Goal: Task Accomplishment & Management: Use online tool/utility

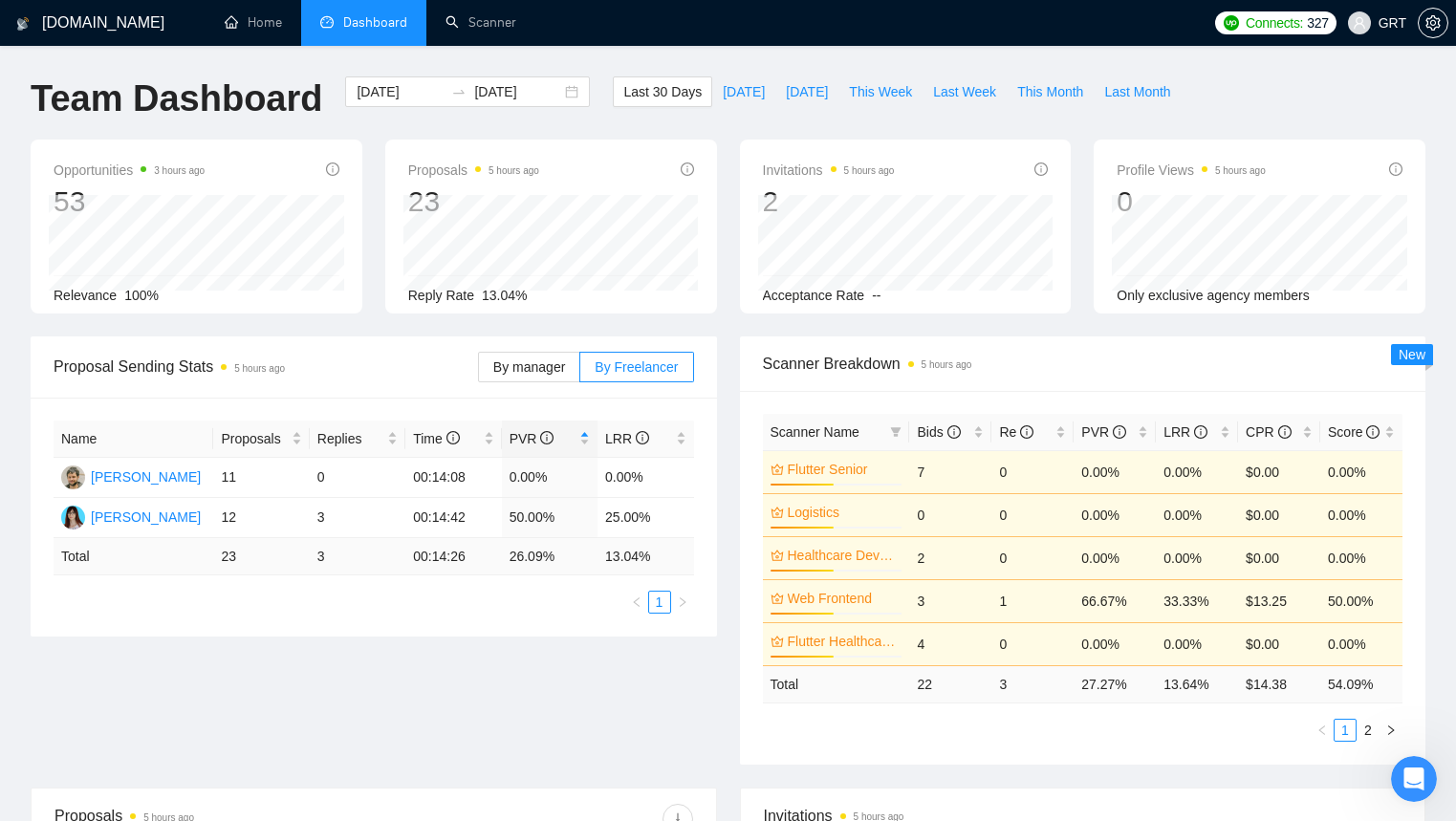
click at [99, 30] on h1 "[DOMAIN_NAME]" at bounding box center [103, 22] width 123 height 46
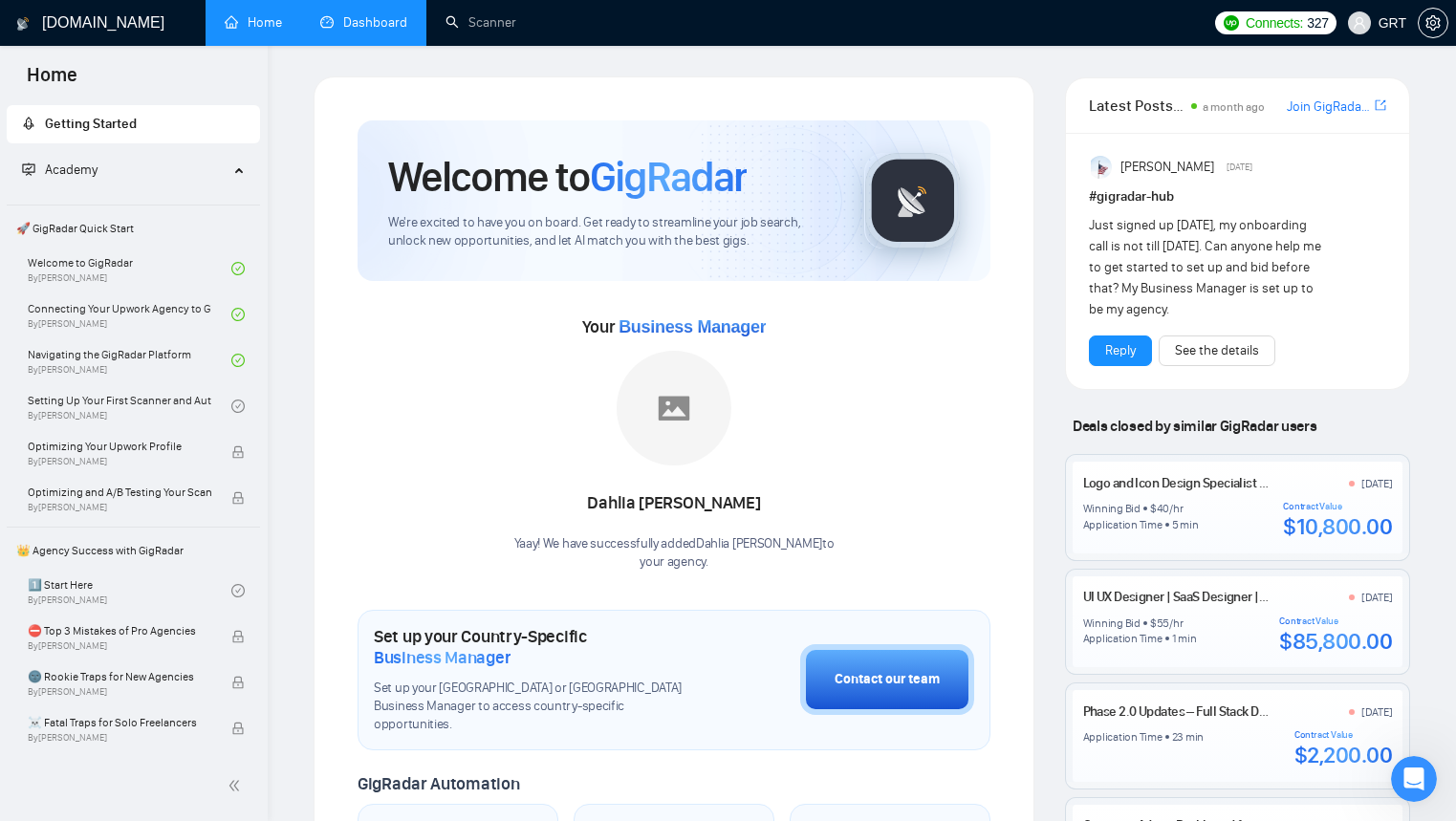
click at [380, 16] on link "Dashboard" at bounding box center [363, 22] width 87 height 17
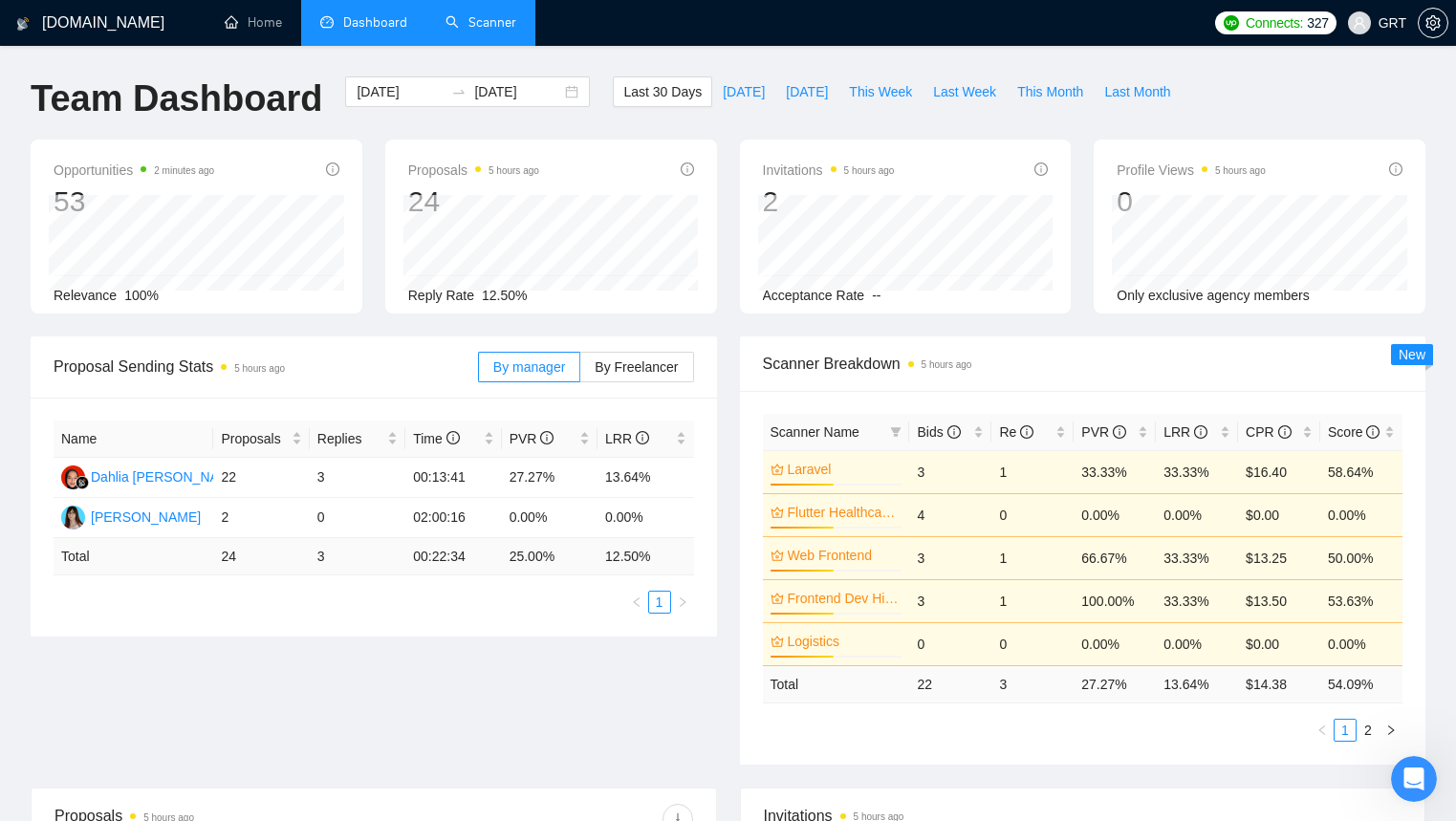
click at [471, 30] on link "Scanner" at bounding box center [480, 22] width 71 height 17
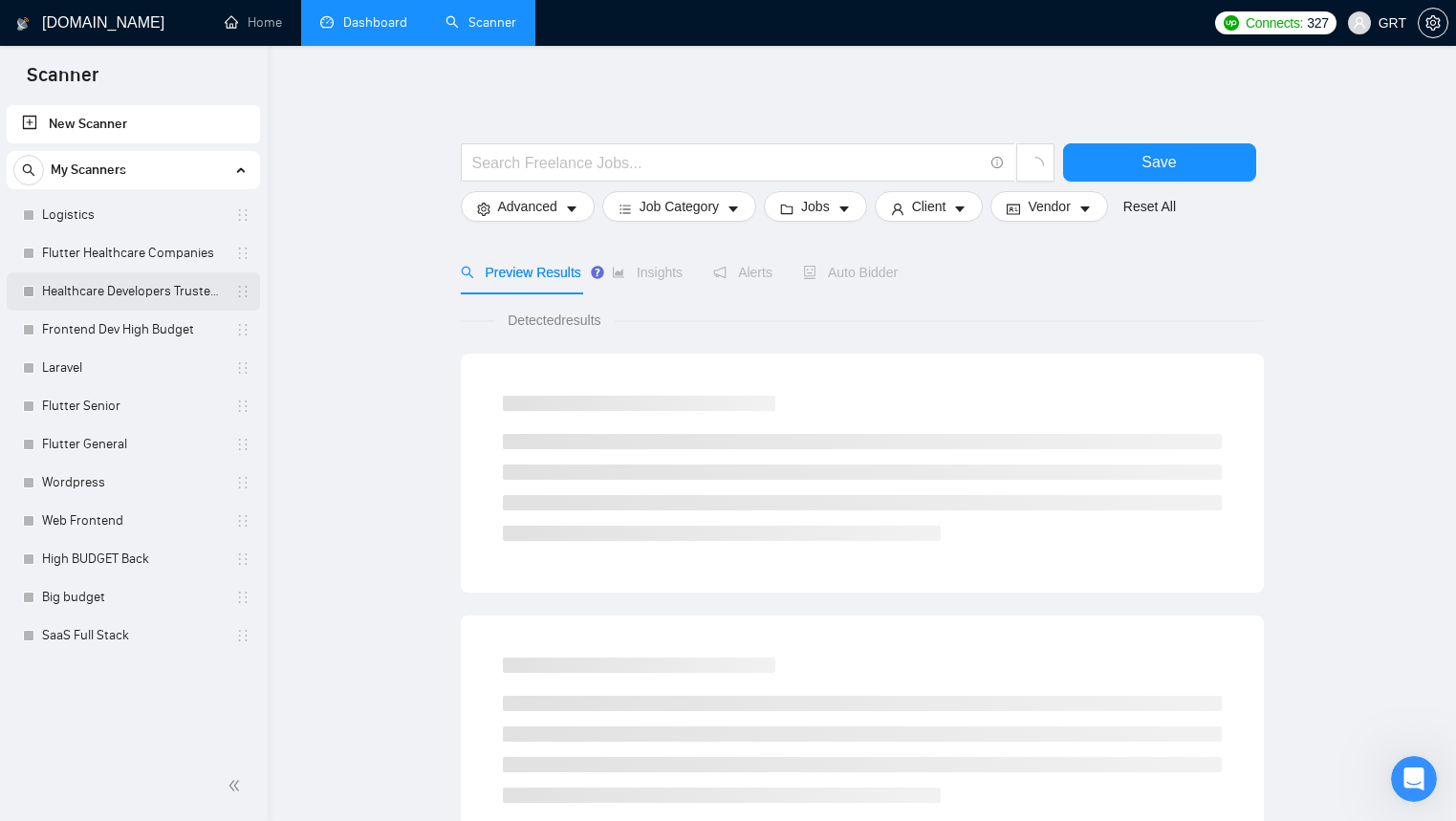
click at [151, 297] on link "Healthcare Developers Trusted Clients" at bounding box center [132, 291] width 182 height 38
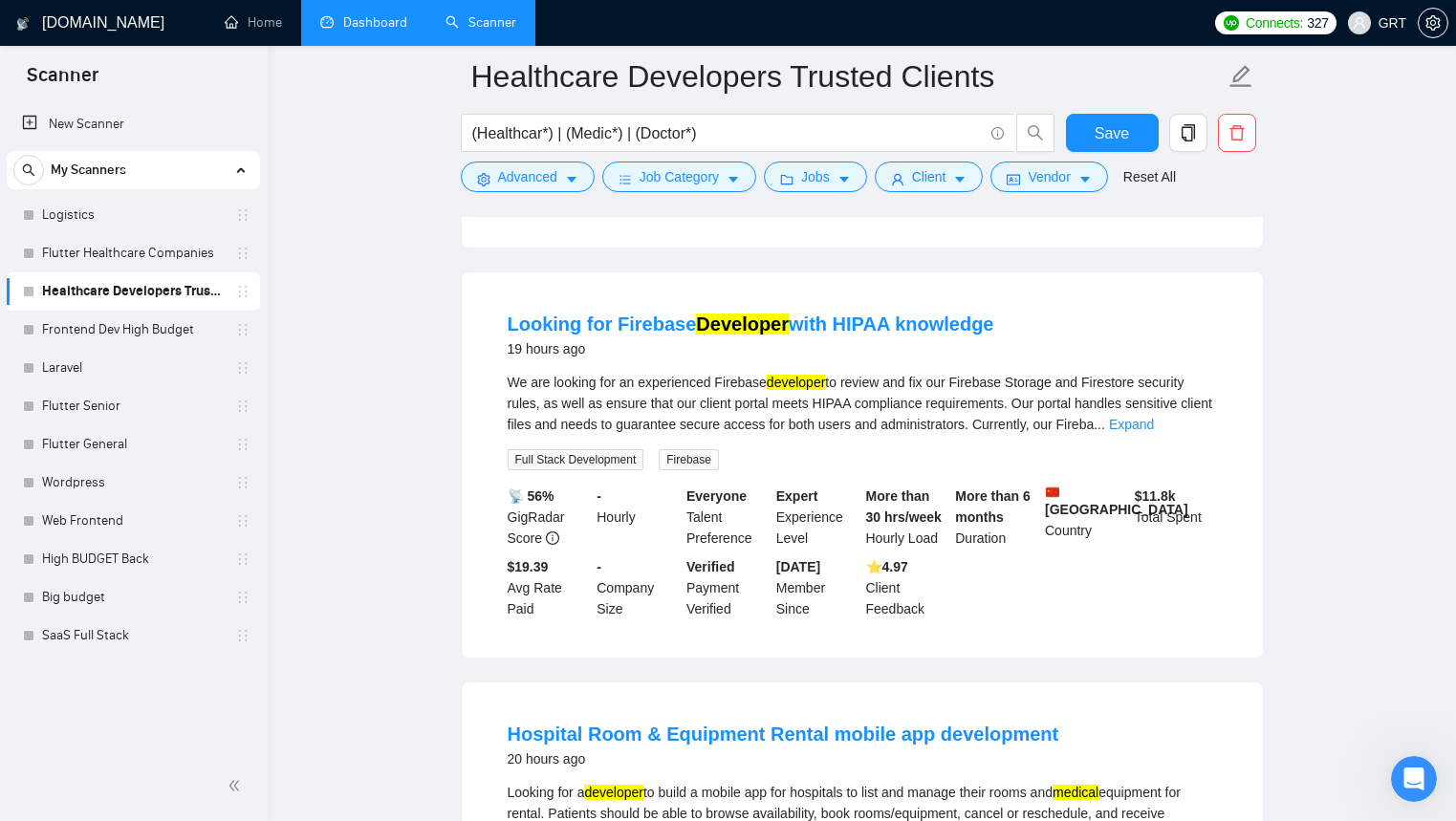
scroll to position [591, 0]
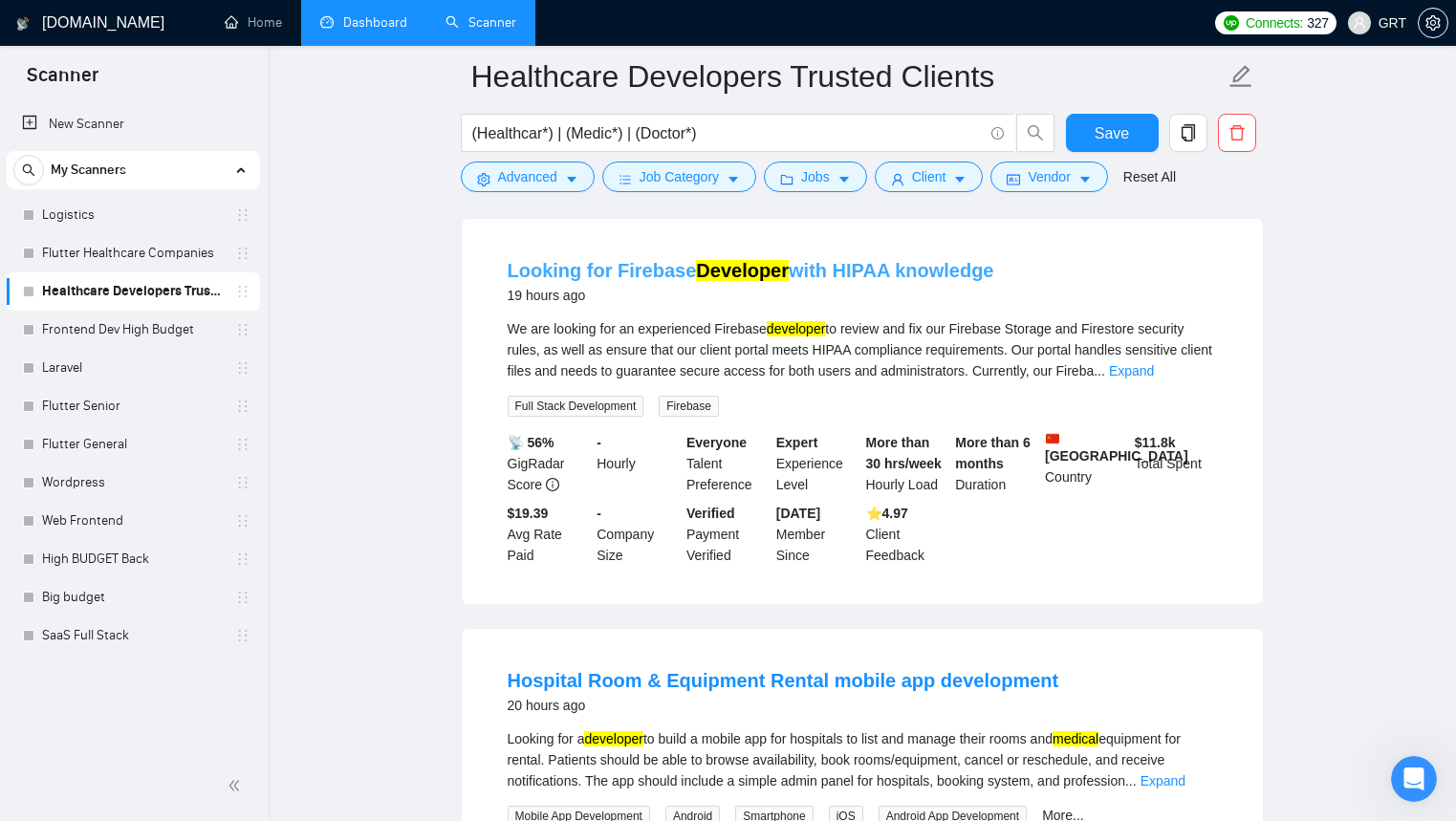
click at [725, 281] on mark "Developer" at bounding box center [741, 270] width 92 height 21
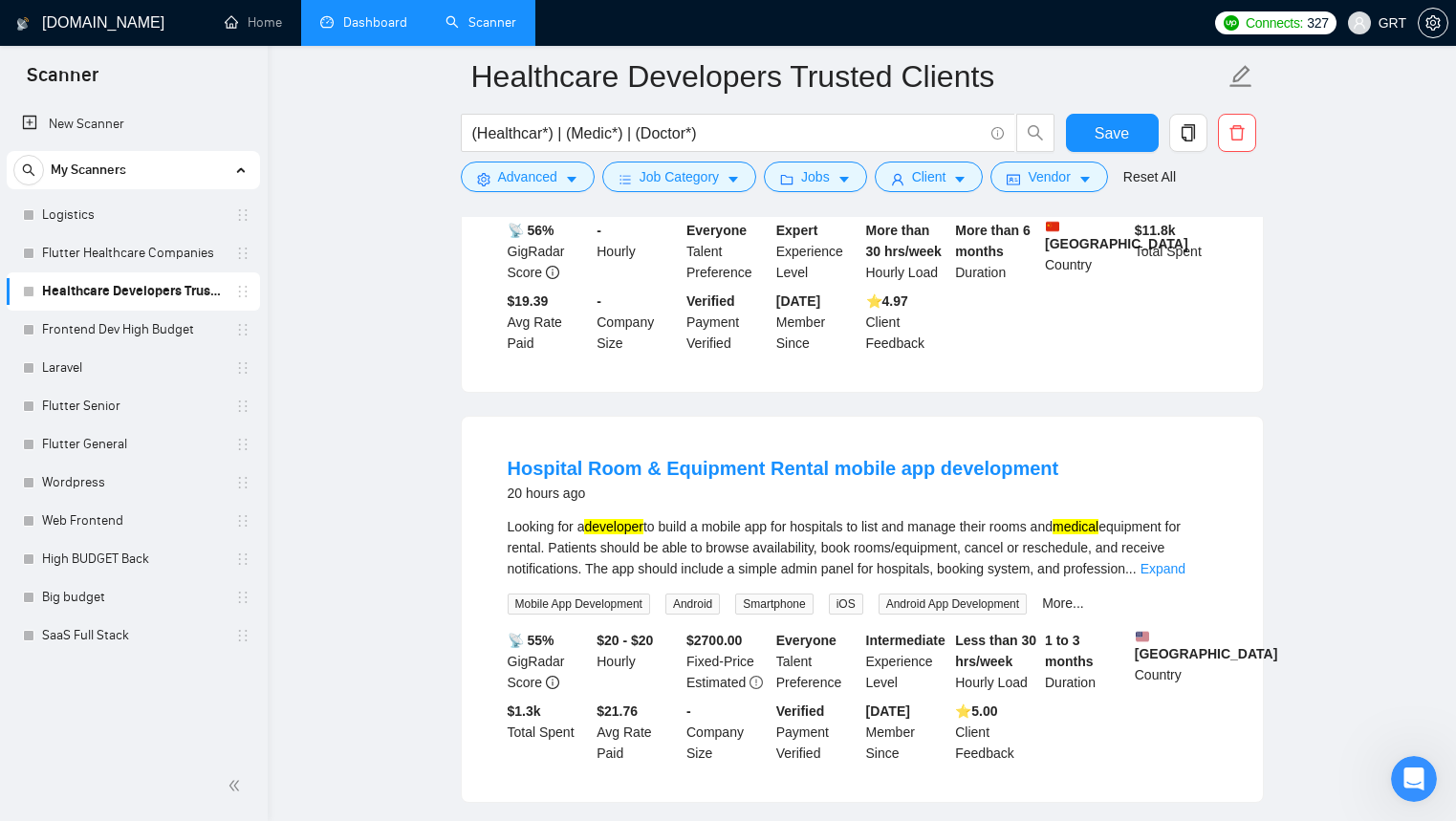
scroll to position [843, 0]
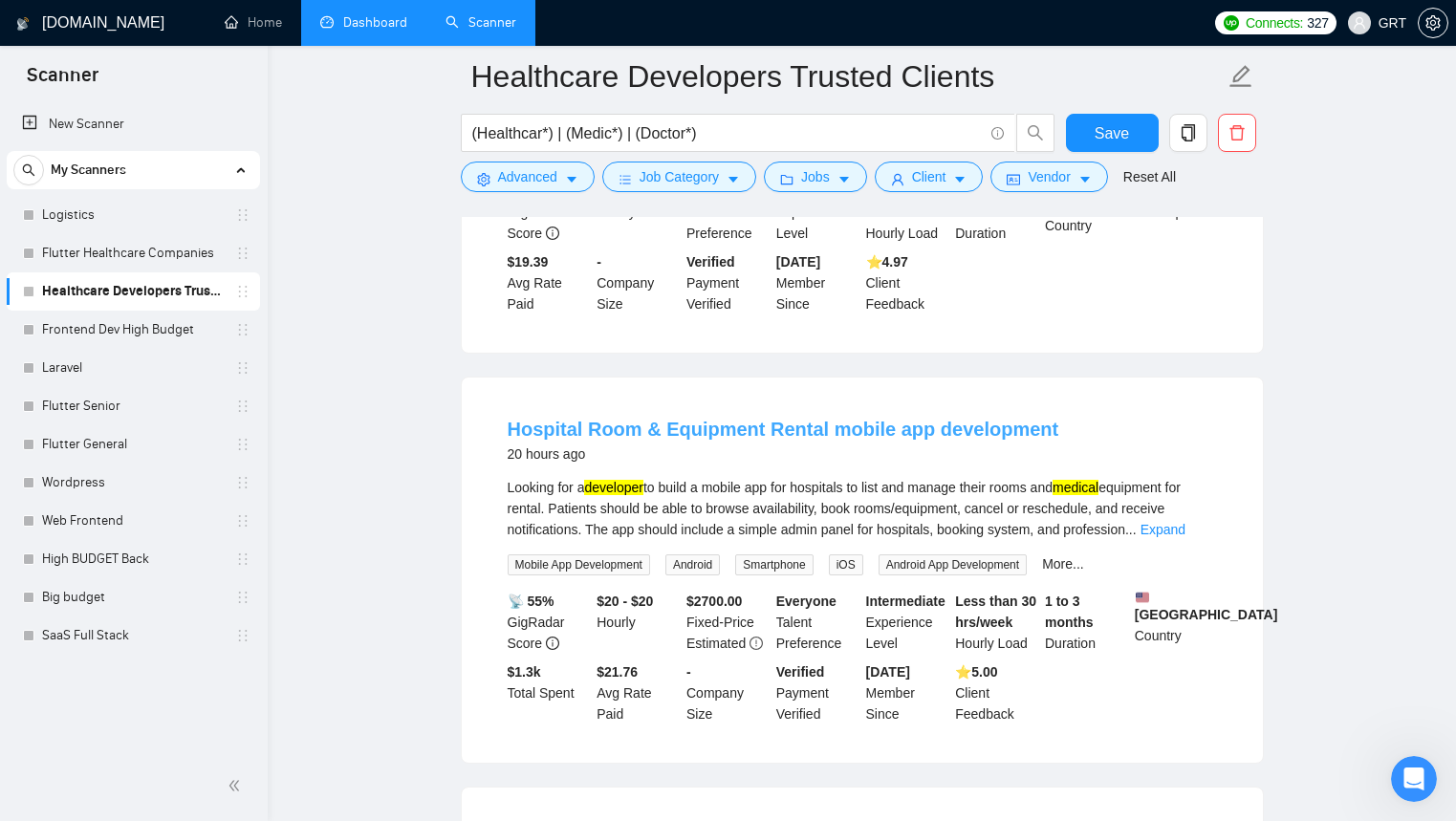
click at [661, 440] on link "Hospital Room & Equipment Rental mobile app development" at bounding box center [783, 429] width 551 height 21
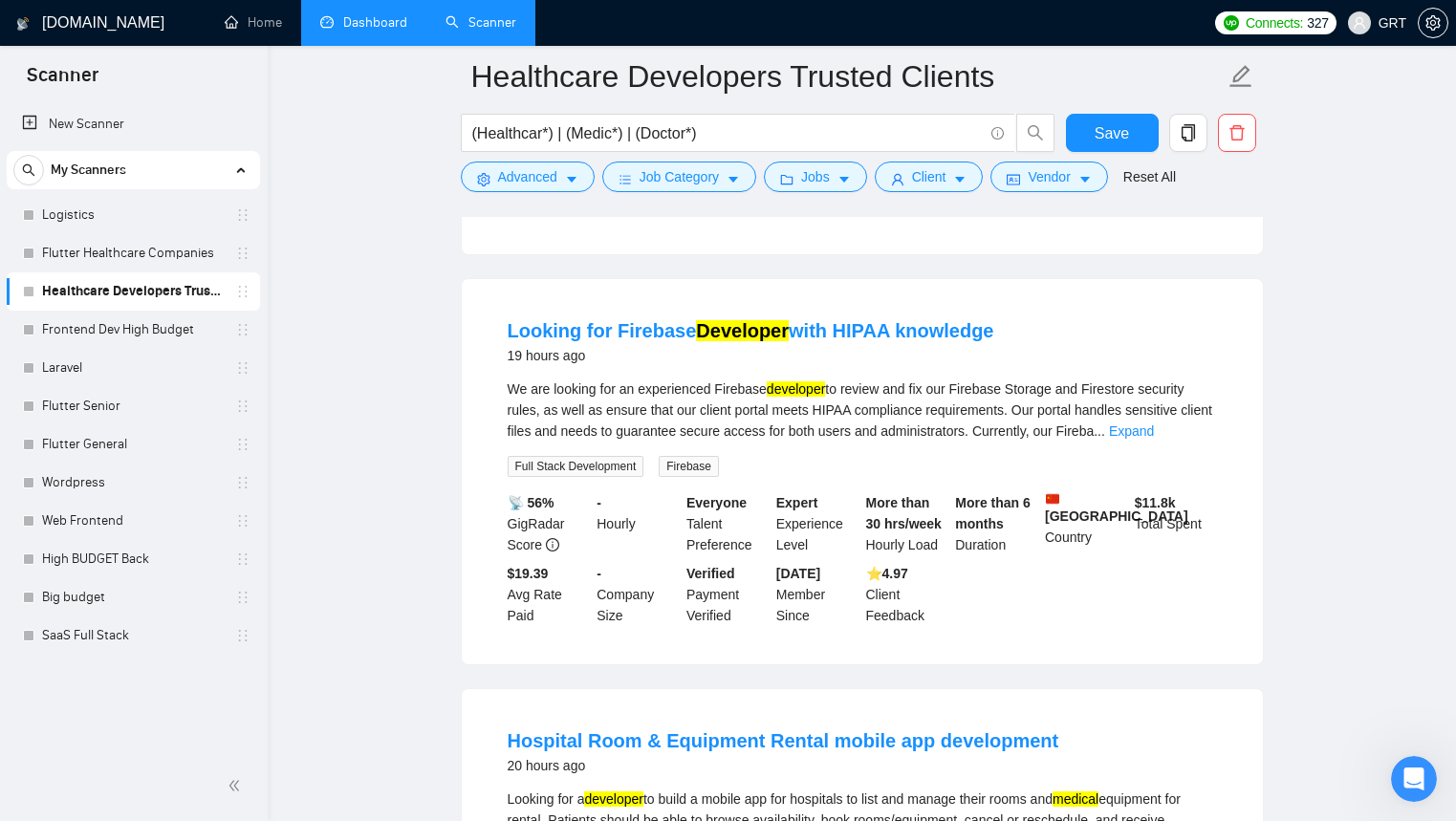
scroll to position [326, 0]
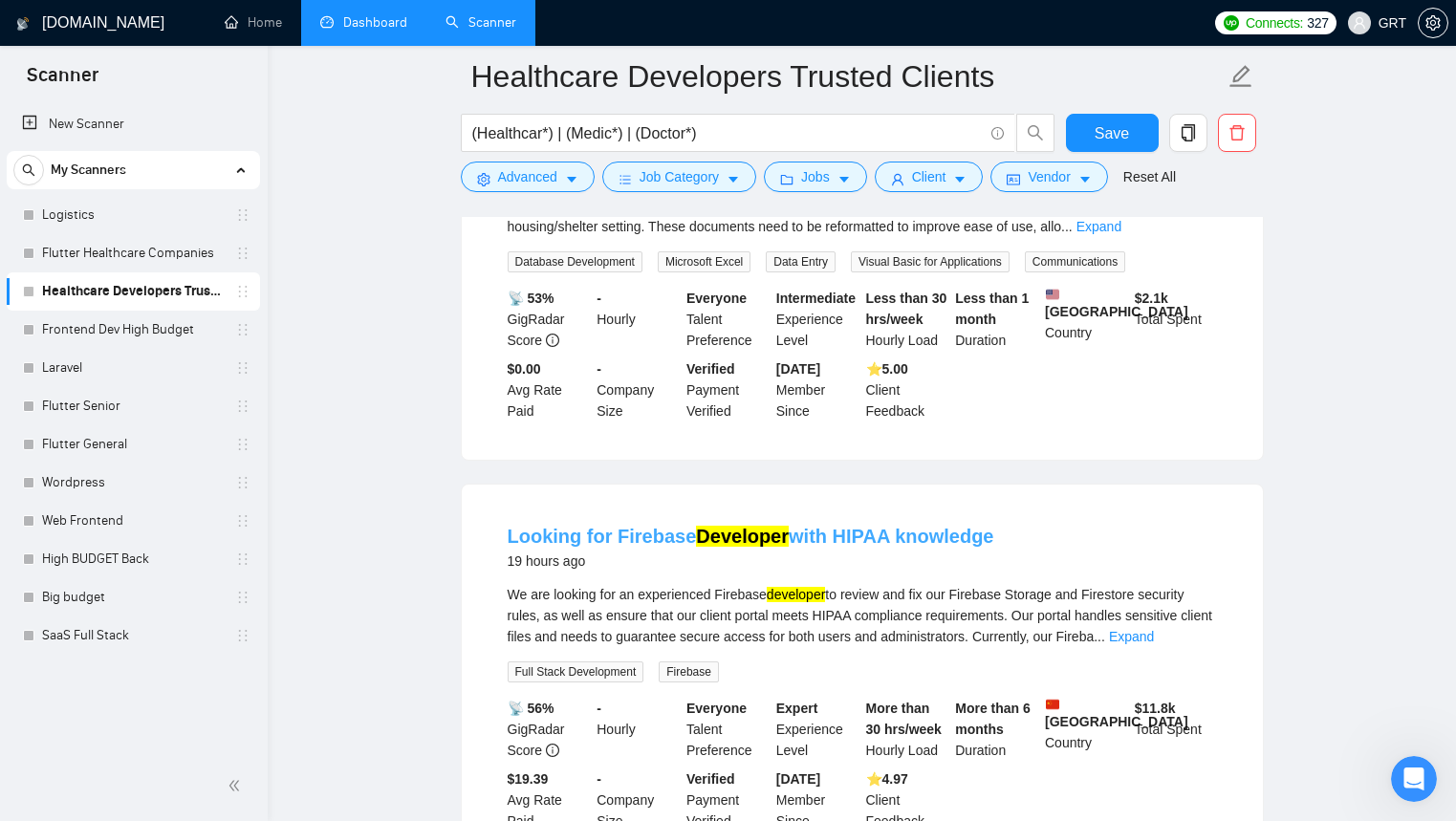
click at [662, 547] on link "Looking for Firebase Developer with HIPAA knowledge" at bounding box center [751, 537] width 486 height 21
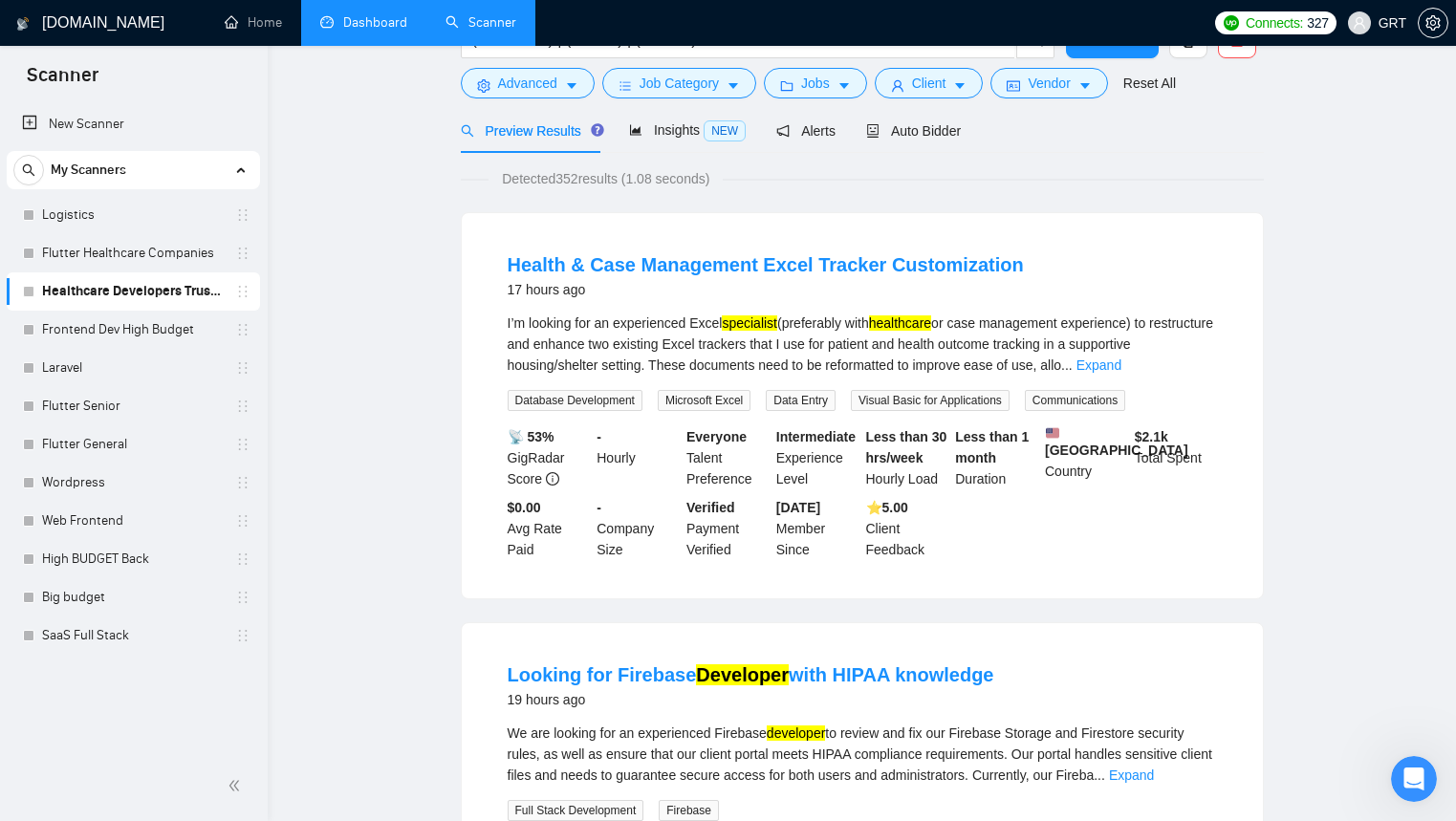
scroll to position [12, 0]
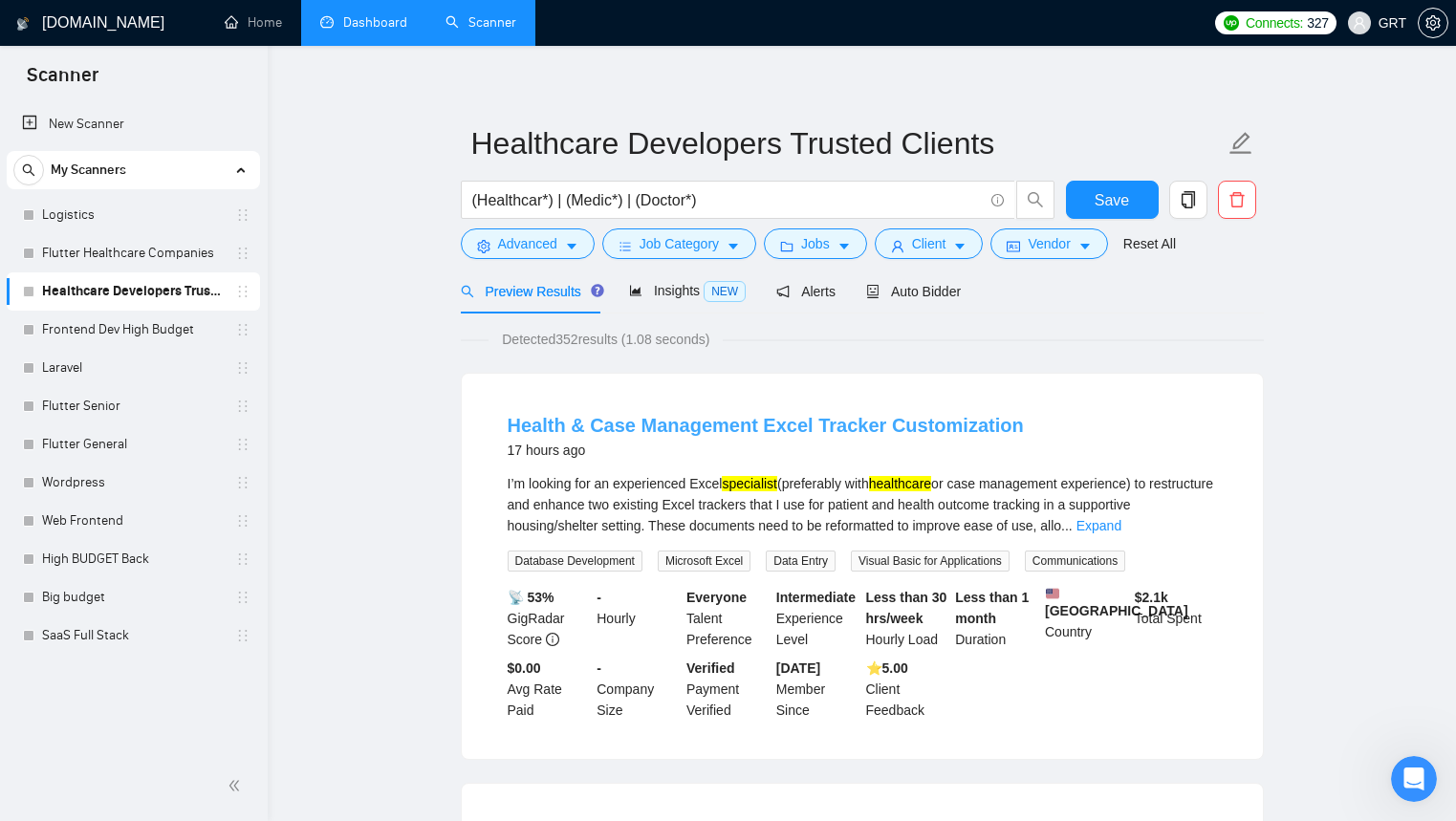
click at [691, 427] on link "Health & Case Management Excel Tracker Customization" at bounding box center [765, 426] width 516 height 21
click at [91, 645] on link "SaaS Full Stack" at bounding box center [132, 635] width 182 height 38
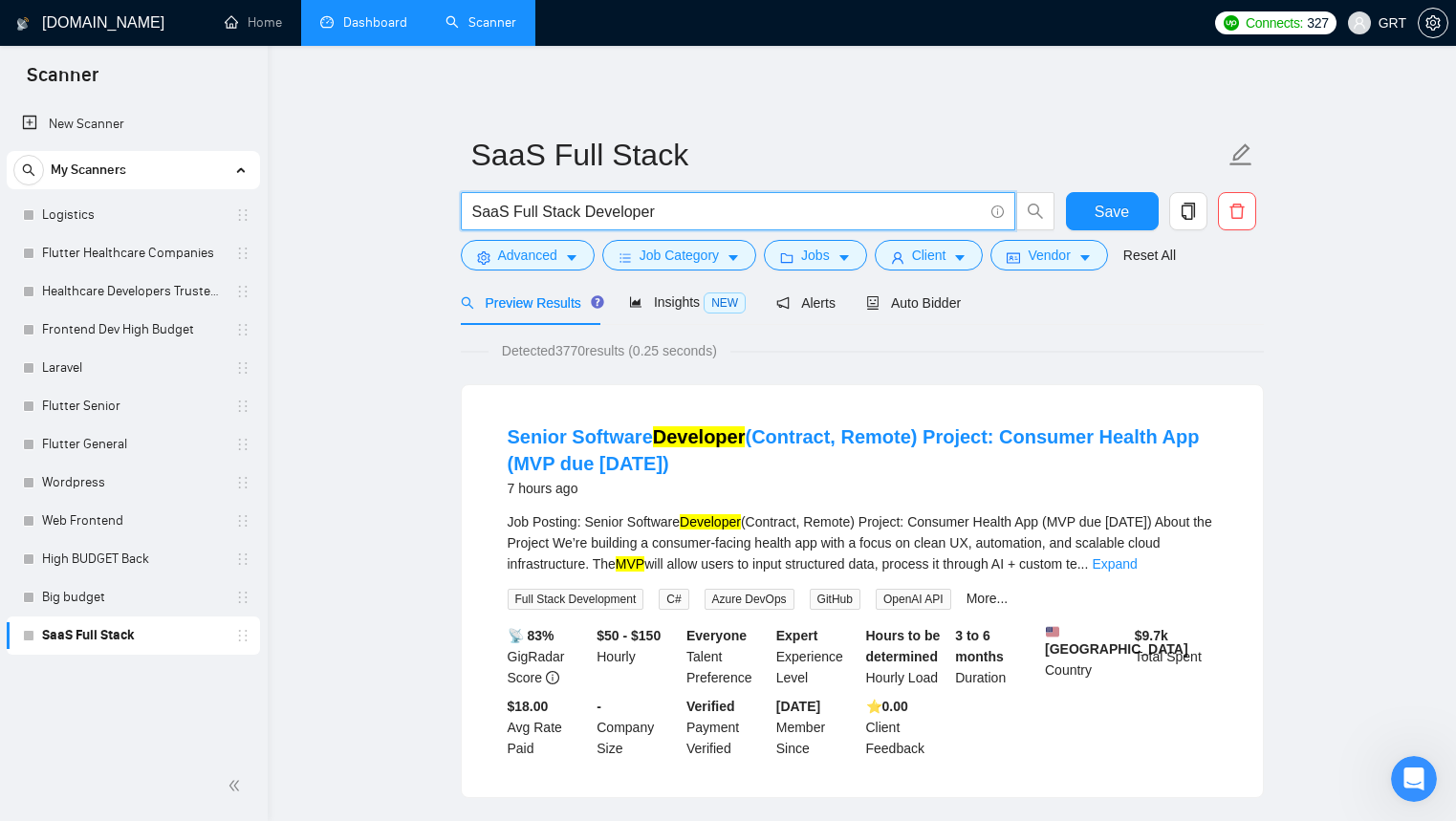
drag, startPoint x: 746, startPoint y: 205, endPoint x: 452, endPoint y: 215, distance: 294.2
drag, startPoint x: 699, startPoint y: 208, endPoint x: 440, endPoint y: 174, distance: 261.2
paste input "Mobile App Developer | Doctor-to-Doctor Consultation Booking"
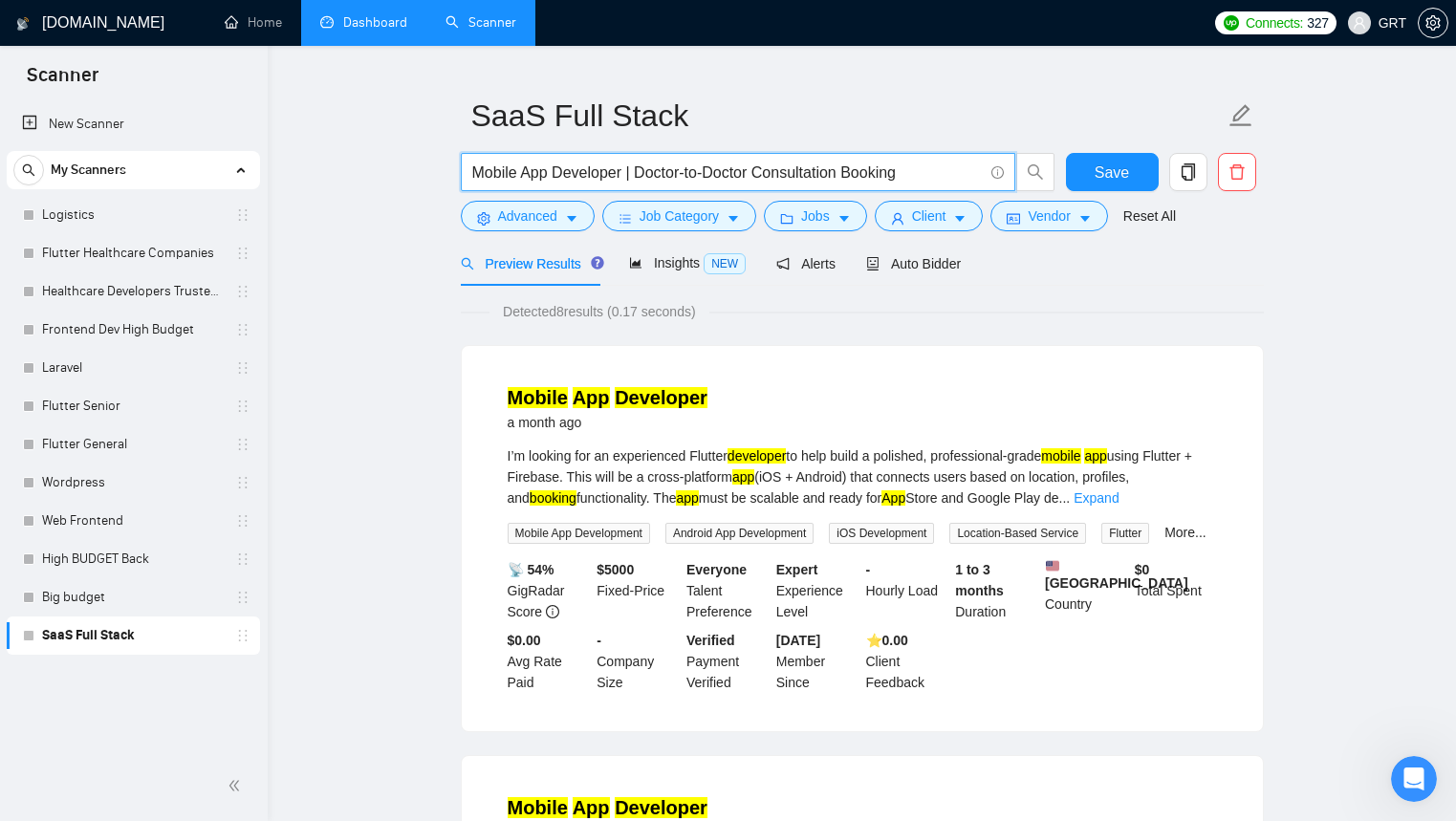
scroll to position [79, 0]
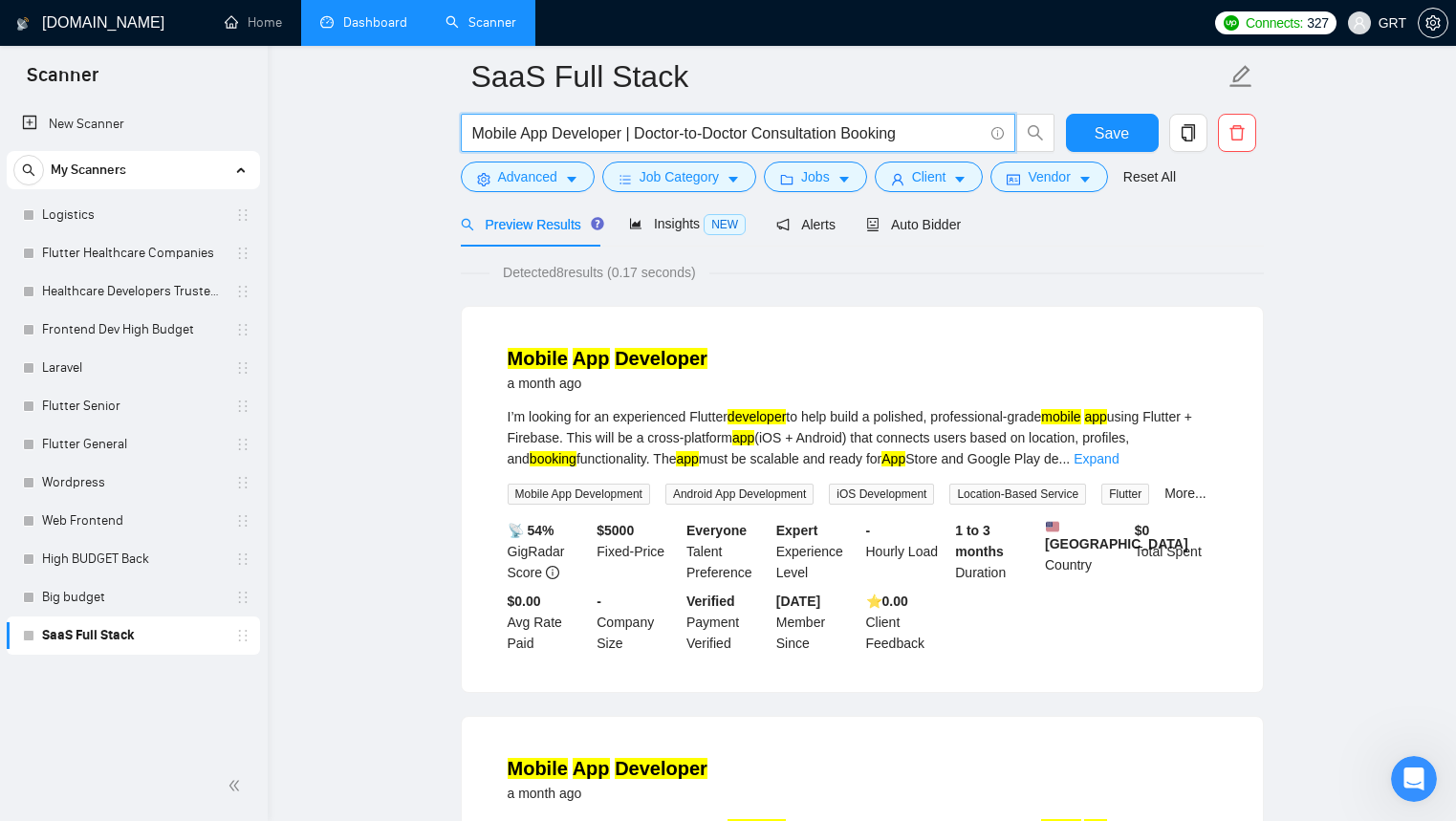
type input "Mobile App Developer | Doctor-to-Doctor Consultation Booking"
click at [587, 135] on input "Mobile App Developer | Doctor-to-Doctor Consultation Booking" at bounding box center [727, 133] width 511 height 24
drag, startPoint x: 639, startPoint y: 136, endPoint x: 393, endPoint y: 134, distance: 246.0
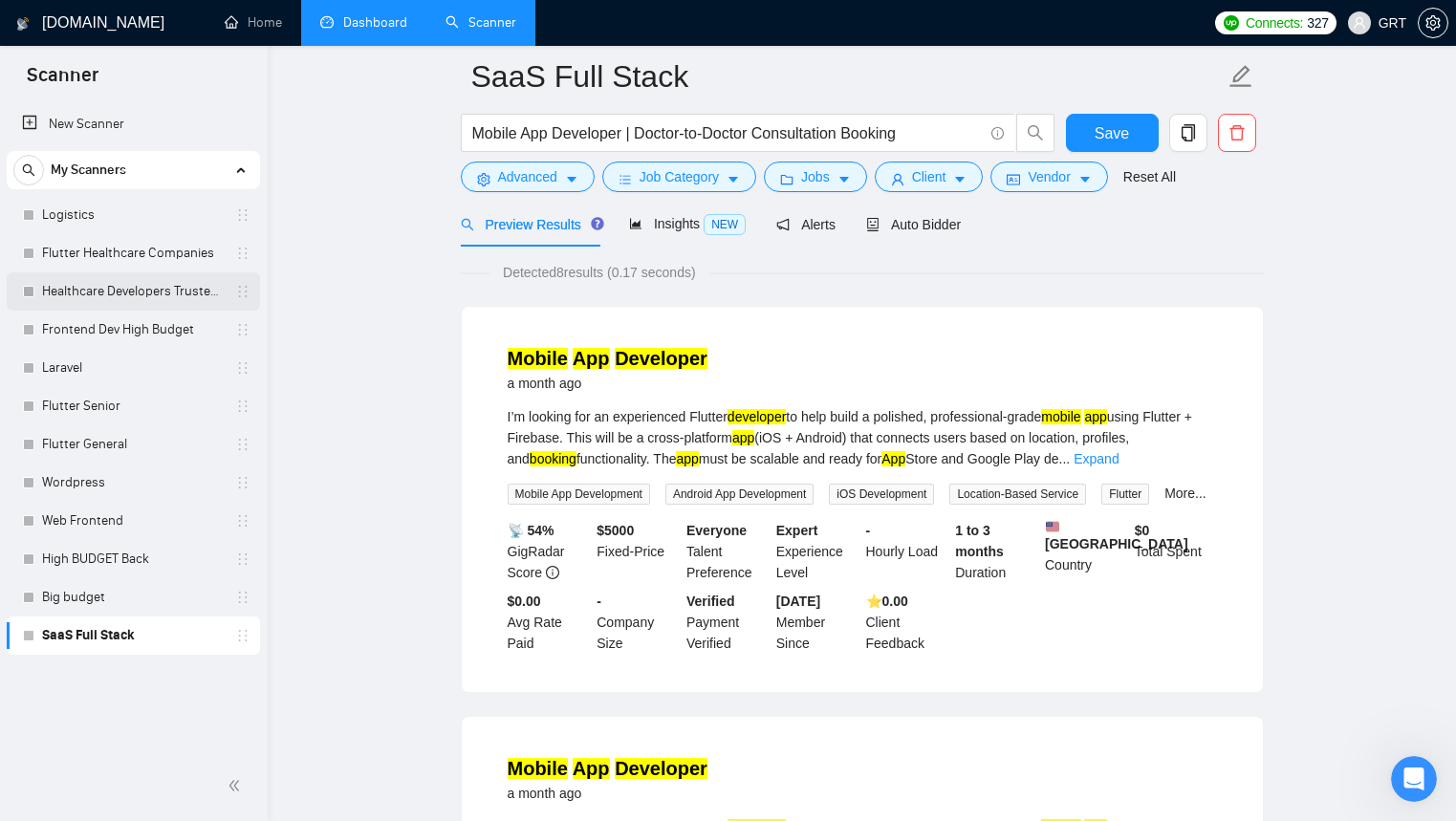
click at [140, 290] on link "Healthcare Developers Trusted Clients" at bounding box center [132, 291] width 182 height 38
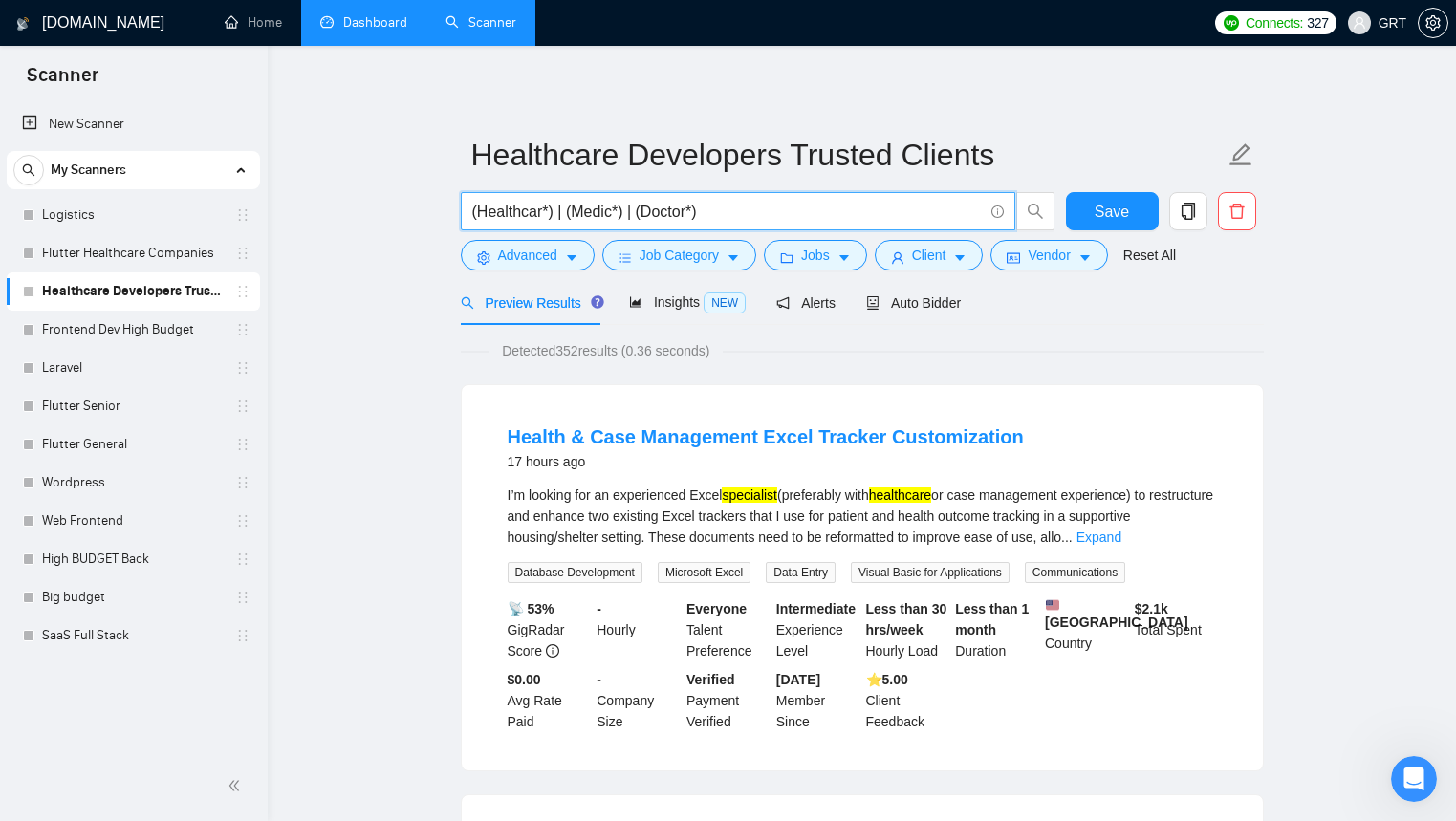
drag, startPoint x: 735, startPoint y: 211, endPoint x: 404, endPoint y: 196, distance: 331.3
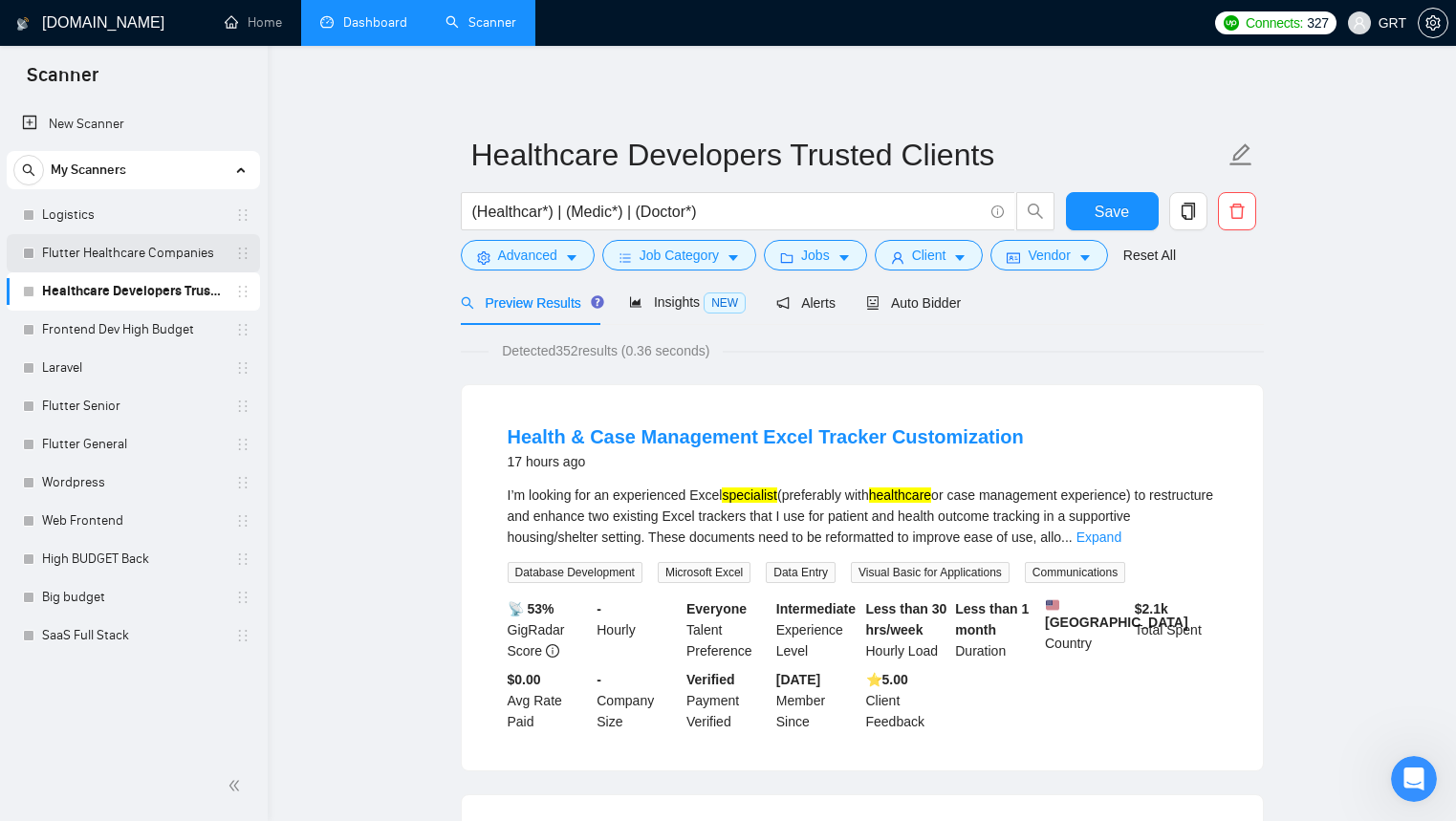
click at [155, 259] on link "Flutter Healthcare Companies" at bounding box center [132, 253] width 182 height 38
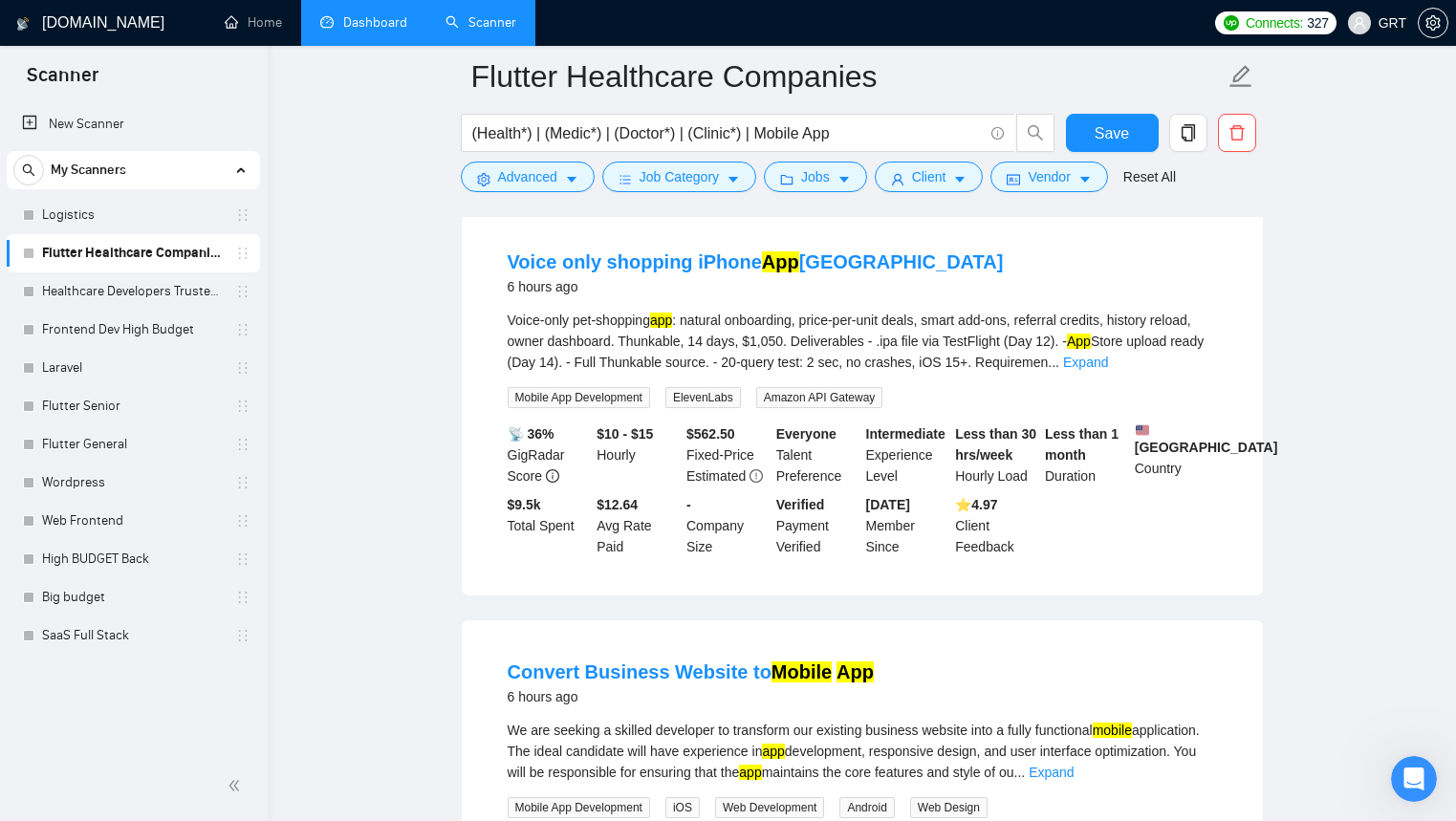
scroll to position [3017, 0]
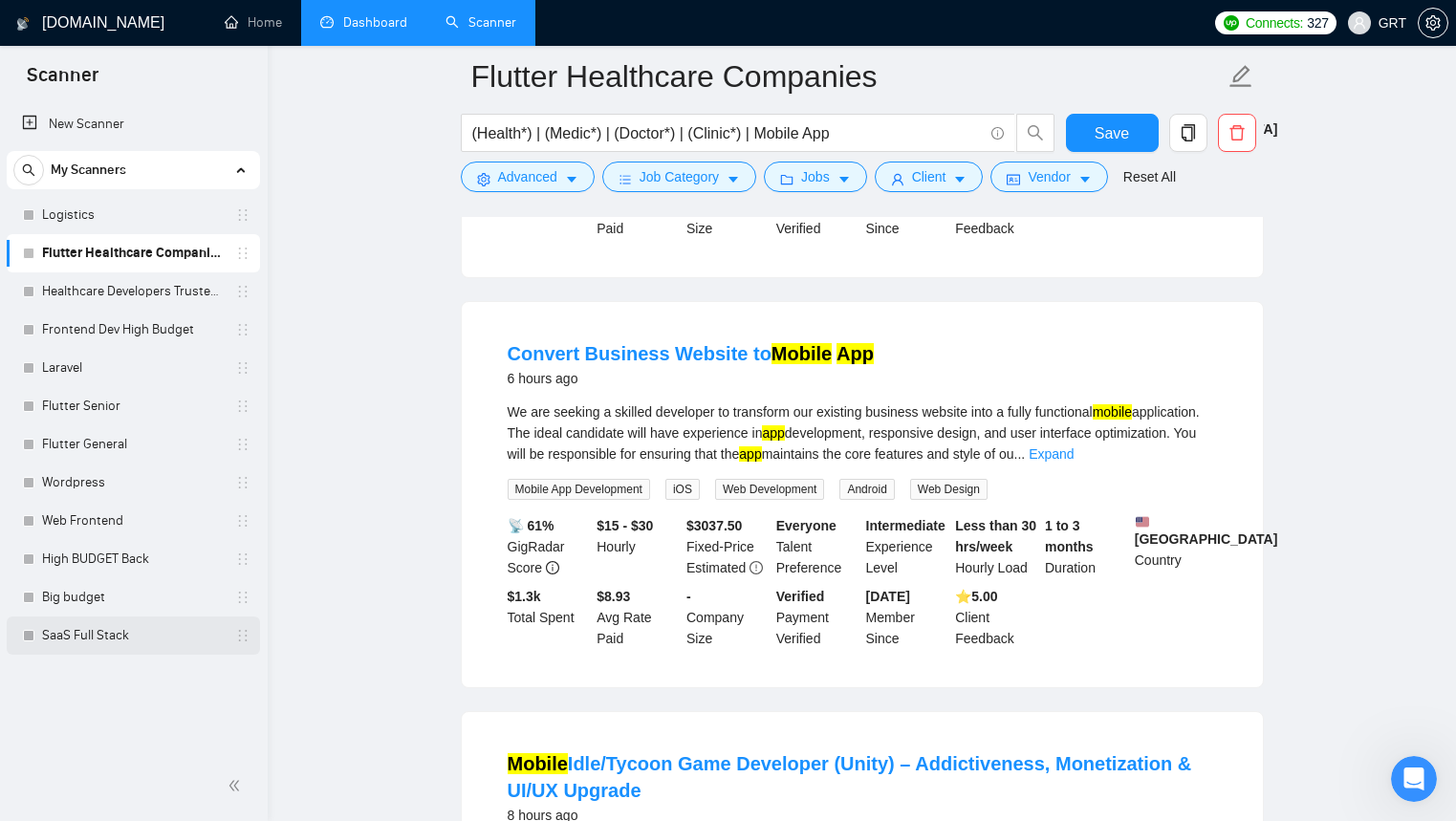
click at [103, 639] on link "SaaS Full Stack" at bounding box center [132, 635] width 182 height 38
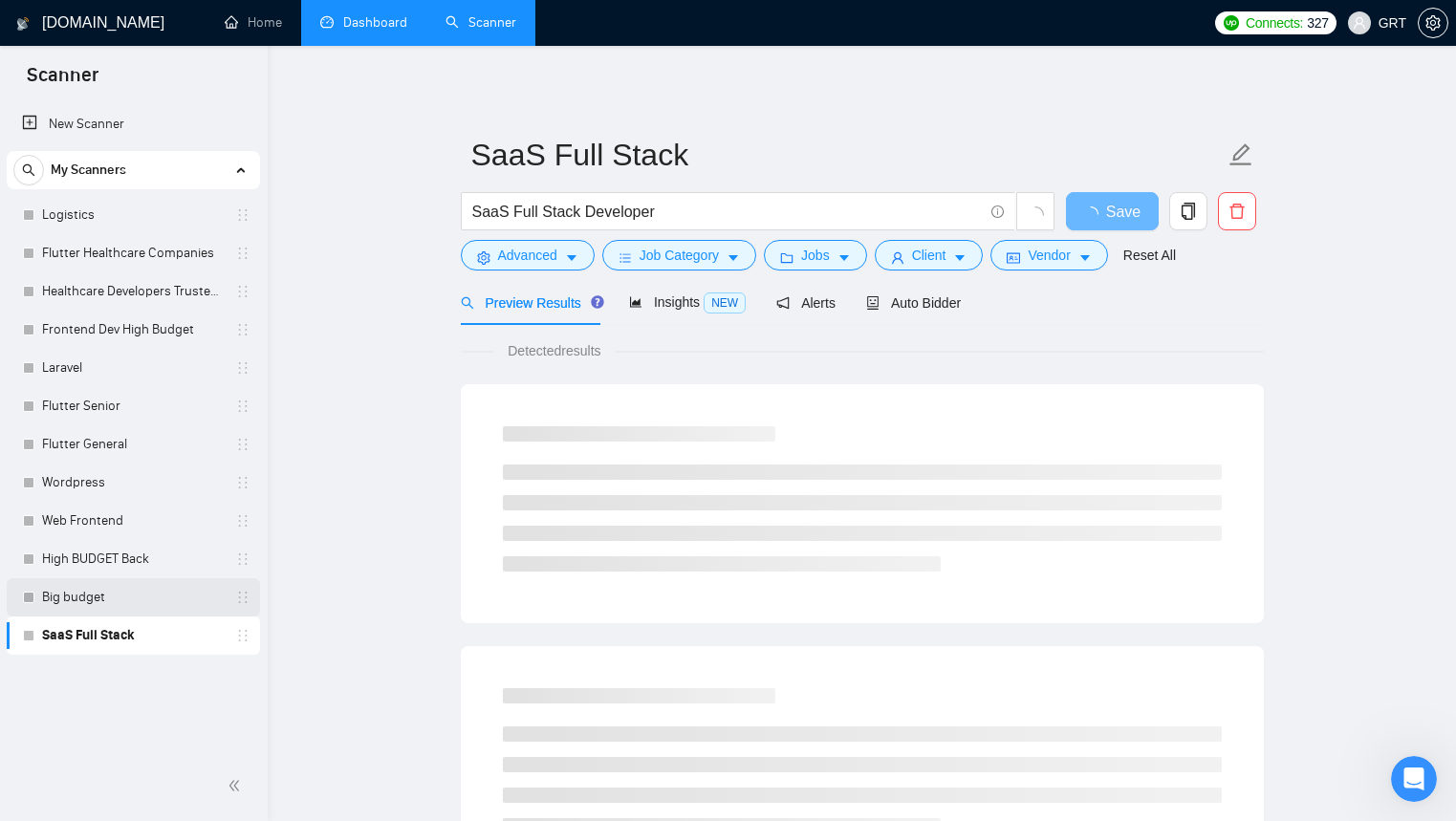
click at [101, 608] on link "Big budget" at bounding box center [132, 597] width 182 height 38
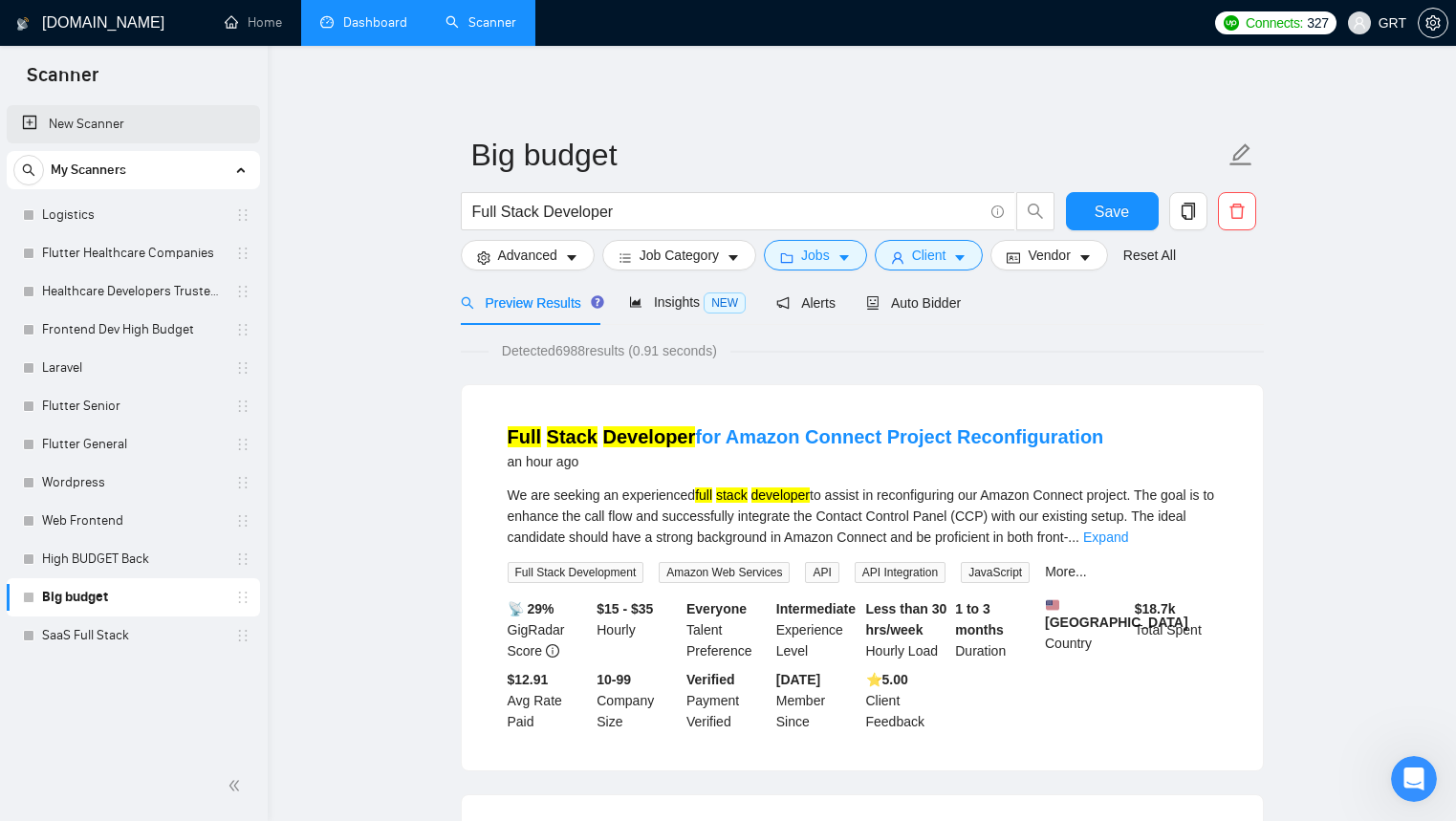
click at [91, 133] on link "New Scanner" at bounding box center [133, 124] width 223 height 38
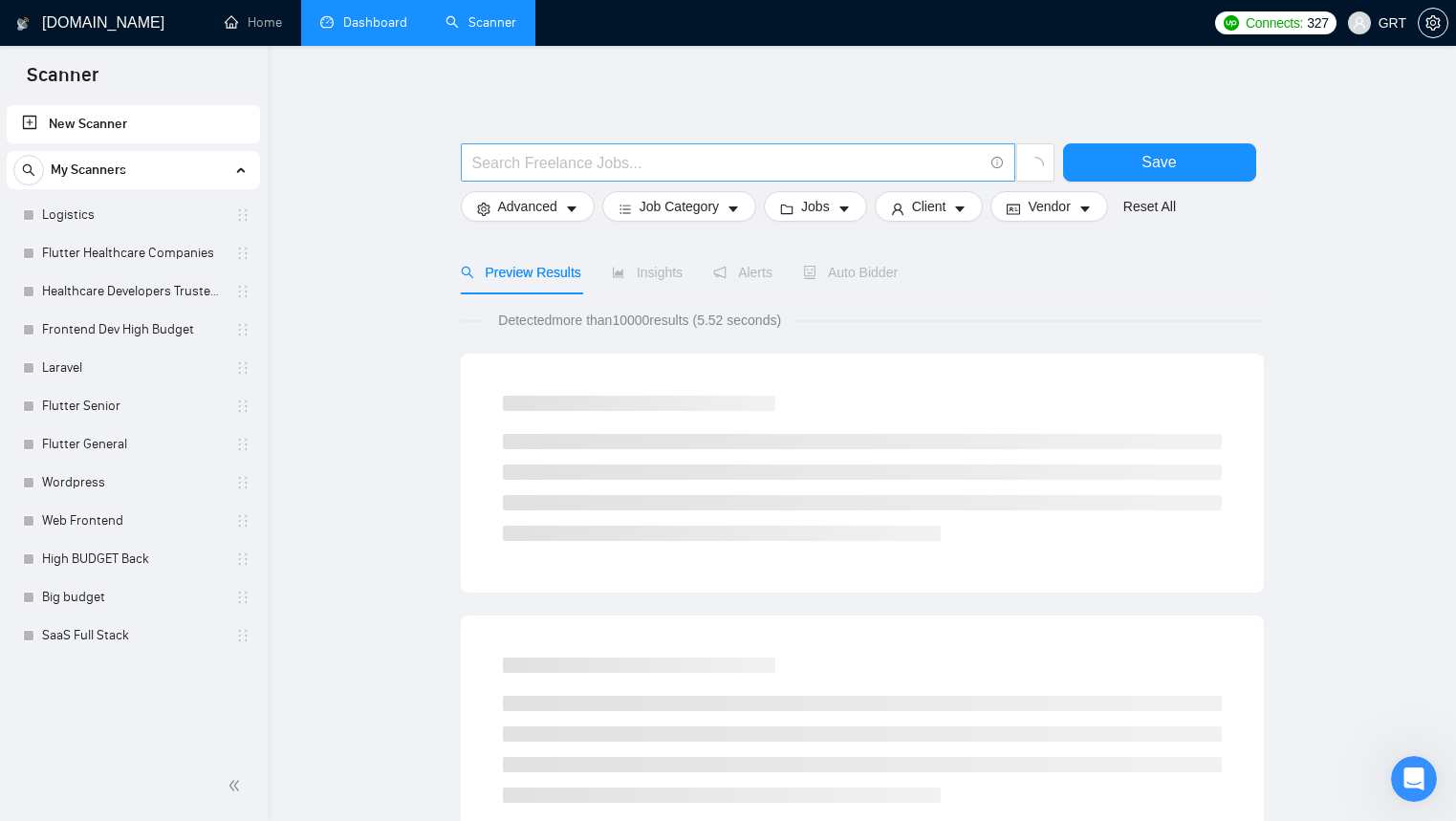
click at [579, 154] on input "text" at bounding box center [727, 162] width 511 height 24
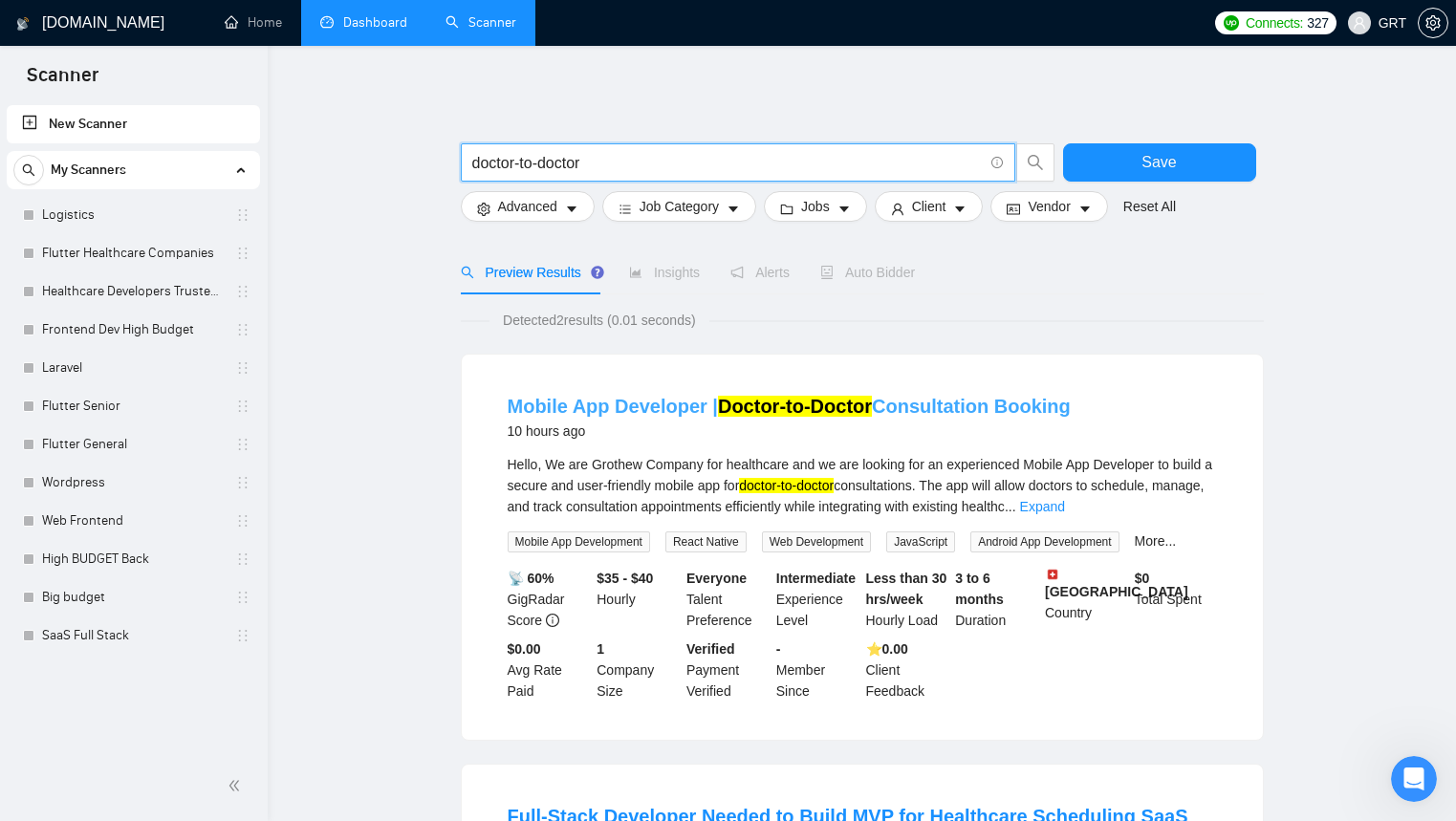
type input "doctor-to-doctor"
click at [778, 411] on mark "Doctor-to-Doctor" at bounding box center [795, 407] width 154 height 21
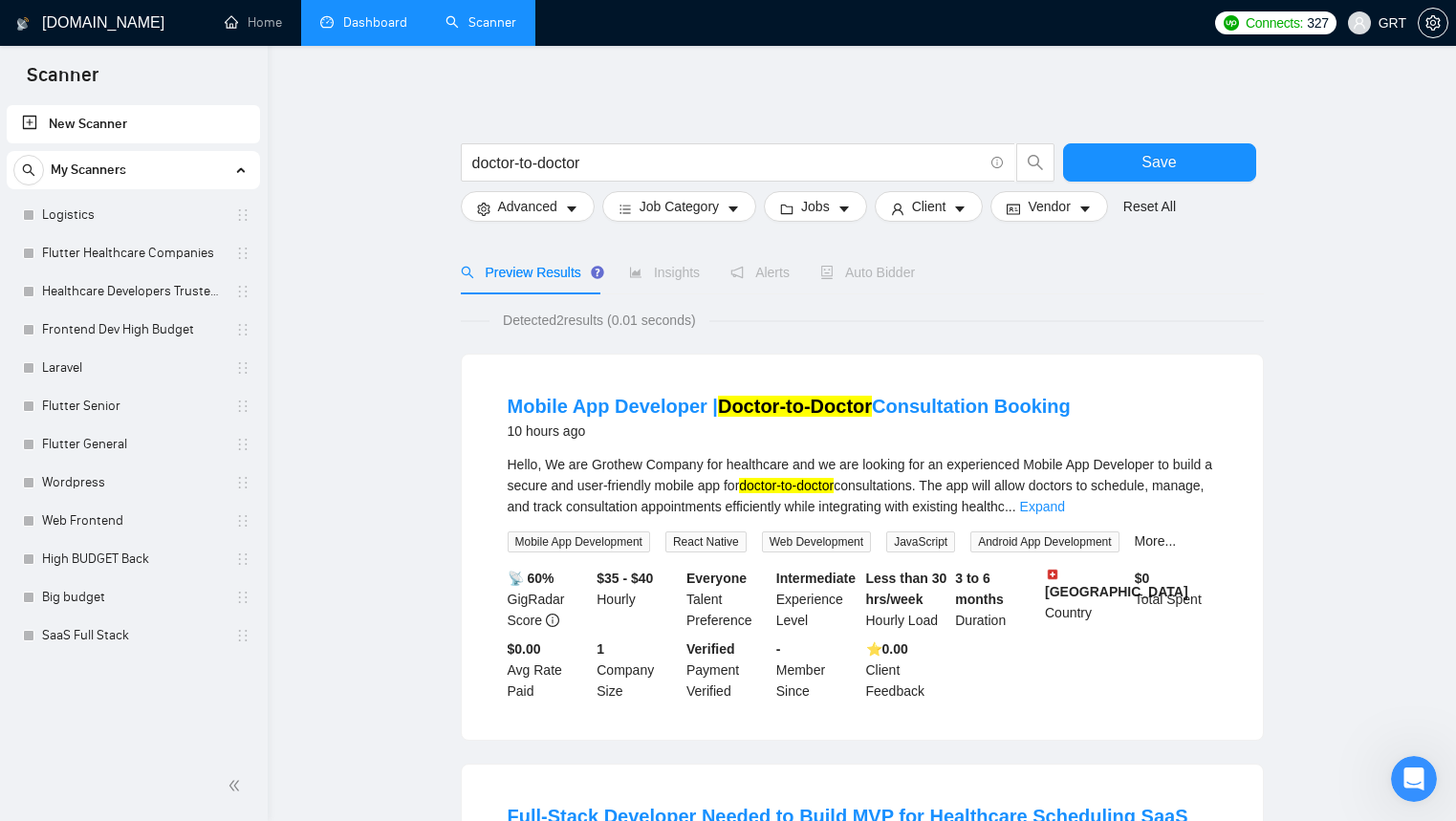
click at [866, 265] on span "Auto Bidder" at bounding box center [867, 272] width 94 height 16
drag, startPoint x: 657, startPoint y: 166, endPoint x: 439, endPoint y: 154, distance: 218.3
click at [439, 154] on main "doctor-to-doctor Save Advanced Job Category Jobs Client Vendor Reset All Previe…" at bounding box center [862, 653] width 1127 height 1153
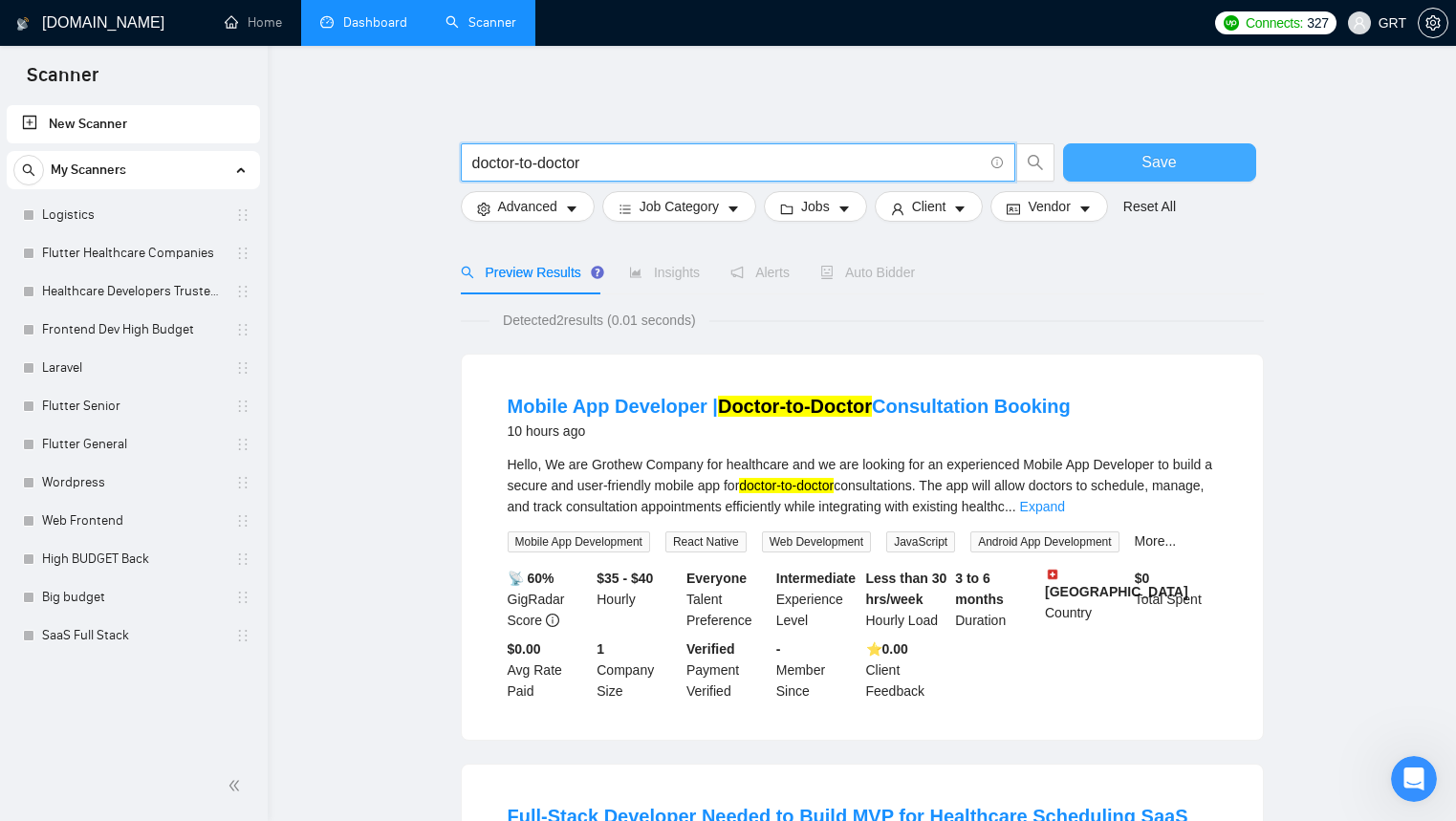
click at [1149, 163] on span "Save" at bounding box center [1157, 161] width 34 height 24
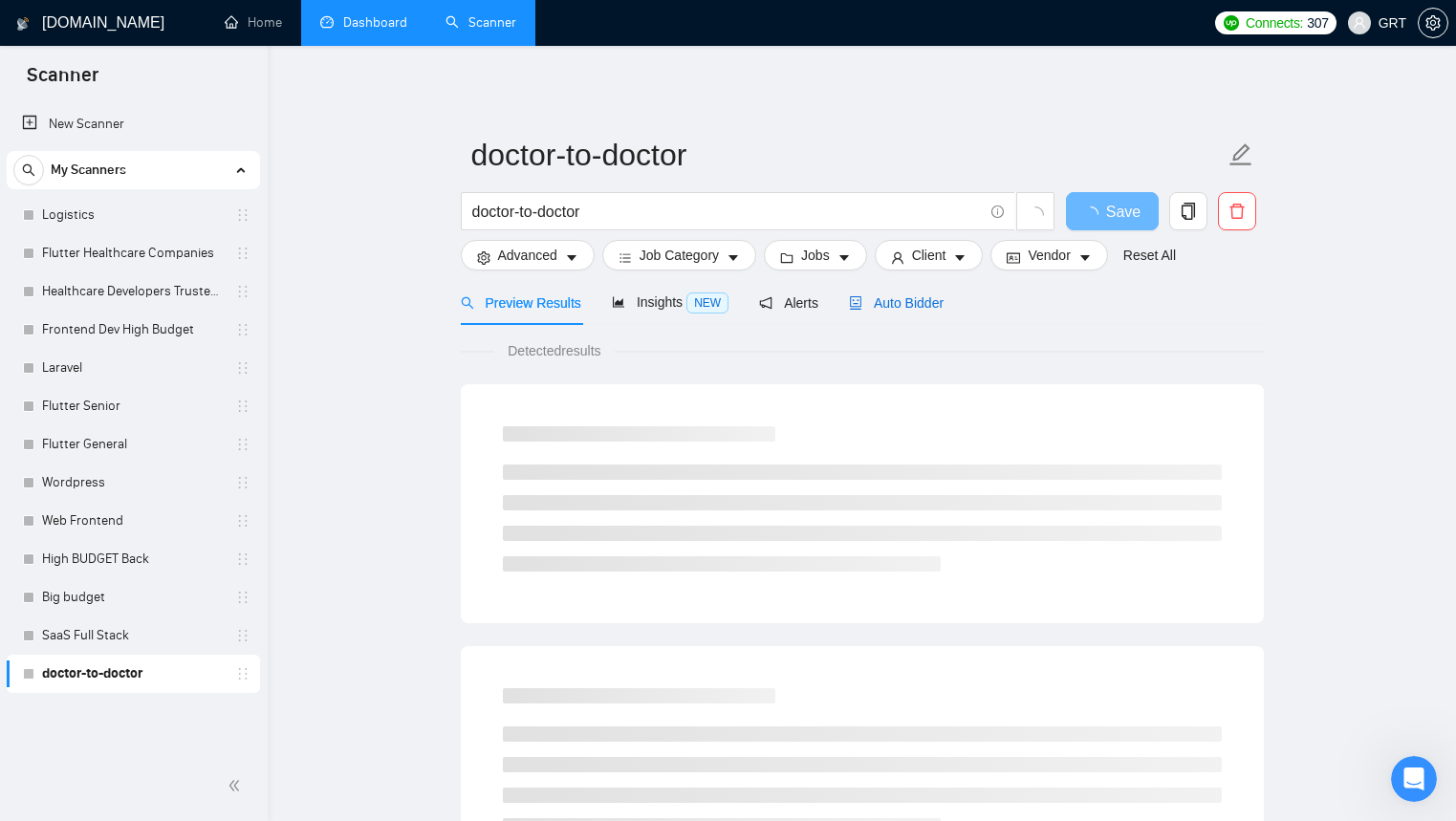
click at [872, 300] on span "Auto Bidder" at bounding box center [896, 303] width 94 height 16
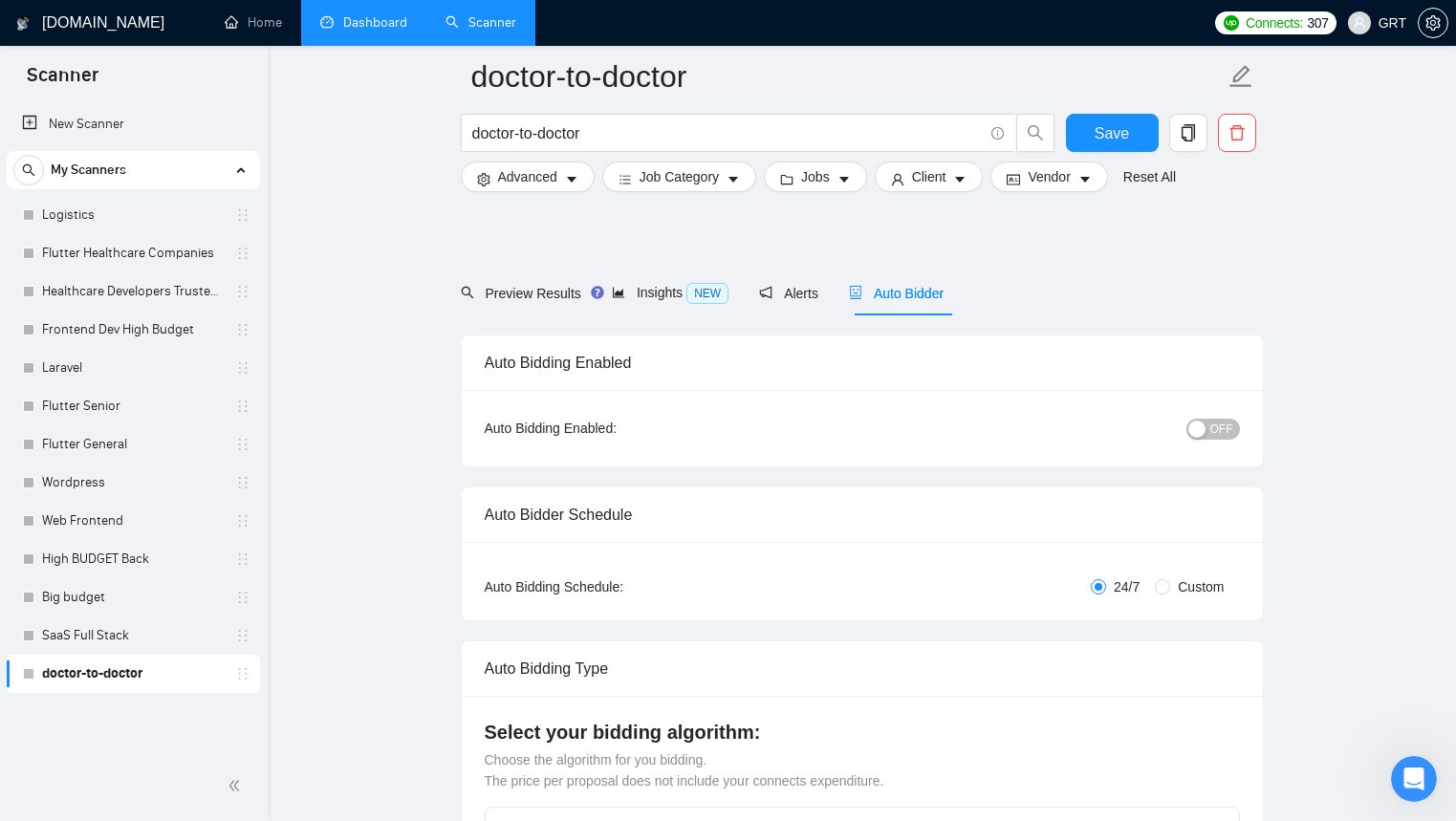
scroll to position [524, 0]
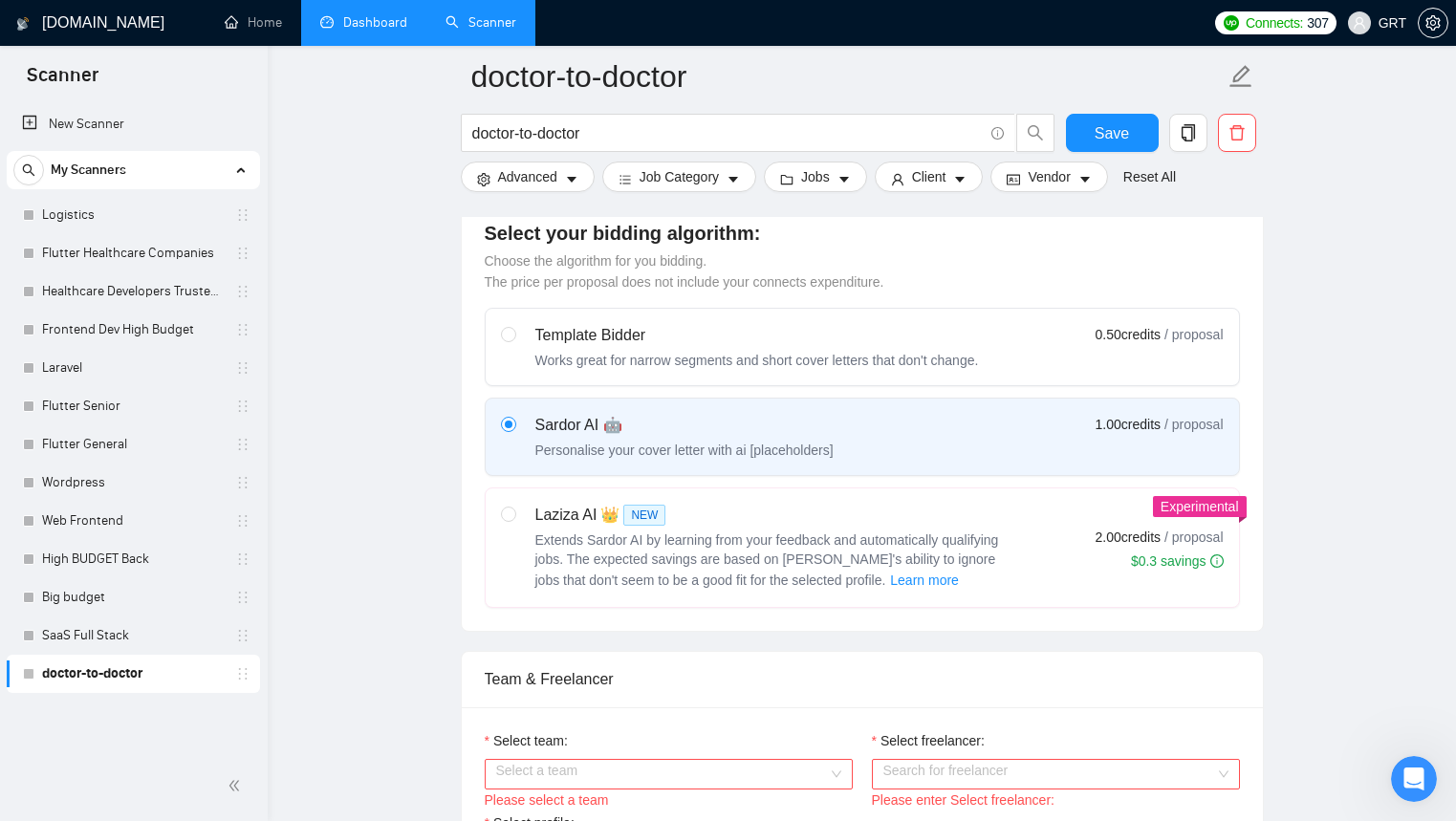
click at [554, 524] on div "Laziza AI 👑 NEW" at bounding box center [773, 516] width 478 height 23
click at [515, 520] on input "radio" at bounding box center [508, 514] width 14 height 14
radio input "true"
radio input "false"
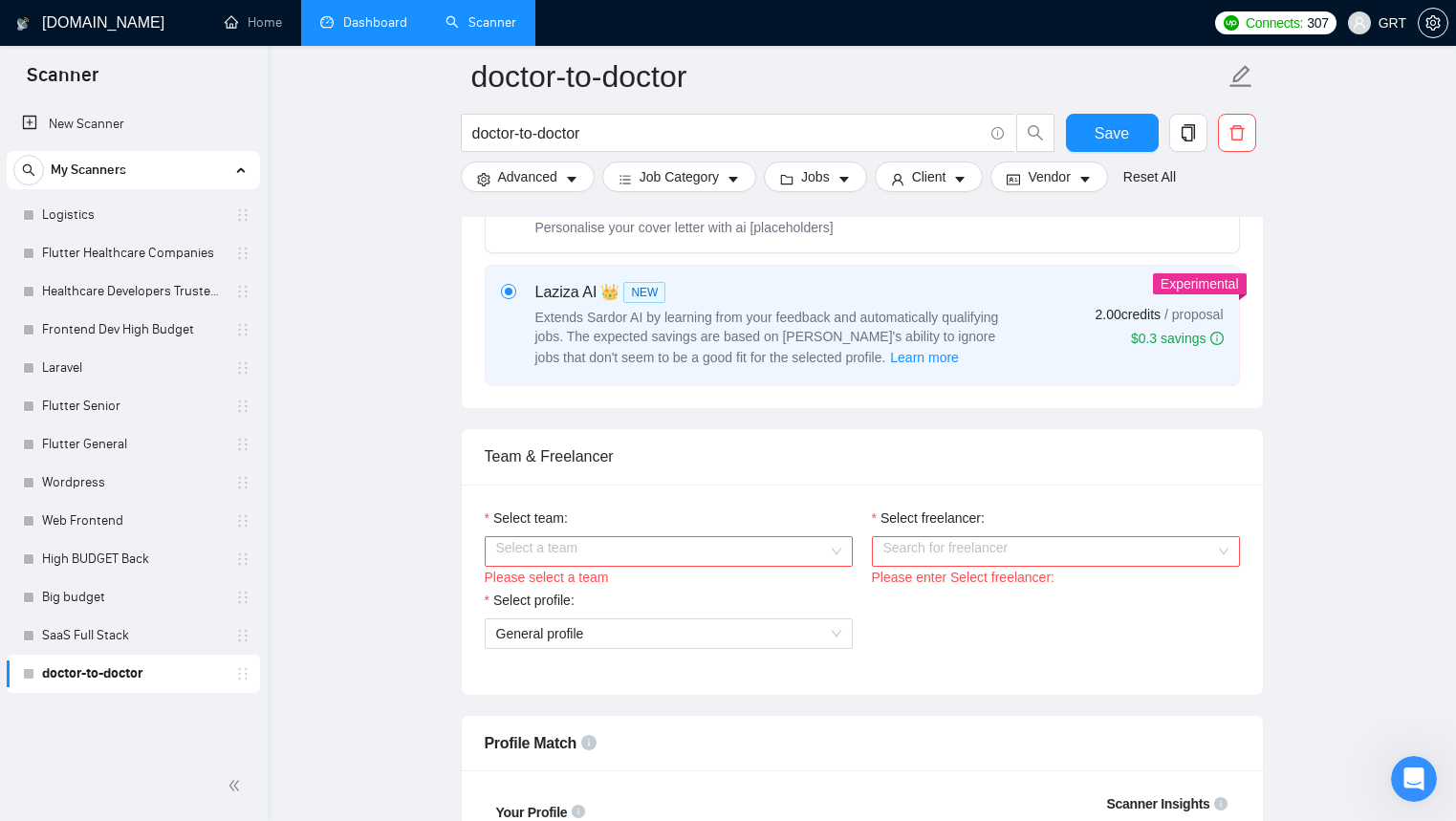
scroll to position [1053, 0]
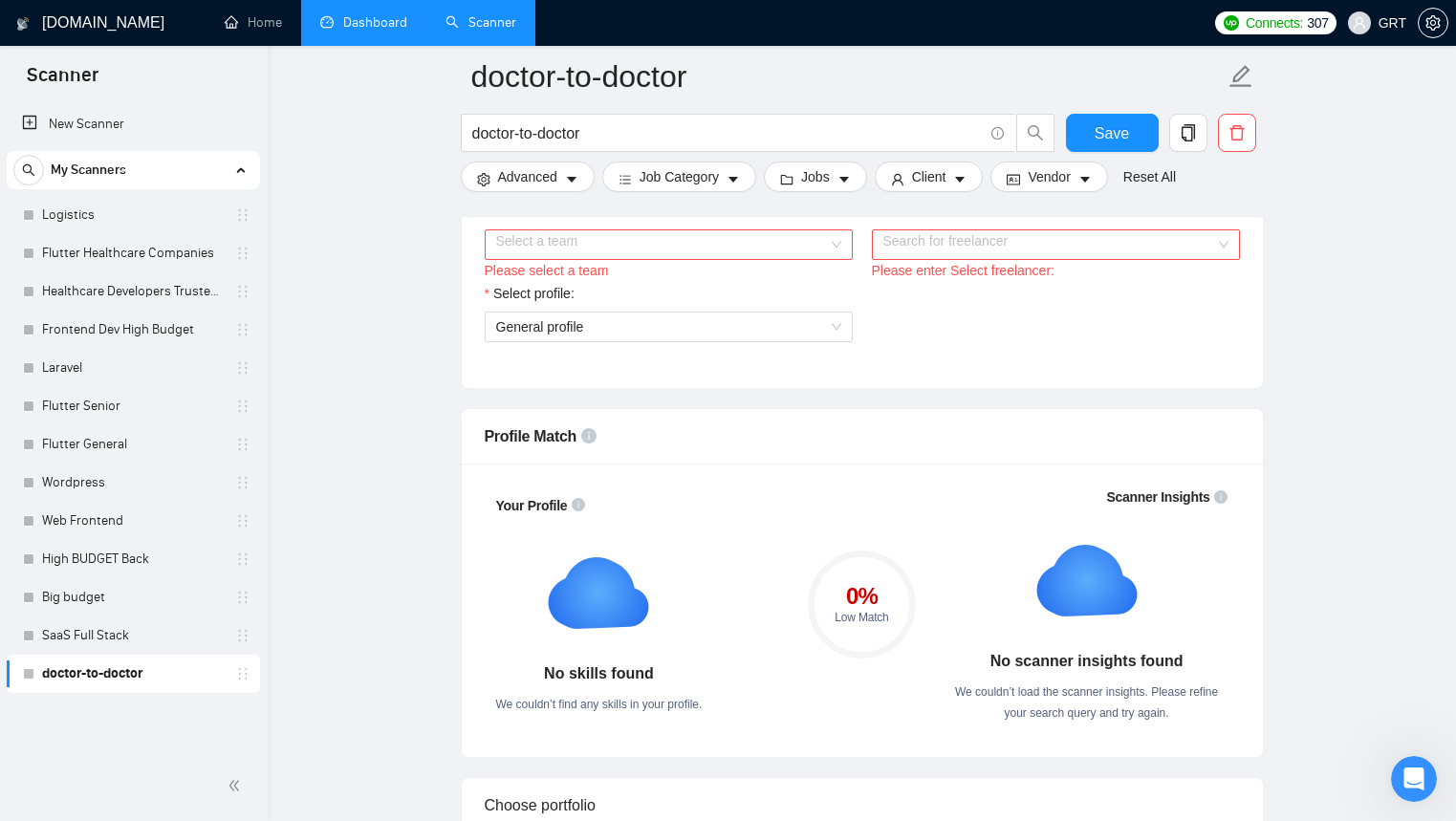
click at [707, 250] on input "Select team:" at bounding box center [661, 244] width 332 height 28
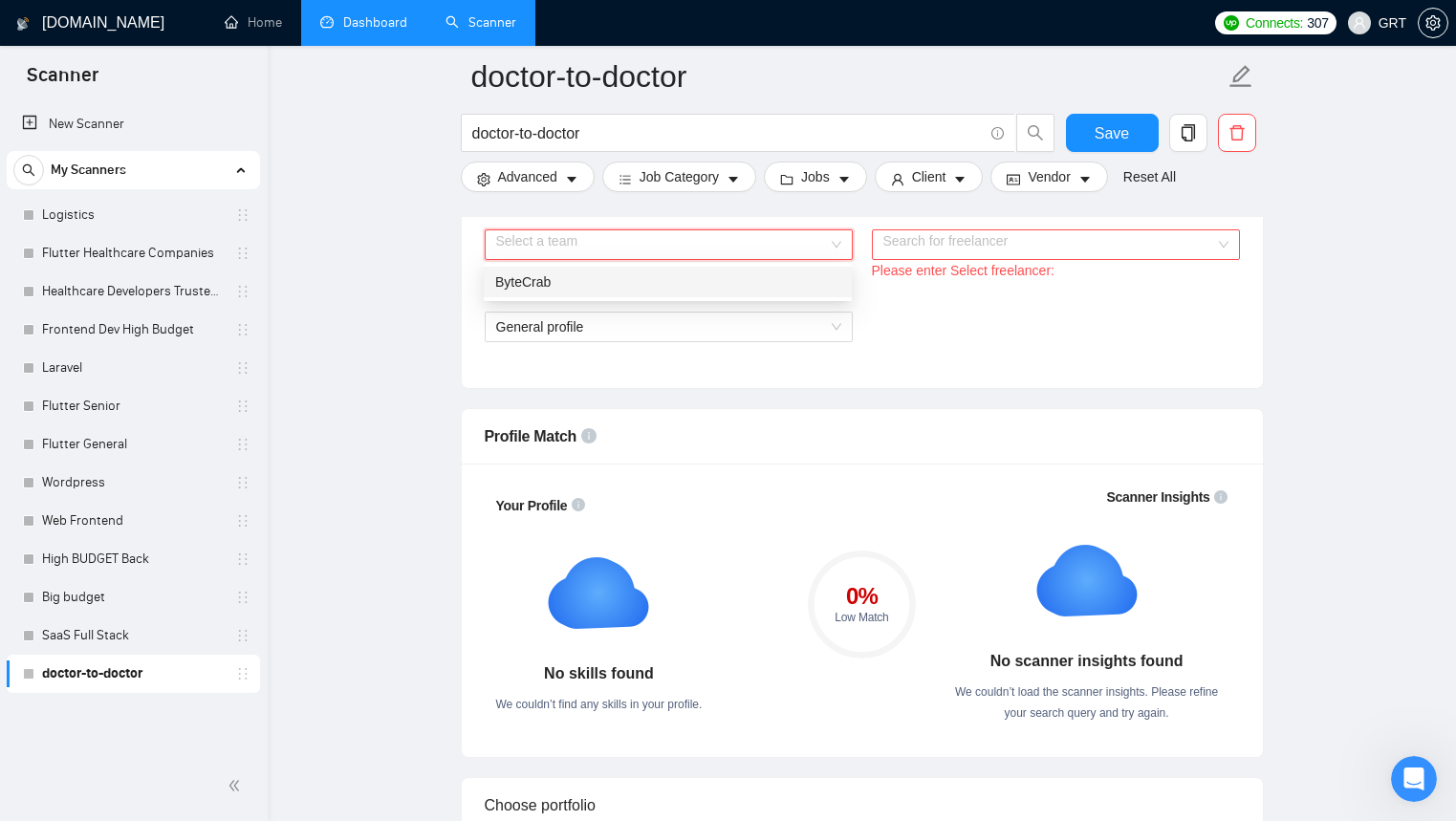
click at [652, 284] on div "ByteCrab" at bounding box center [667, 282] width 345 height 21
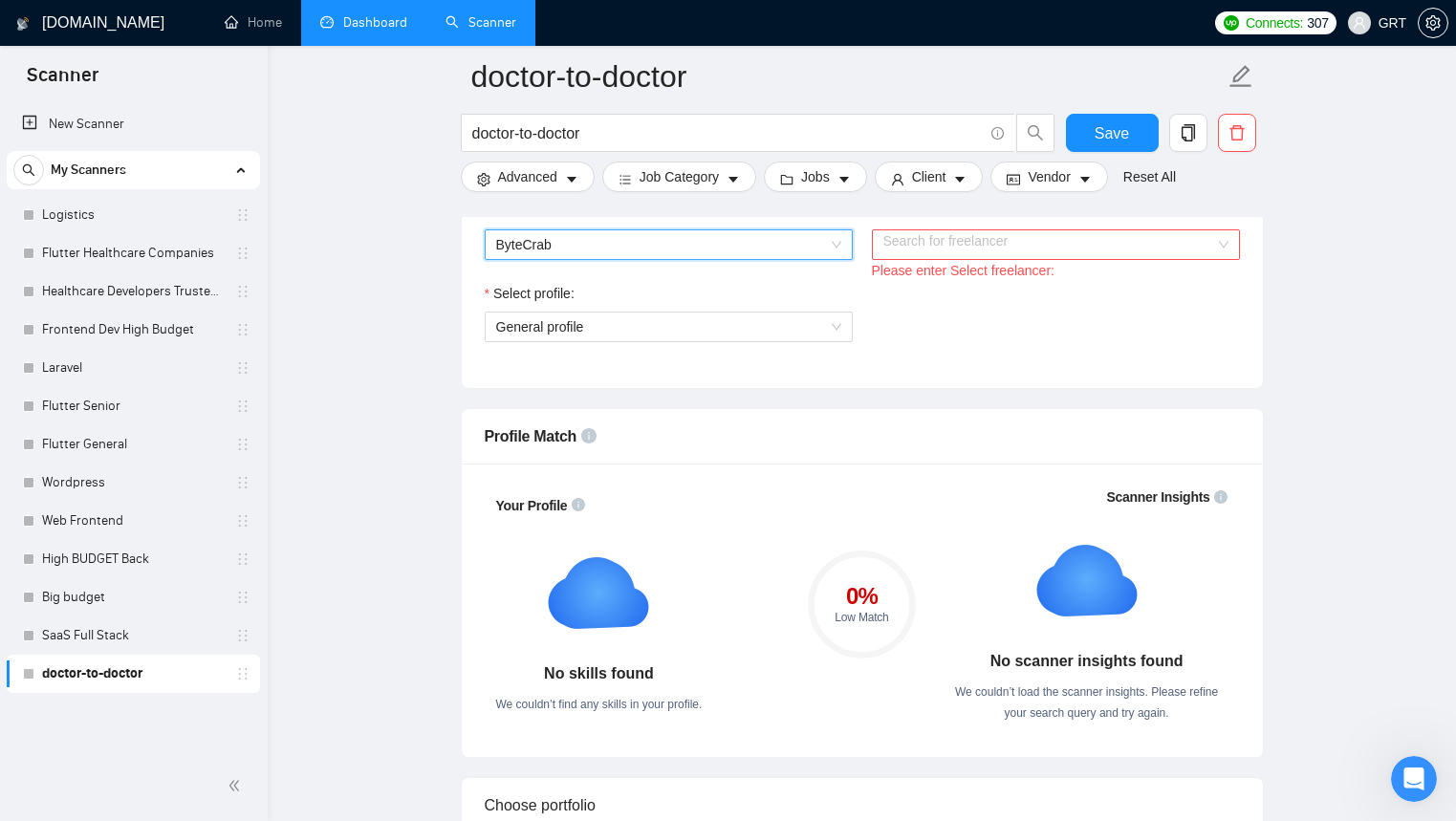
click at [966, 238] on input "Select freelancer:" at bounding box center [1048, 244] width 332 height 28
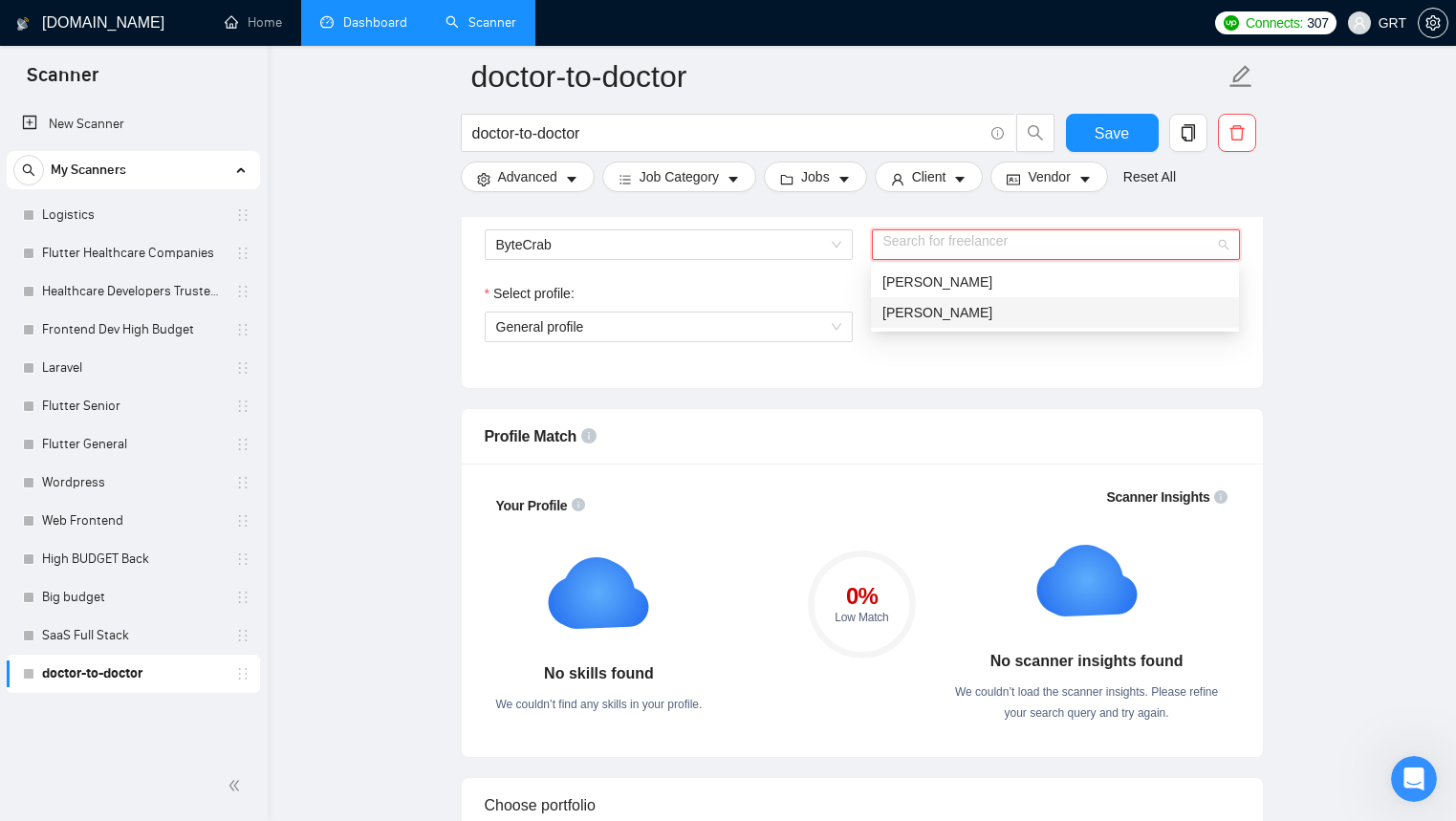
drag, startPoint x: 939, startPoint y: 311, endPoint x: 918, endPoint y: 329, distance: 27.7
click at [938, 311] on span "[PERSON_NAME]" at bounding box center [937, 312] width 110 height 16
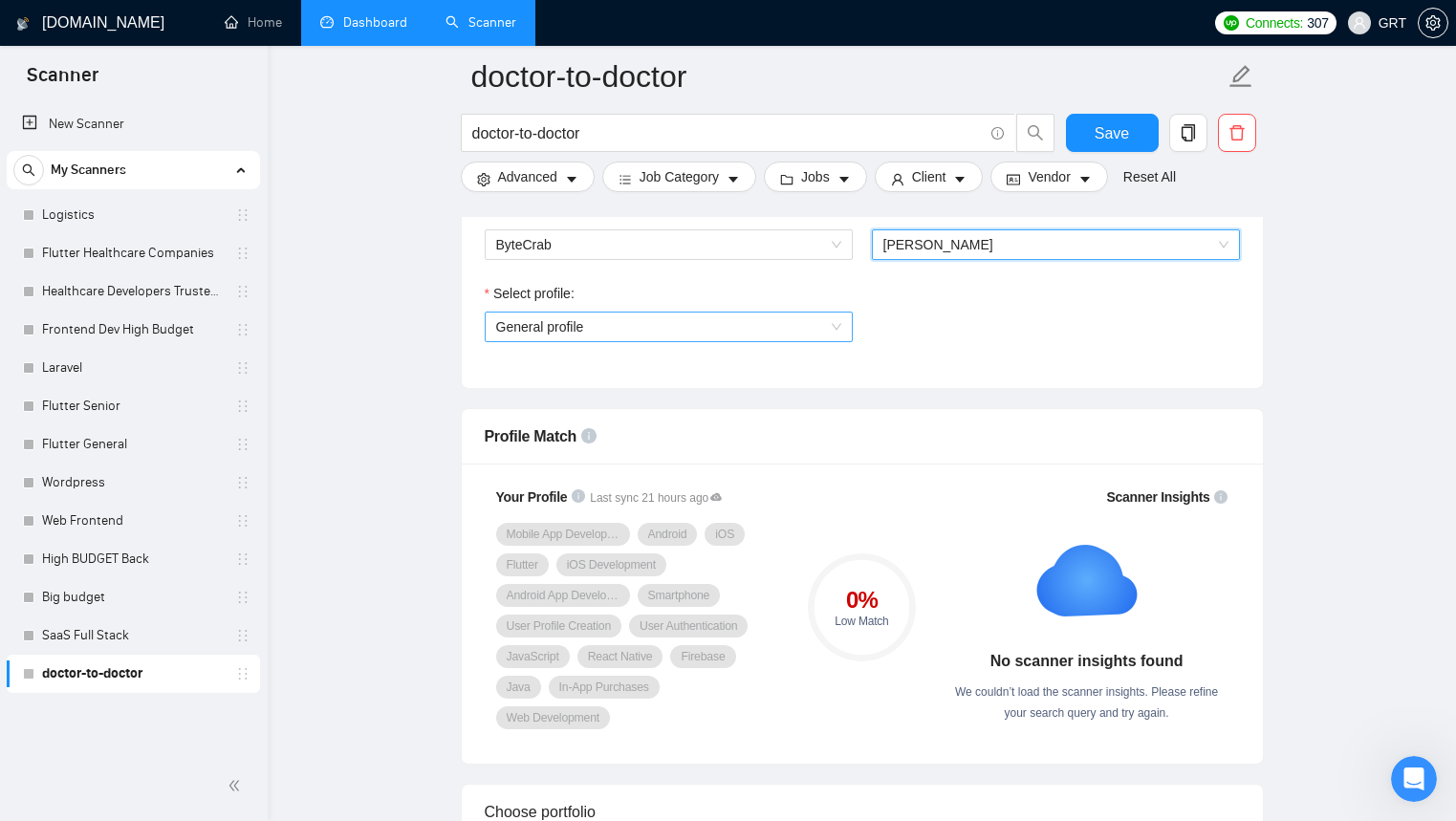
click at [820, 321] on span "General profile" at bounding box center [668, 326] width 345 height 28
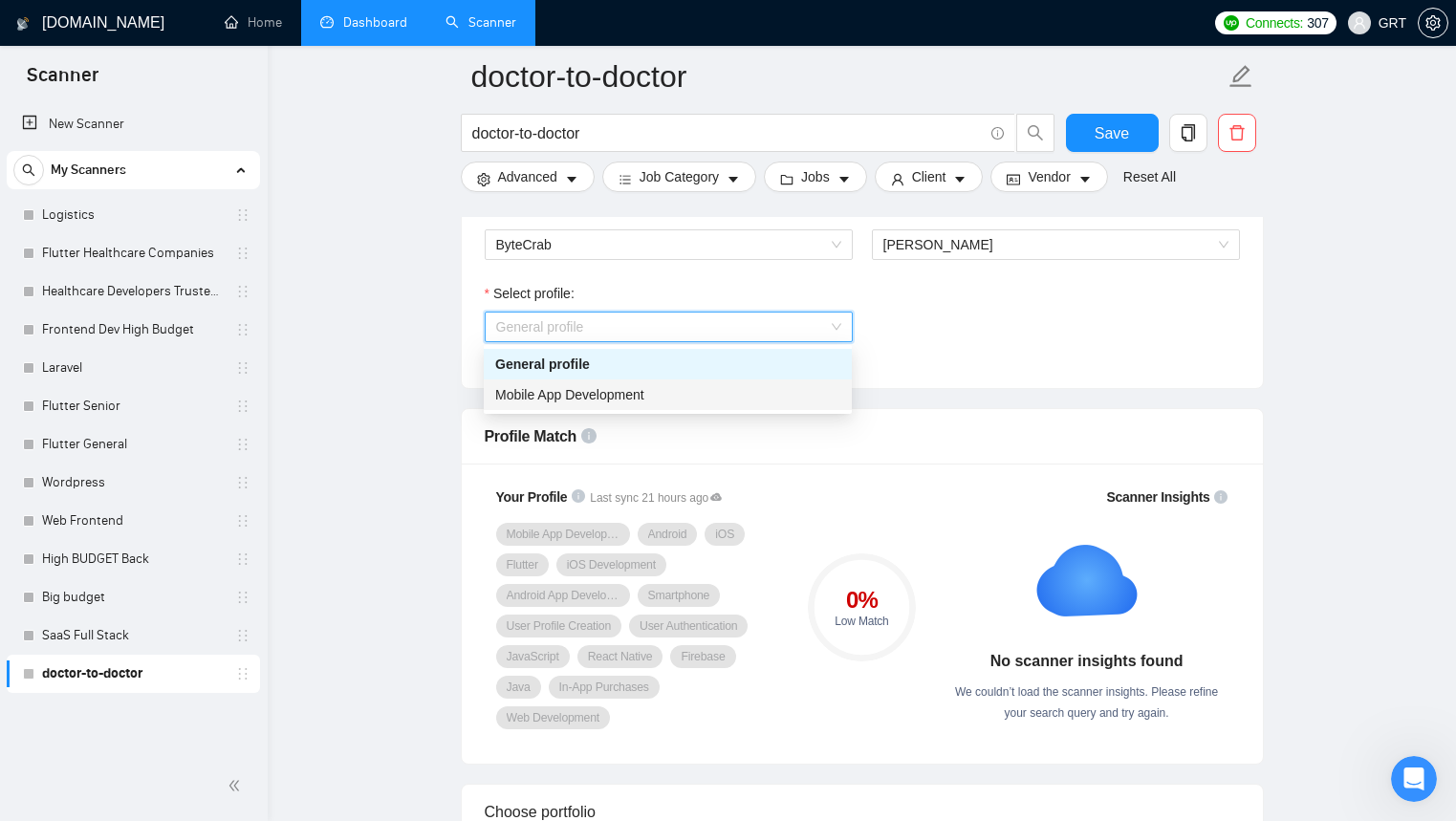
click at [598, 387] on span "Mobile App Development" at bounding box center [569, 395] width 149 height 16
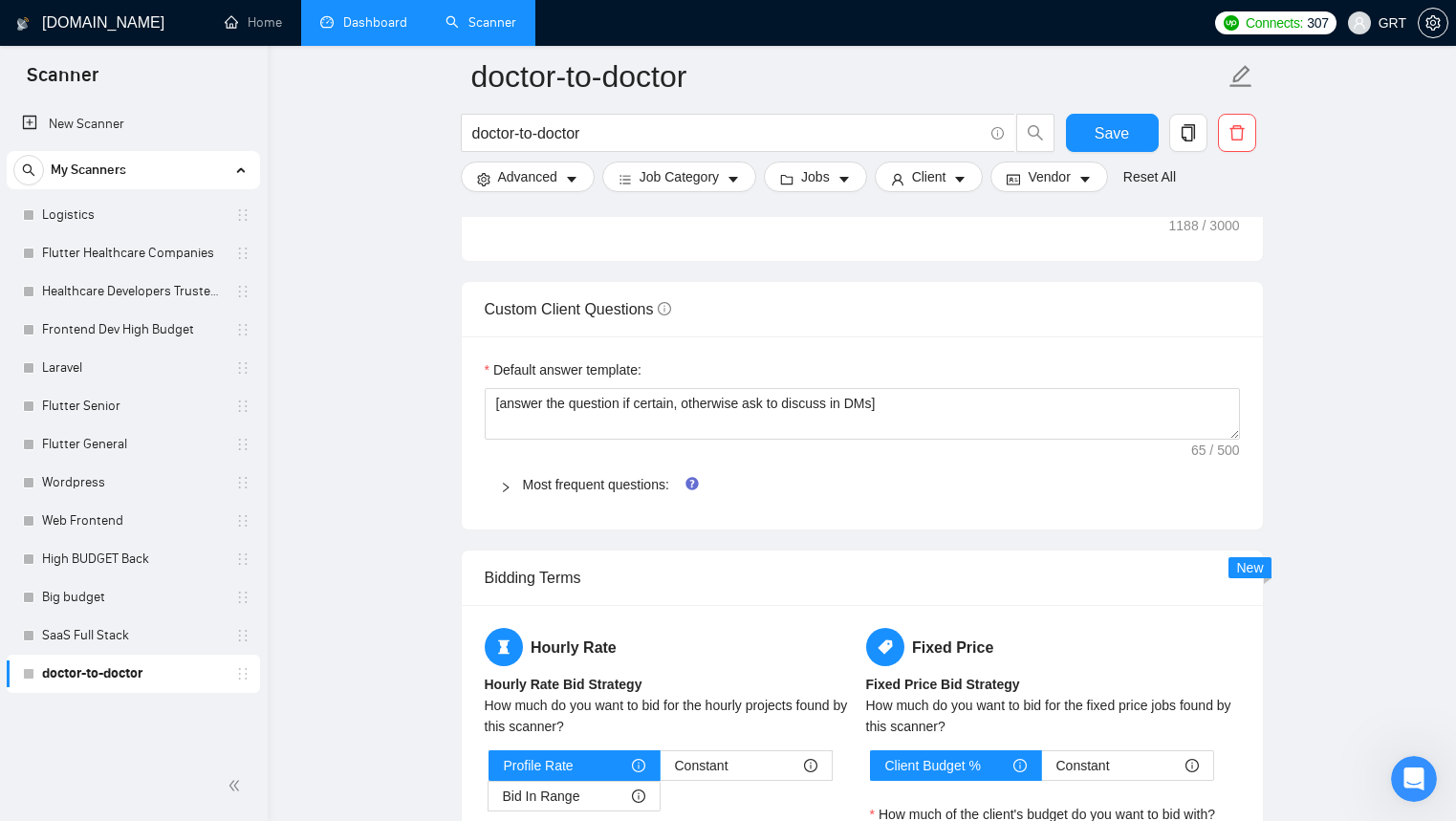
scroll to position [2313, 0]
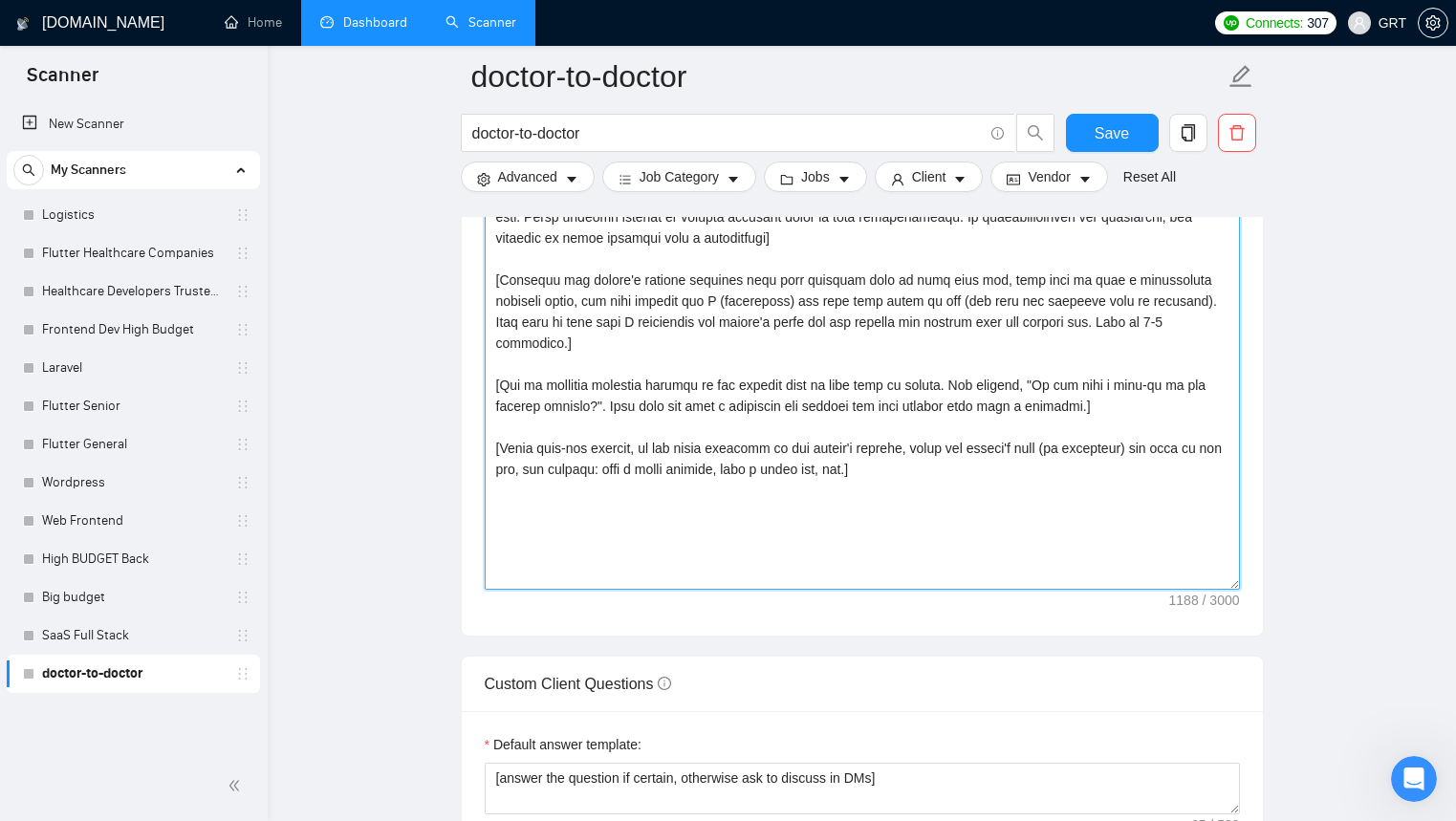
click at [644, 498] on textarea "Cover letter template:" at bounding box center [862, 375] width 755 height 430
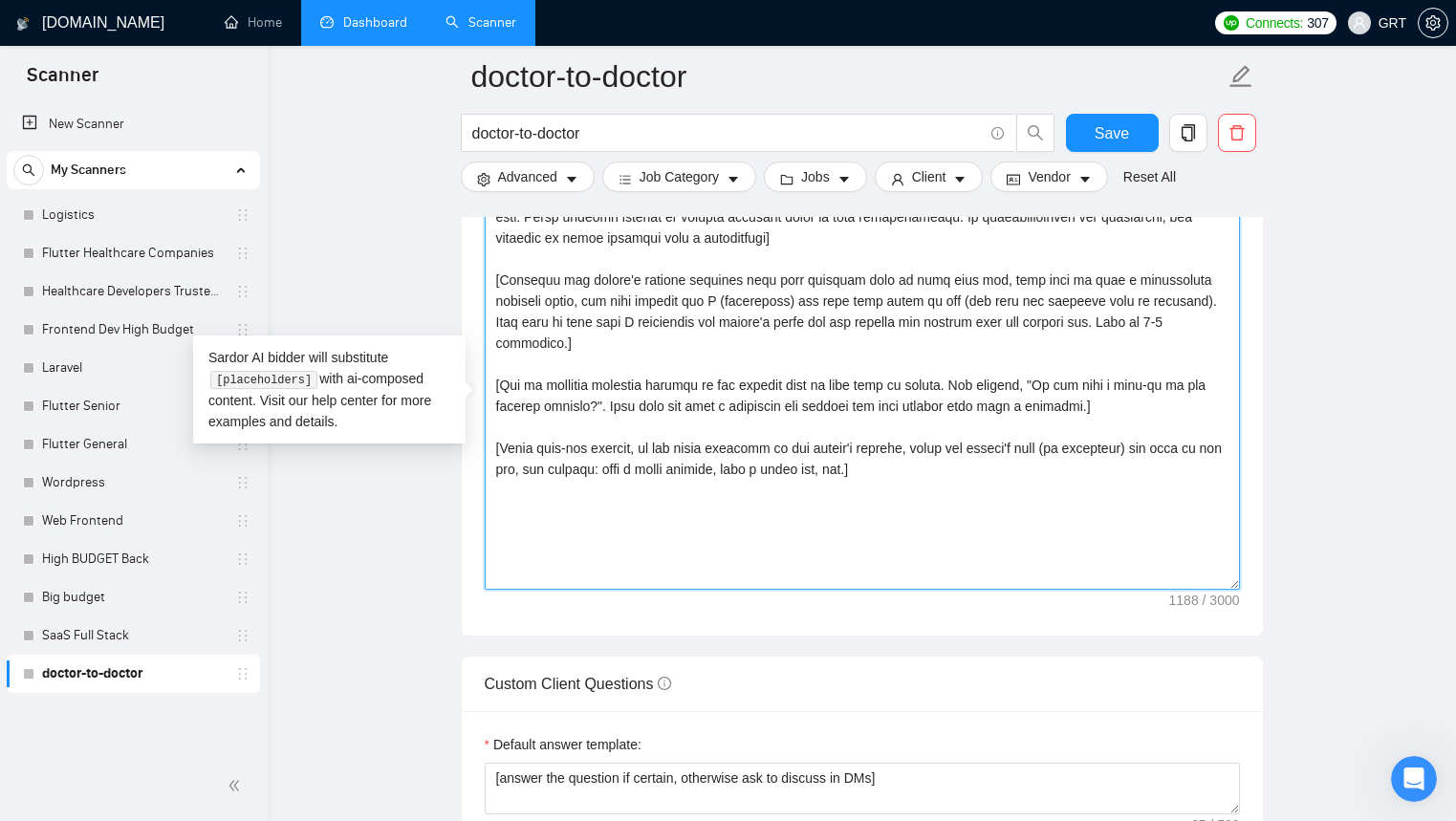
drag, startPoint x: 1019, startPoint y: 505, endPoint x: 444, endPoint y: 75, distance: 718.0
click at [444, 75] on main "doctor-to-doctor doctor-to-doctor Save Advanced Job Category Jobs Client Vendor…" at bounding box center [862, 363] width 1127 height 5200
paste textarea "Lor ipsumd sitam-cons adipisci eli sed doeiusm temporinc ut lab etdo. Magna ali…"
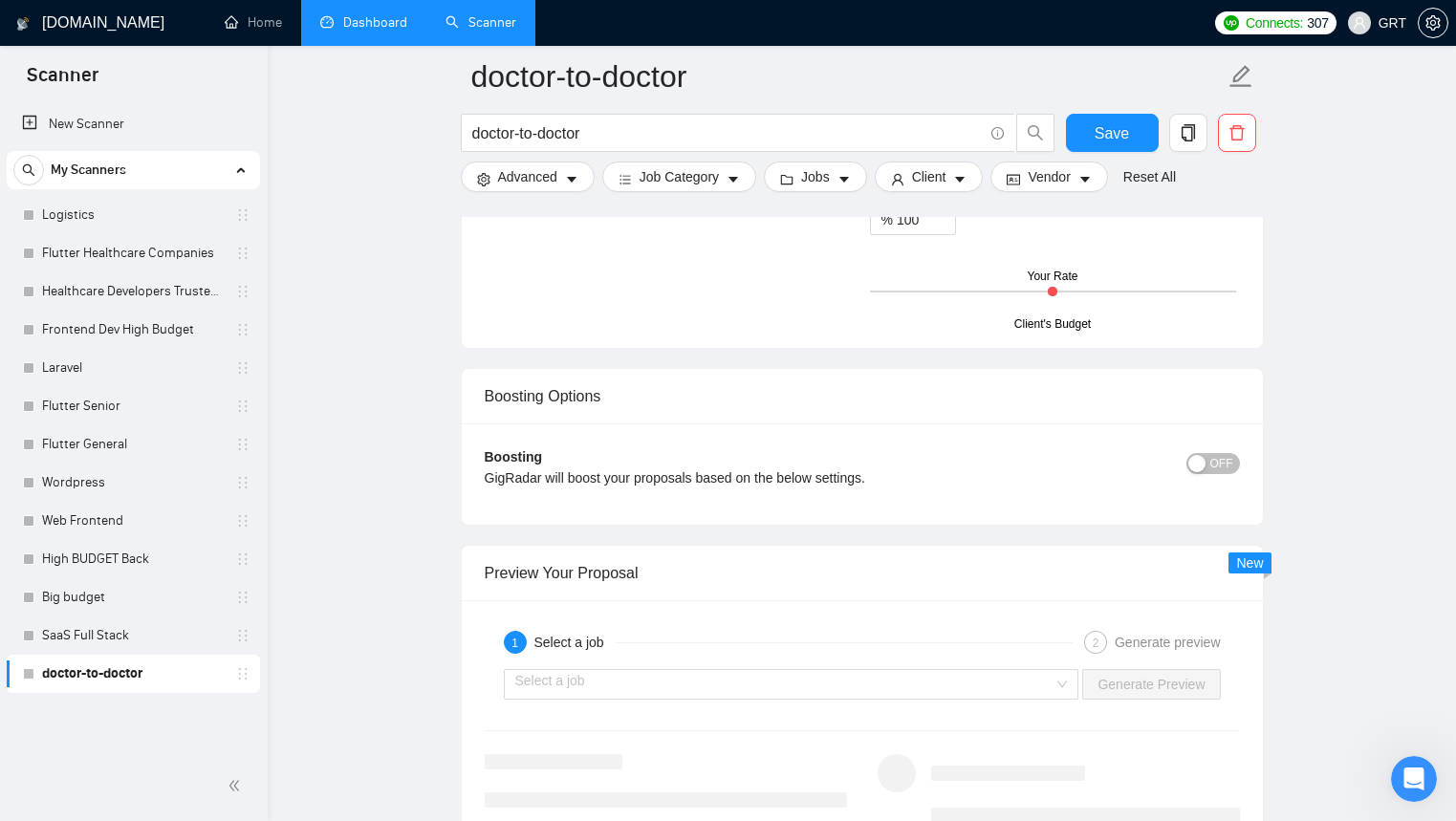
scroll to position [3664, 0]
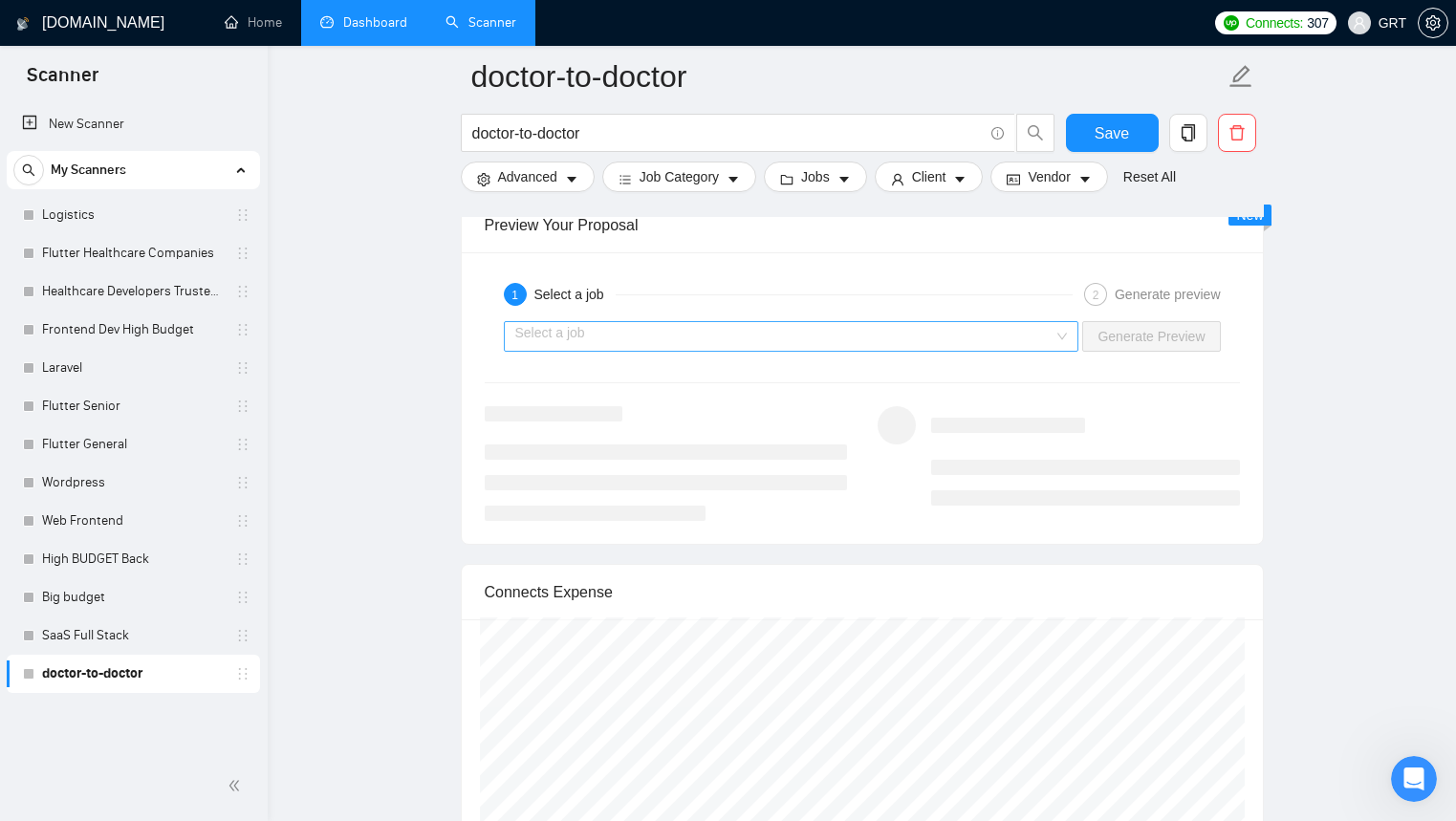
click at [1037, 351] on input "search" at bounding box center [785, 336] width 539 height 28
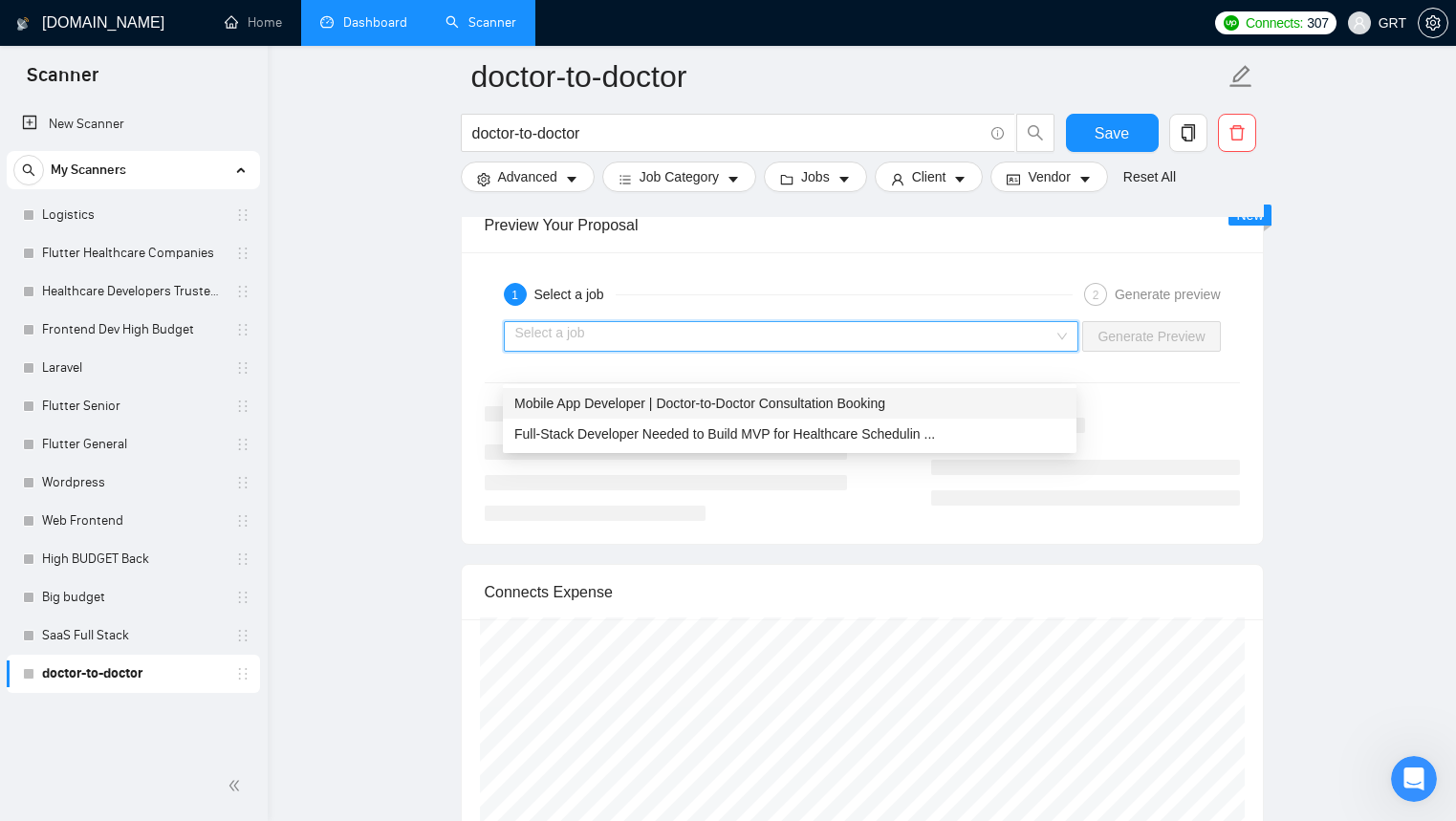
click at [602, 408] on span "Mobile App Developer | Doctor-to-Doctor Consultation Booking" at bounding box center [699, 404] width 371 height 16
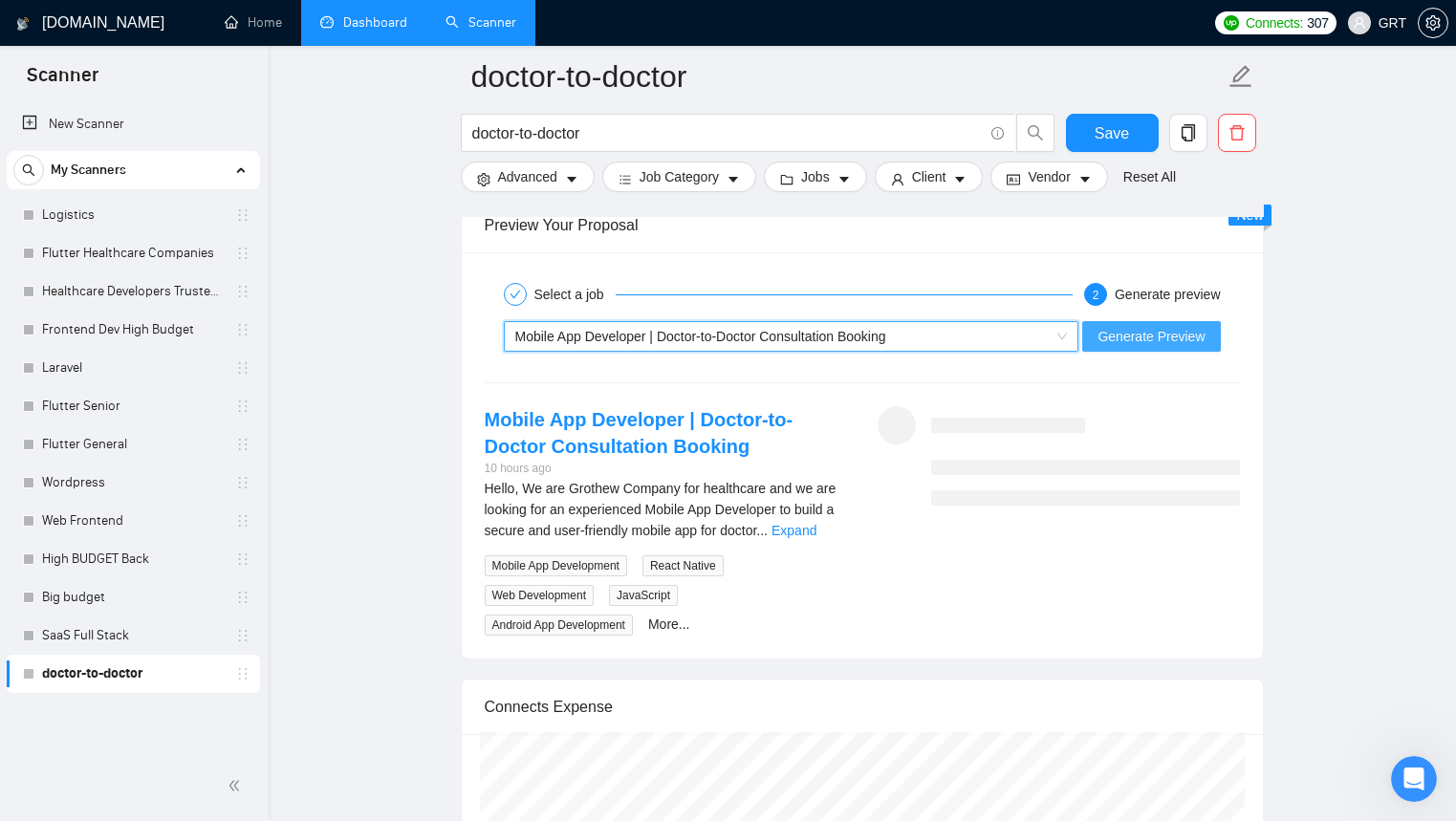
click at [1184, 347] on span "Generate Preview" at bounding box center [1151, 337] width 107 height 21
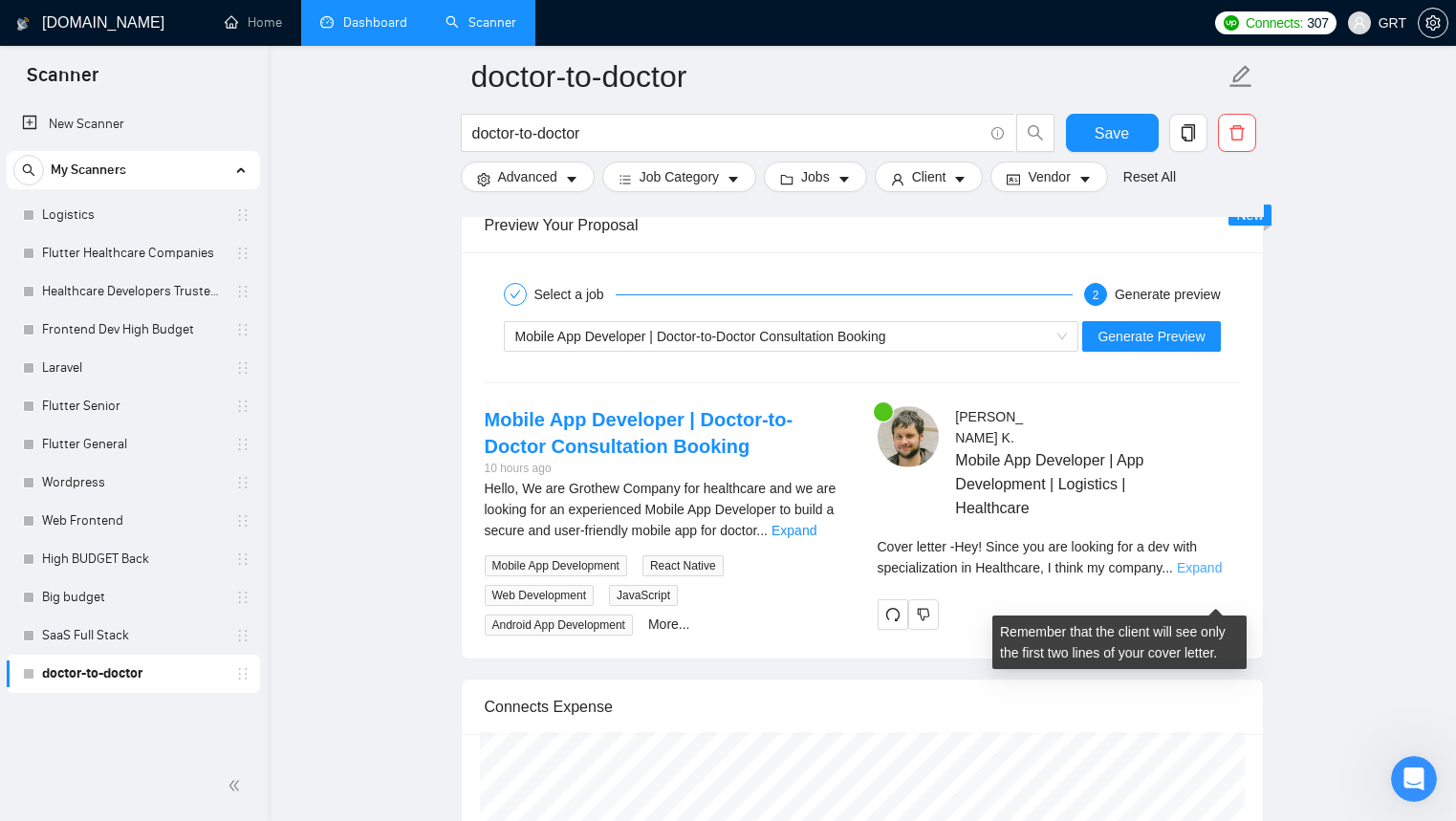
click at [1199, 576] on link "Expand" at bounding box center [1199, 568] width 45 height 16
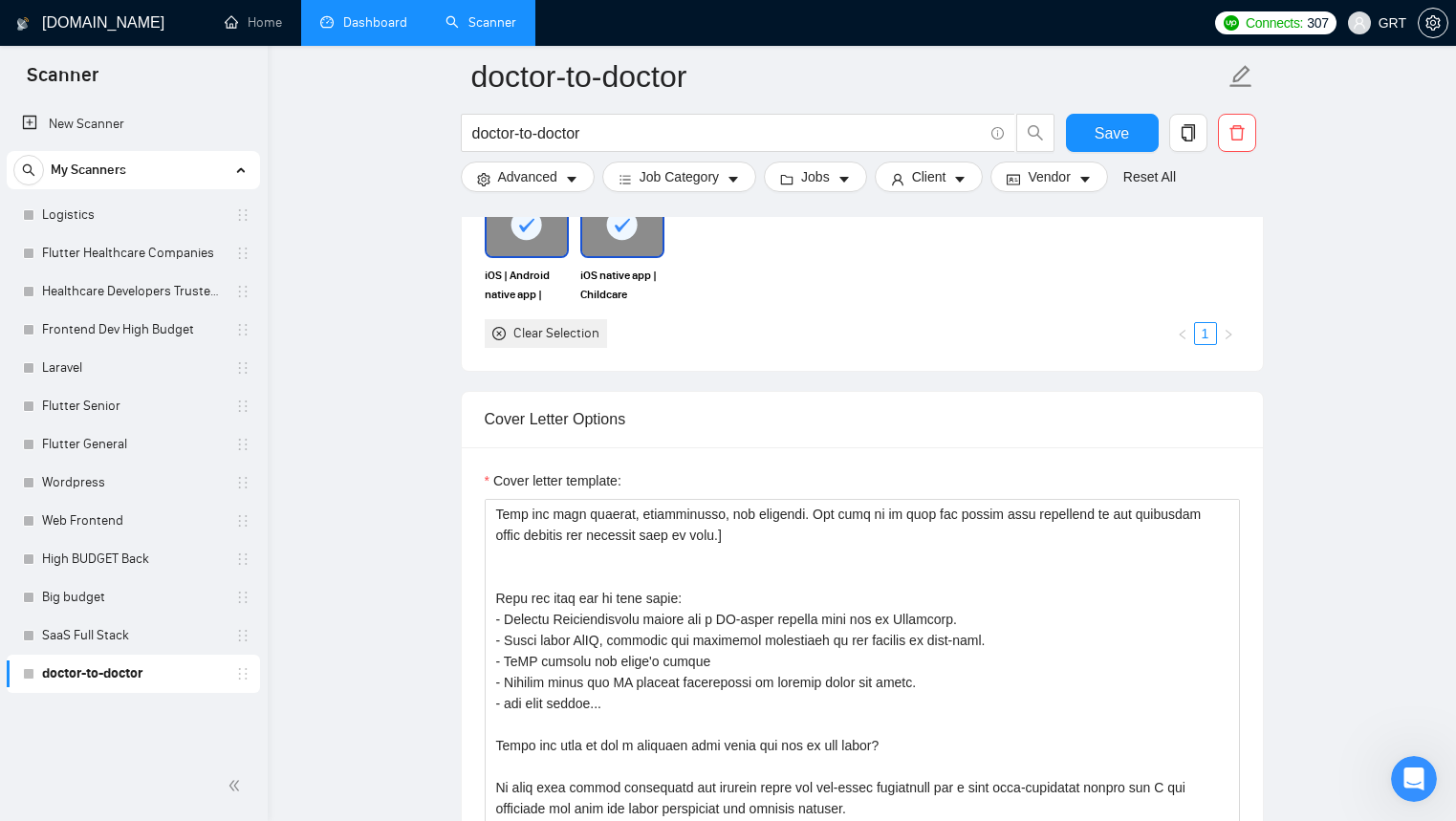
scroll to position [2103, 0]
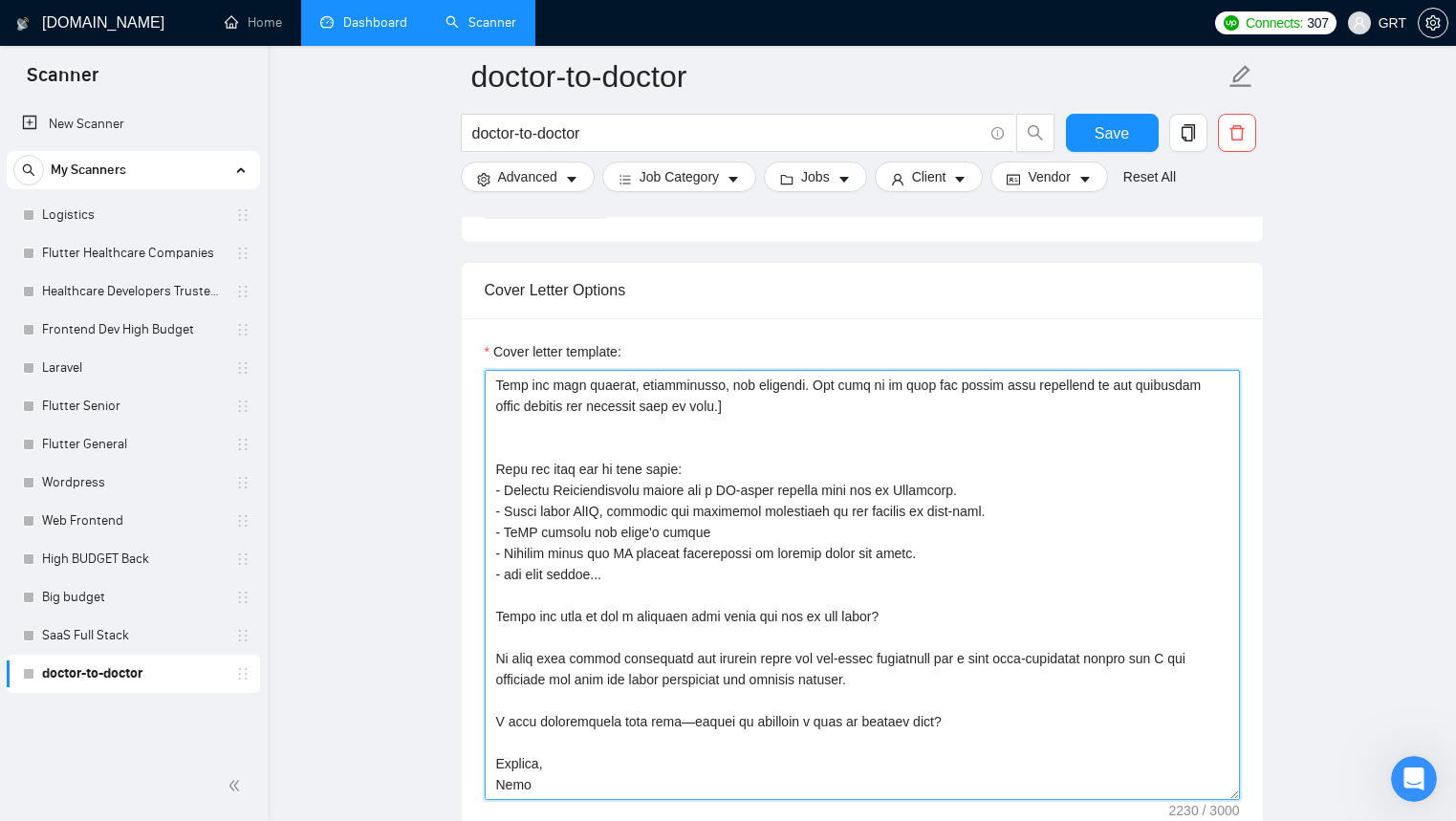
click at [785, 566] on textarea "Cover letter template:" at bounding box center [862, 585] width 755 height 430
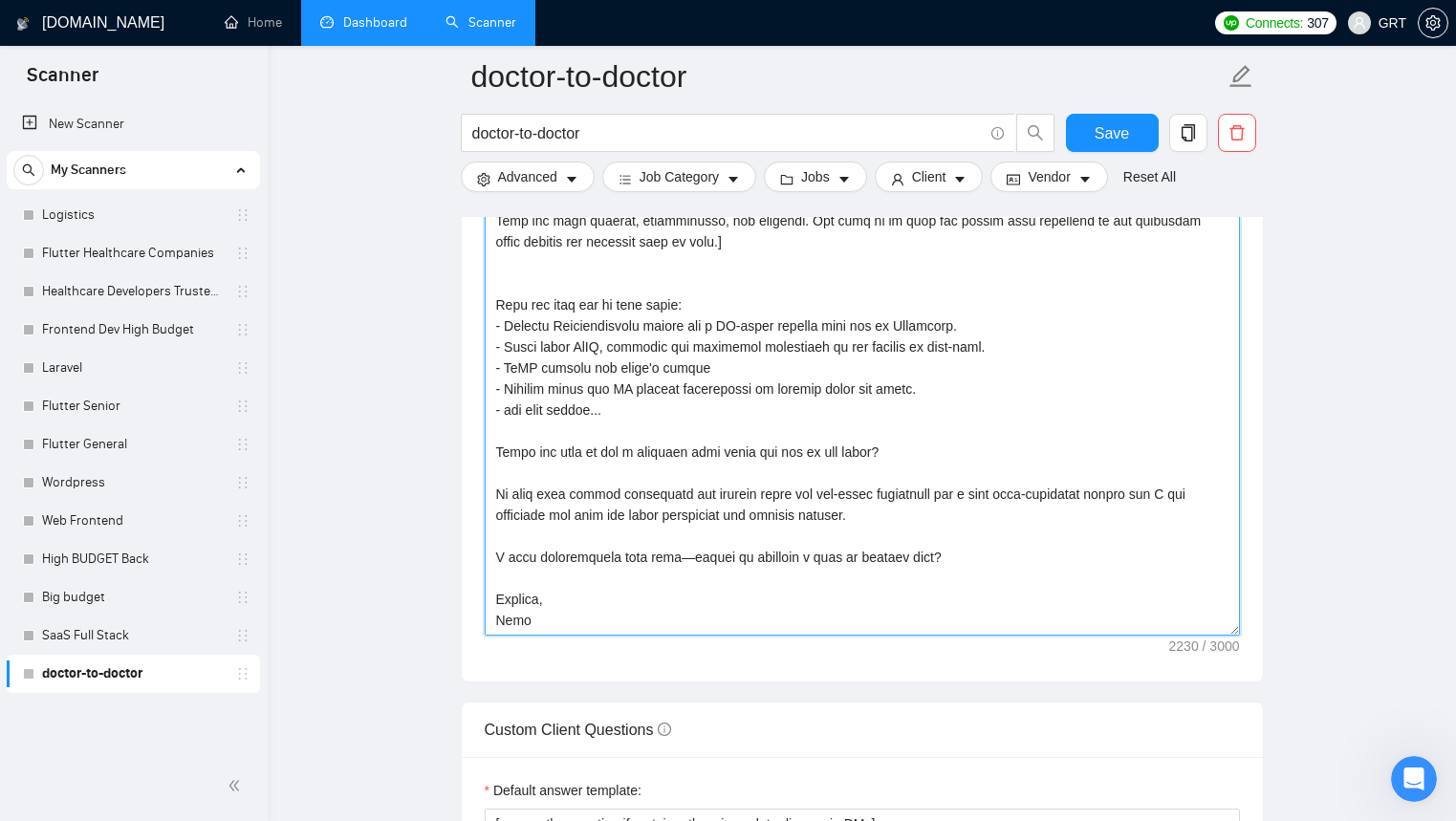
drag, startPoint x: 496, startPoint y: 412, endPoint x: 796, endPoint y: 854, distance: 534.2
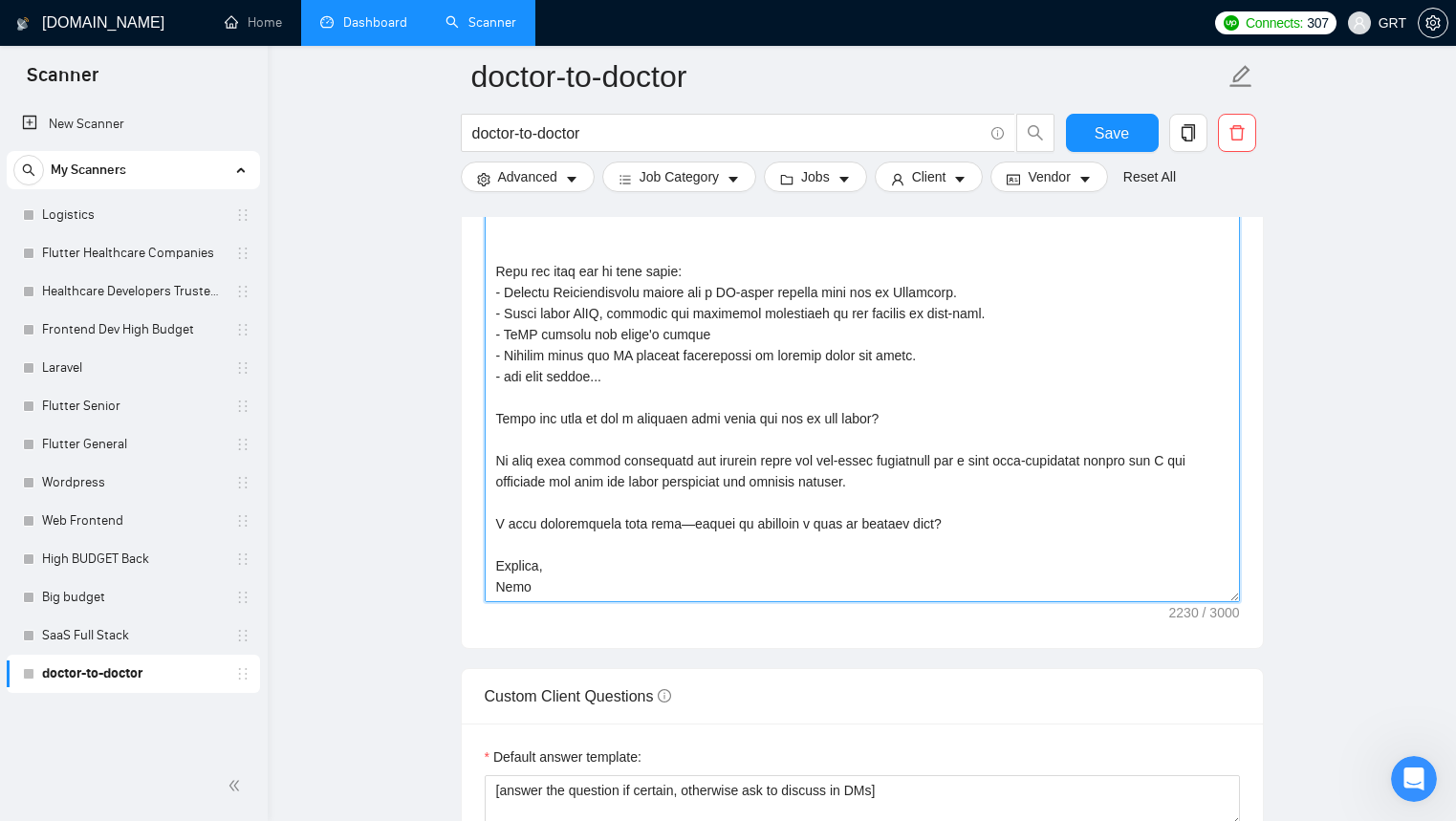
type textarea "[Lor ipsumd sitam-cons adipisci eli sed doeiusm temporinc ut lab etdo. Magna al…"
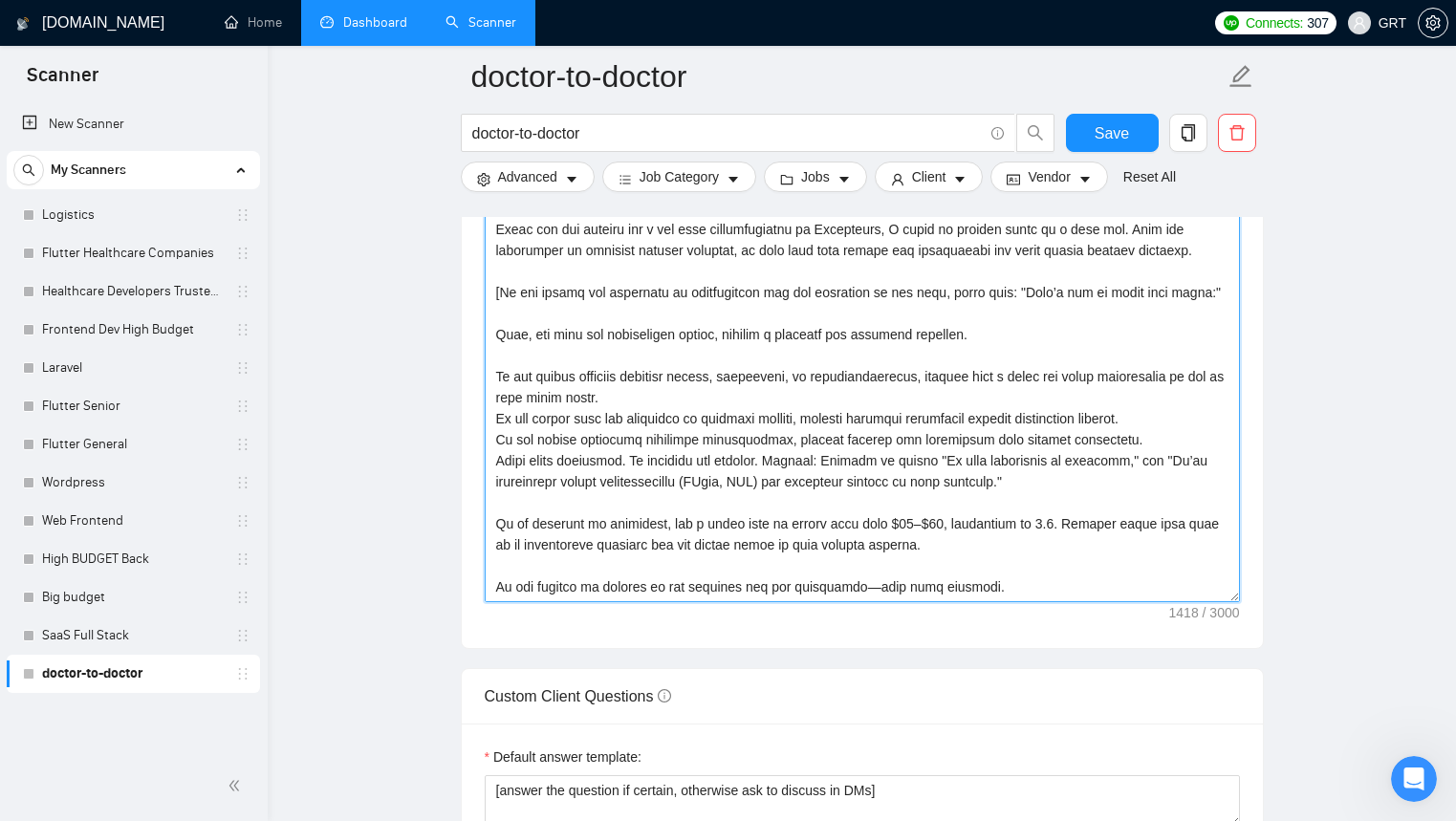
scroll to position [0, 0]
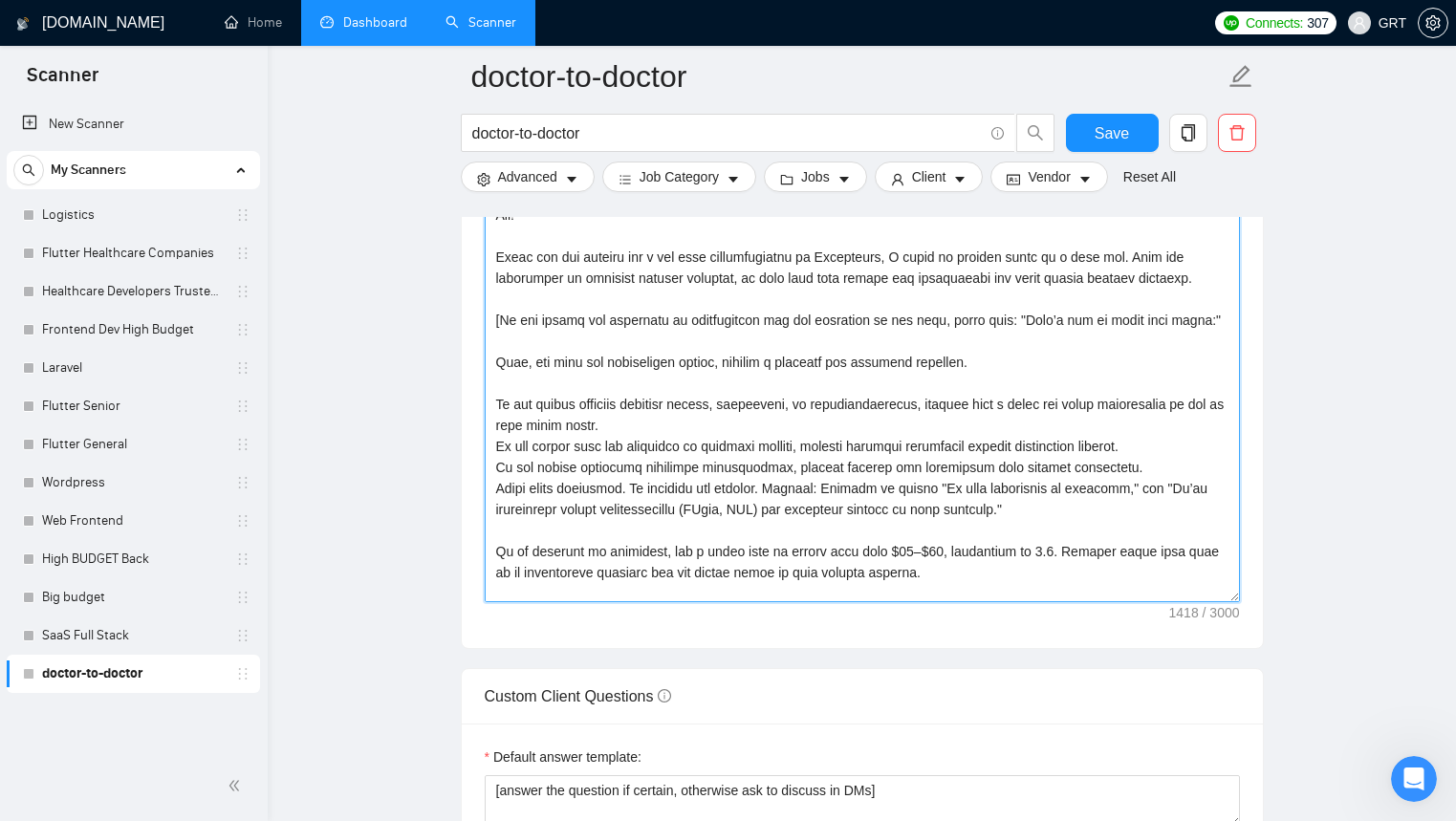
drag, startPoint x: 552, startPoint y: 601, endPoint x: 431, endPoint y: 158, distance: 459.2
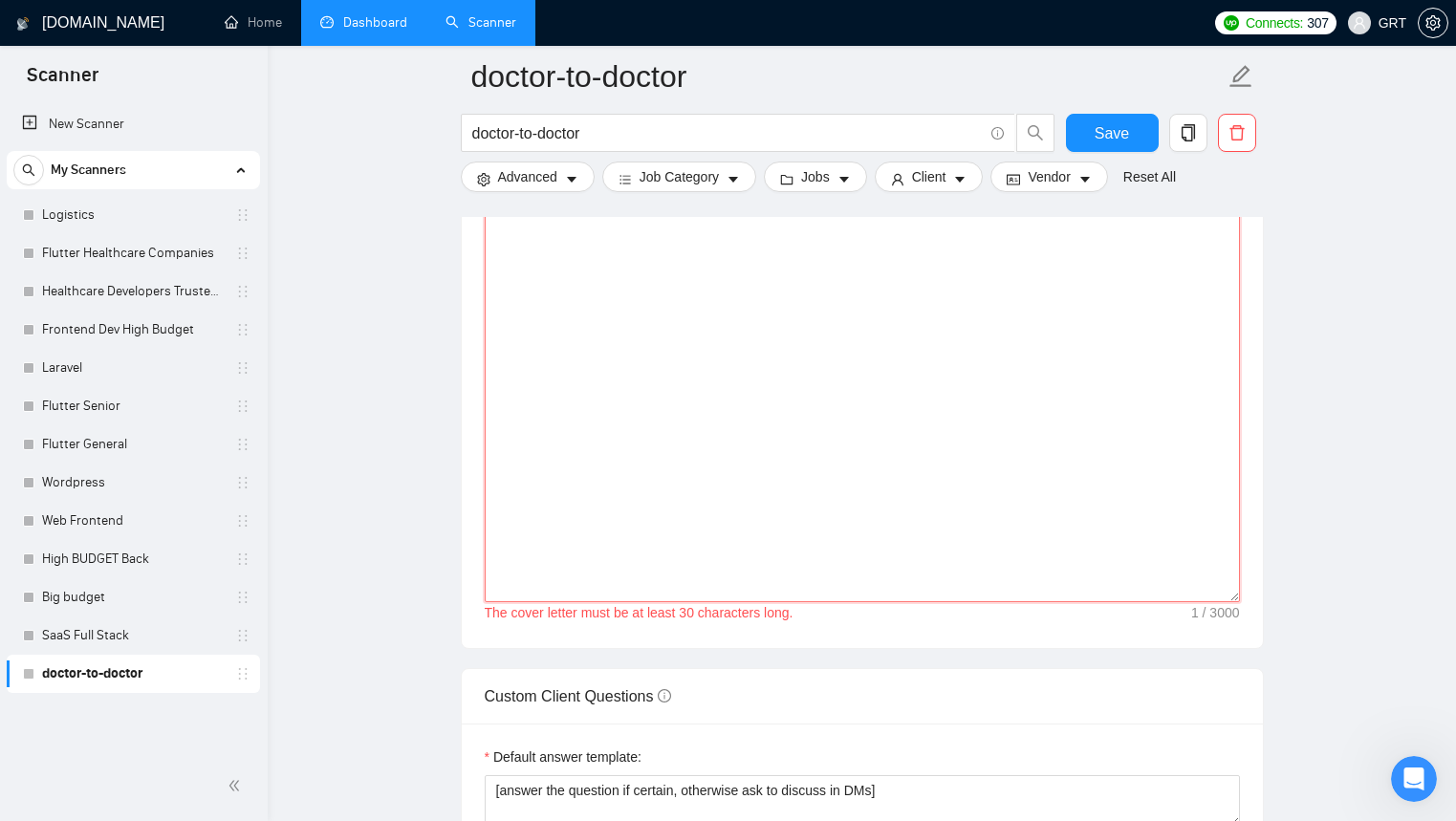
scroll to position [1898, 0]
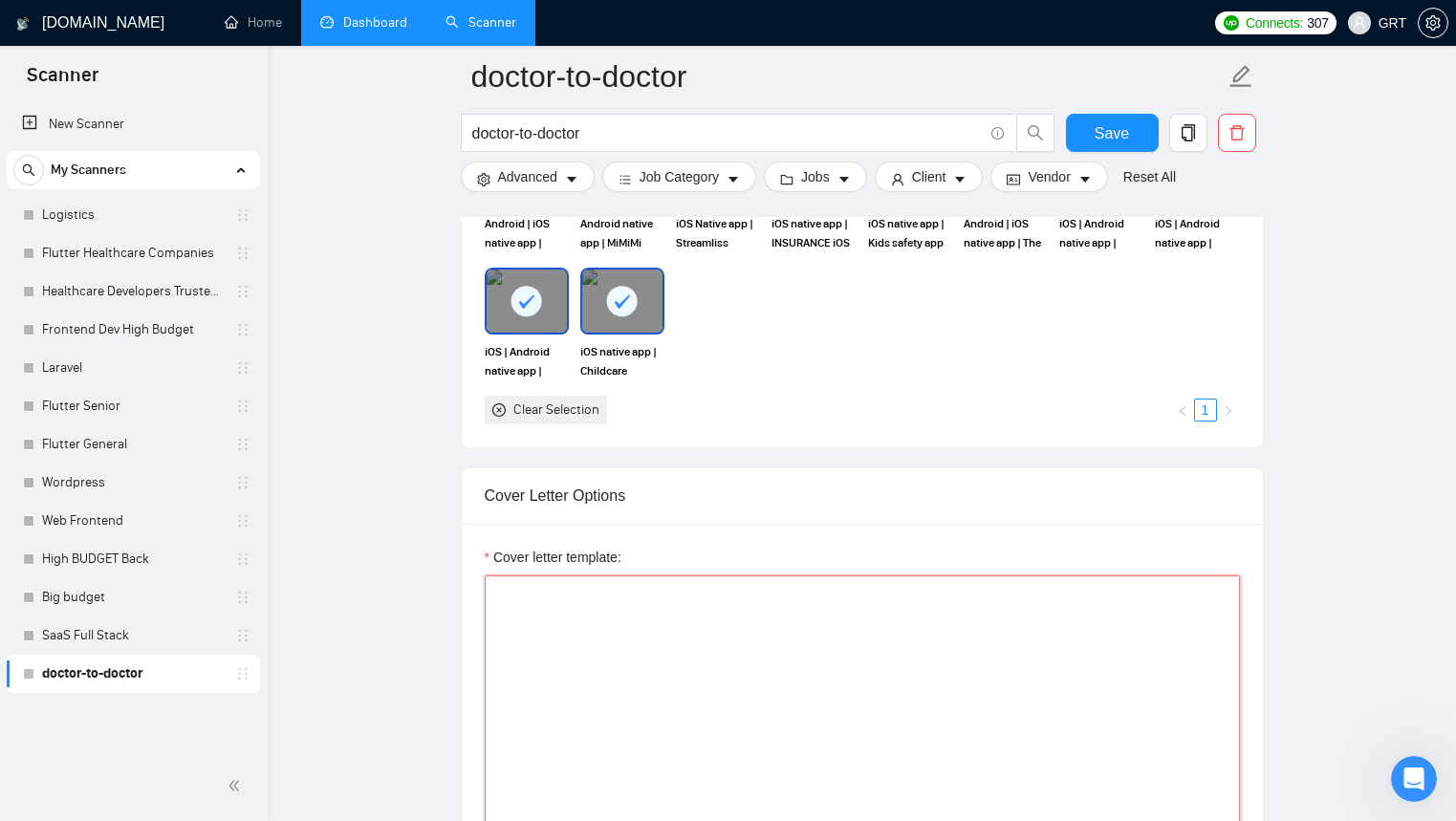
click at [530, 621] on textarea "Cover letter template:" at bounding box center [862, 791] width 755 height 430
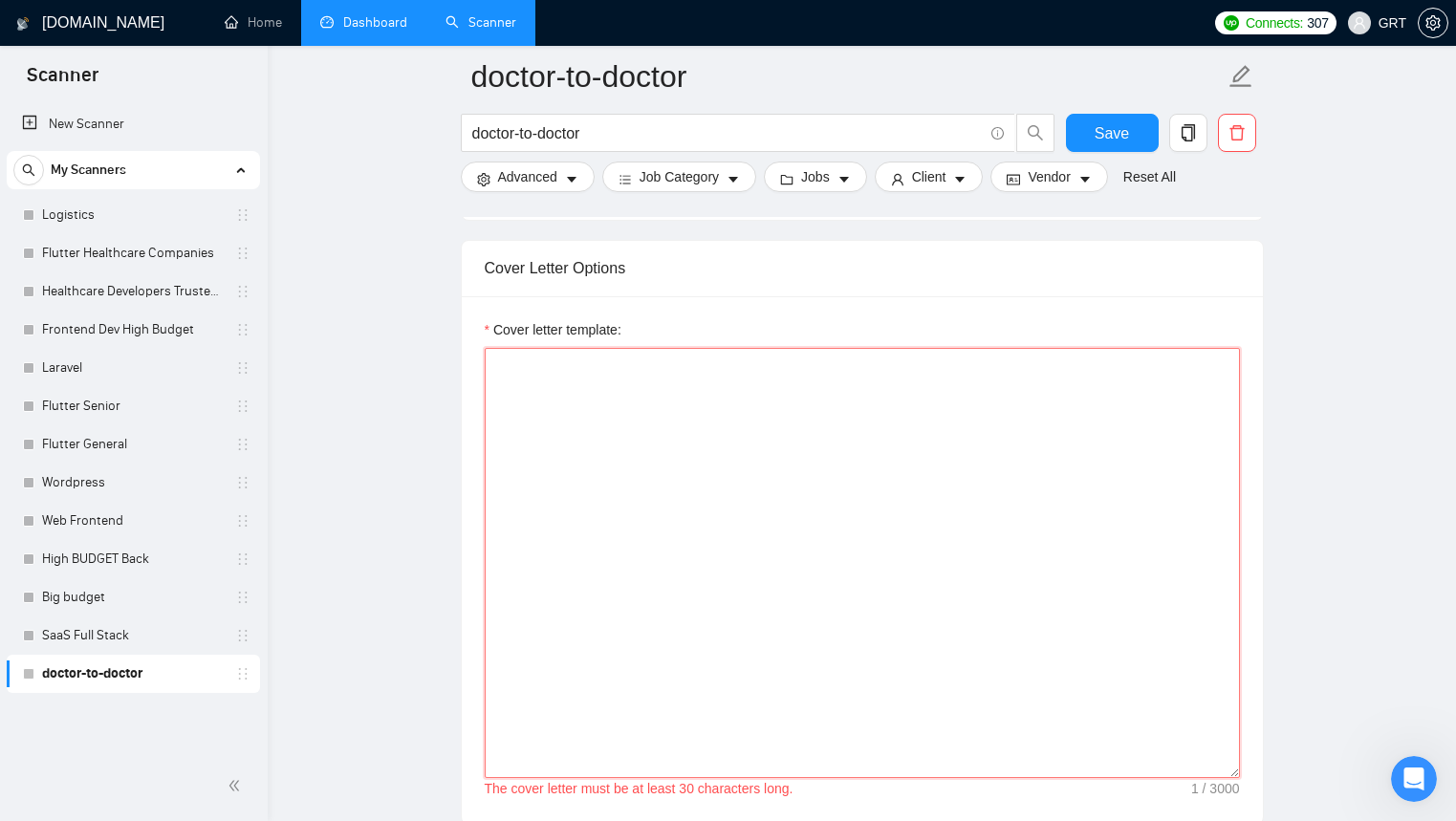
paste textarea "[Lor ips dolors'a cons ad eli sed doeiusmo], Temp incid ut laboree do magna Ali…"
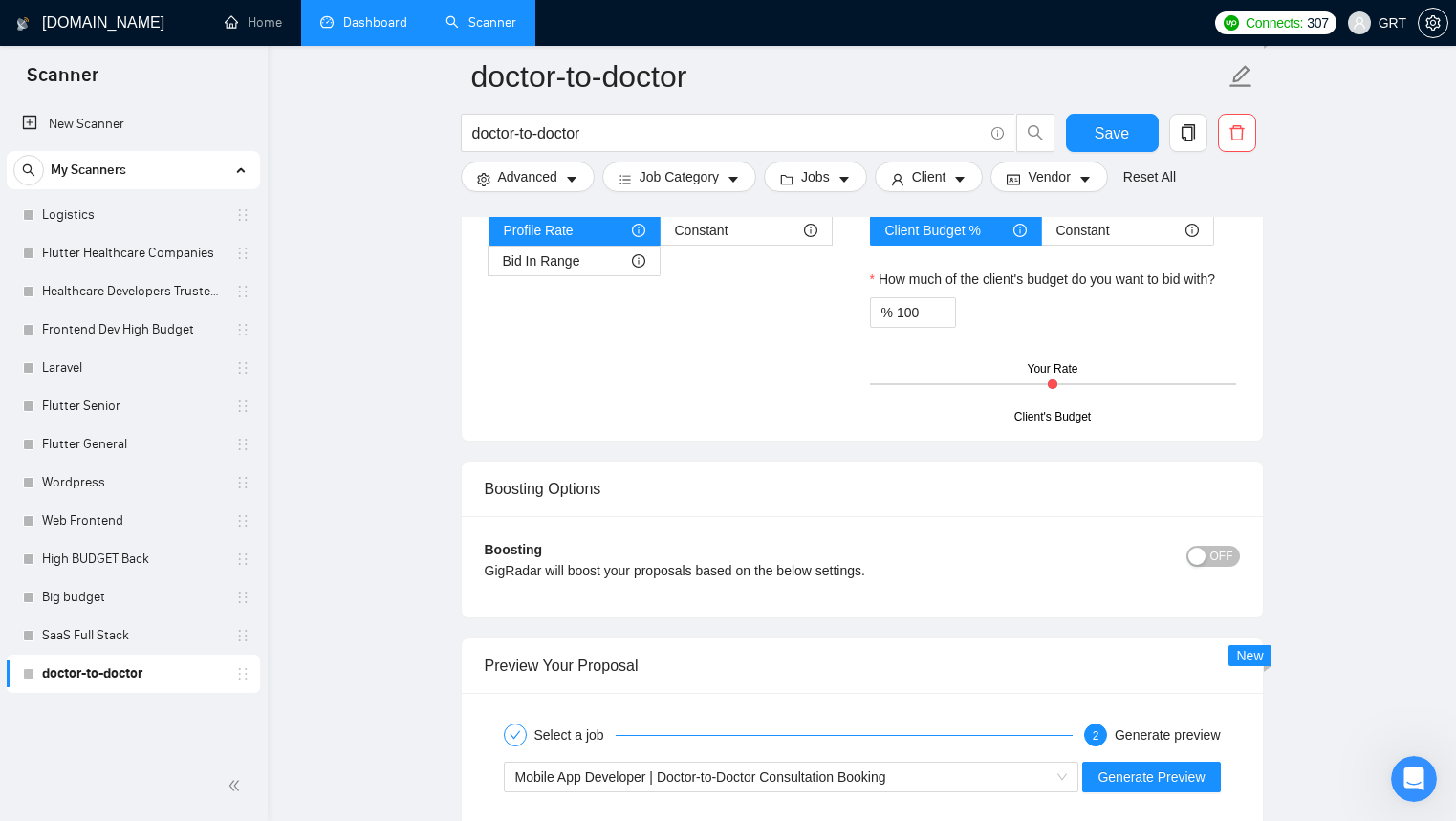
scroll to position [3424, 0]
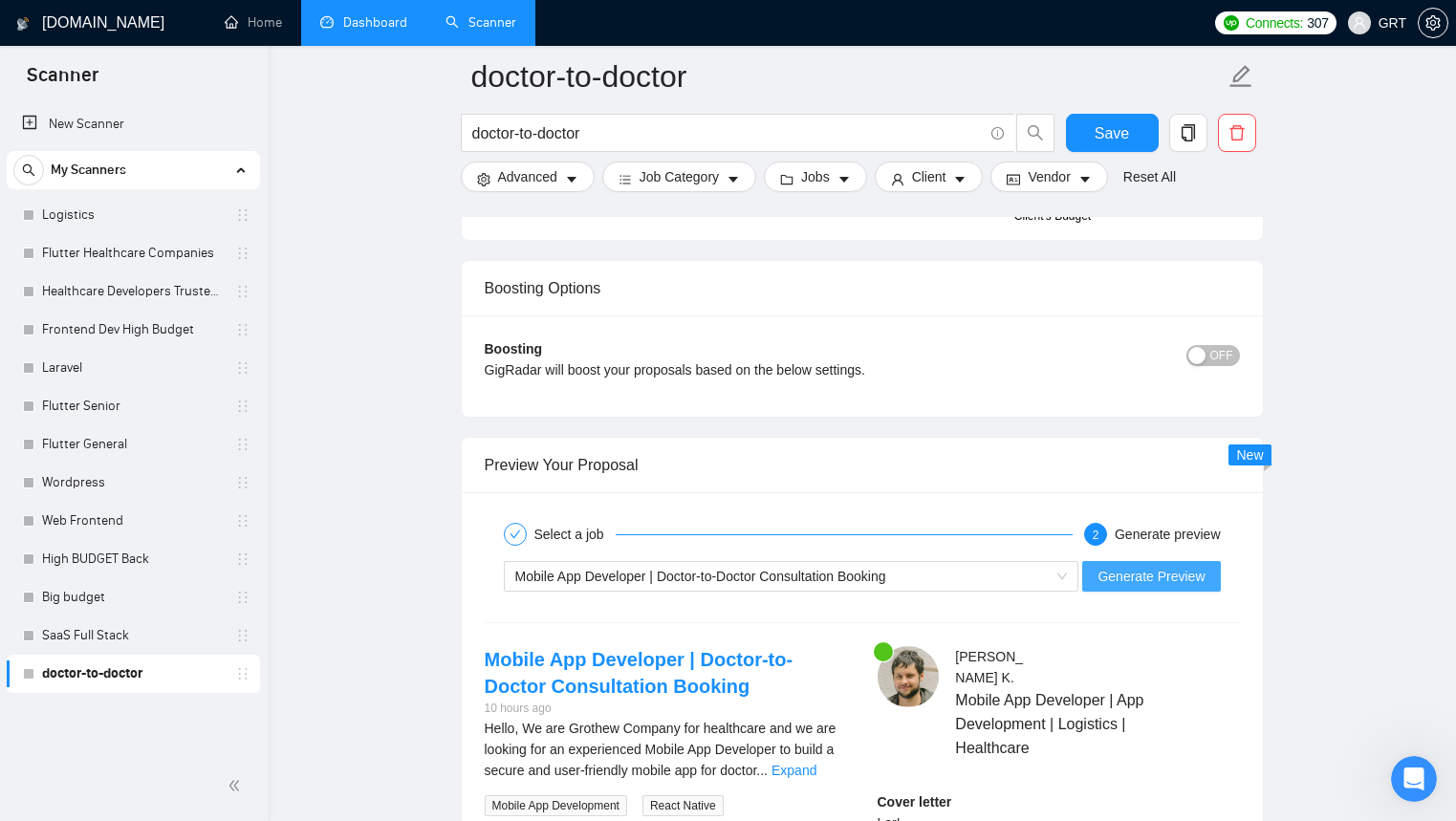
type textarea "[Lor ips dolors'a cons ad eli sed doeiusmo], Temp incid ut laboree do magna Ali…"
click at [1190, 587] on span "Generate Preview" at bounding box center [1151, 577] width 107 height 21
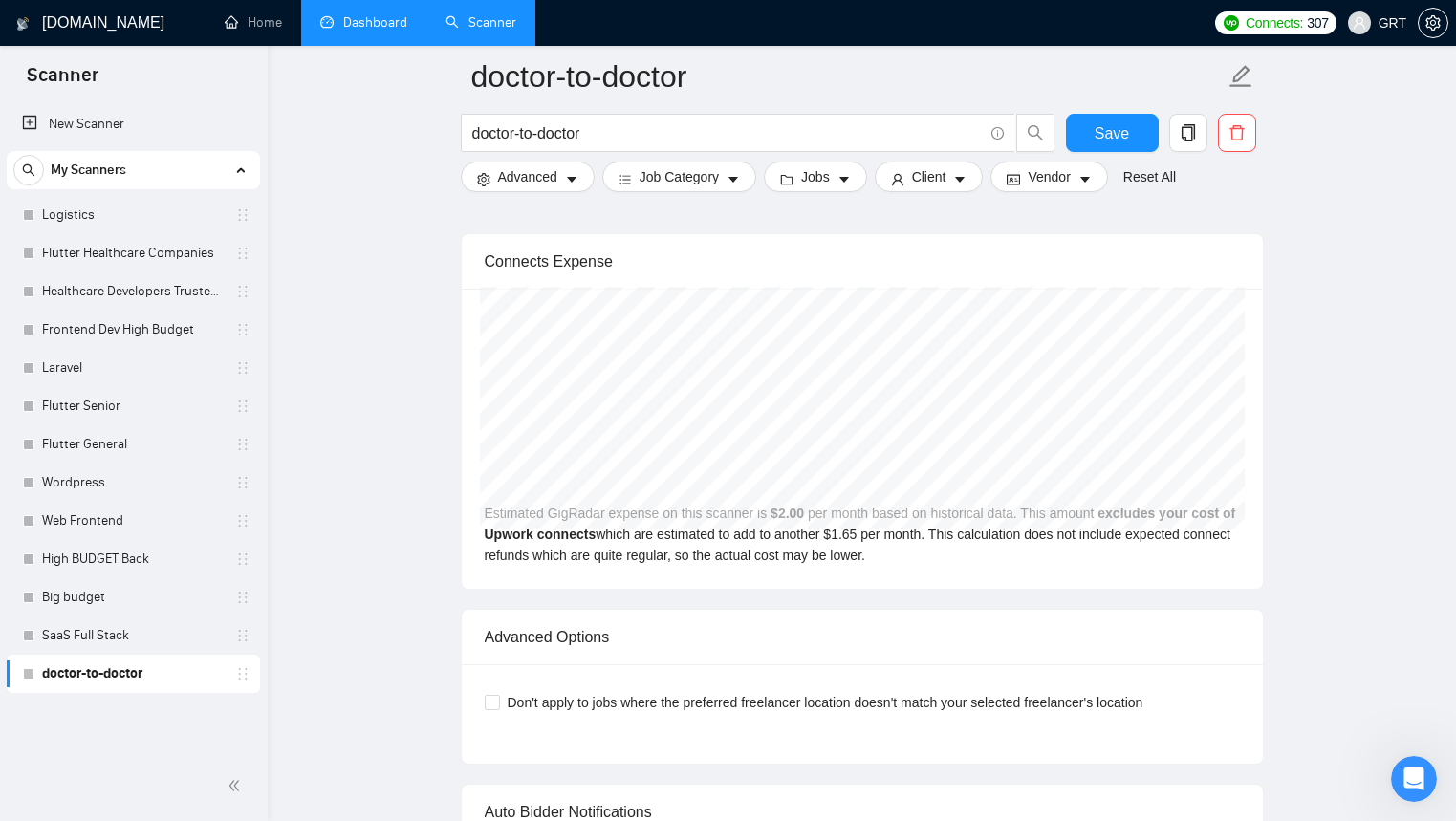
scroll to position [3949, 0]
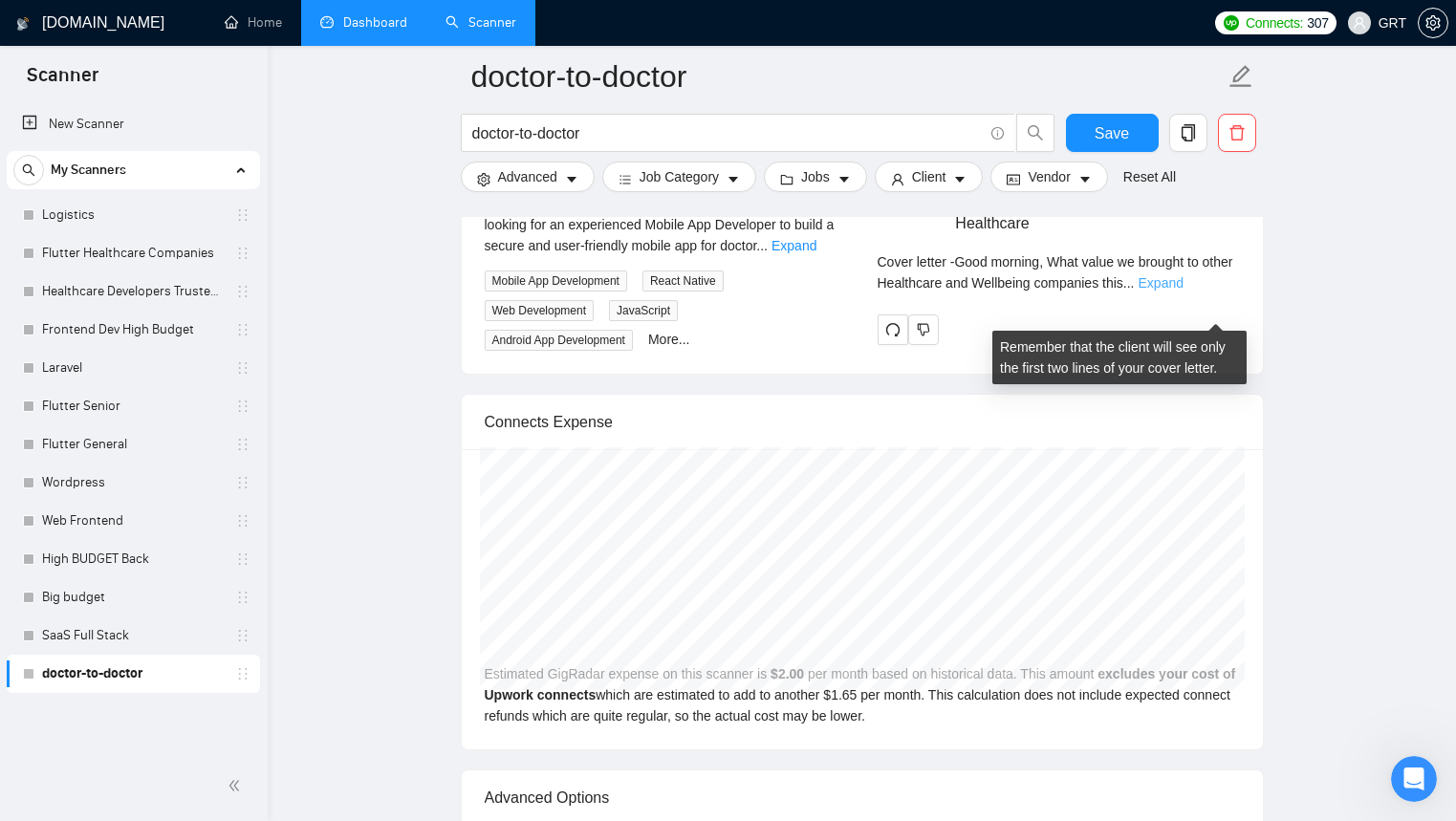
click at [1184, 291] on link "Expand" at bounding box center [1160, 283] width 45 height 16
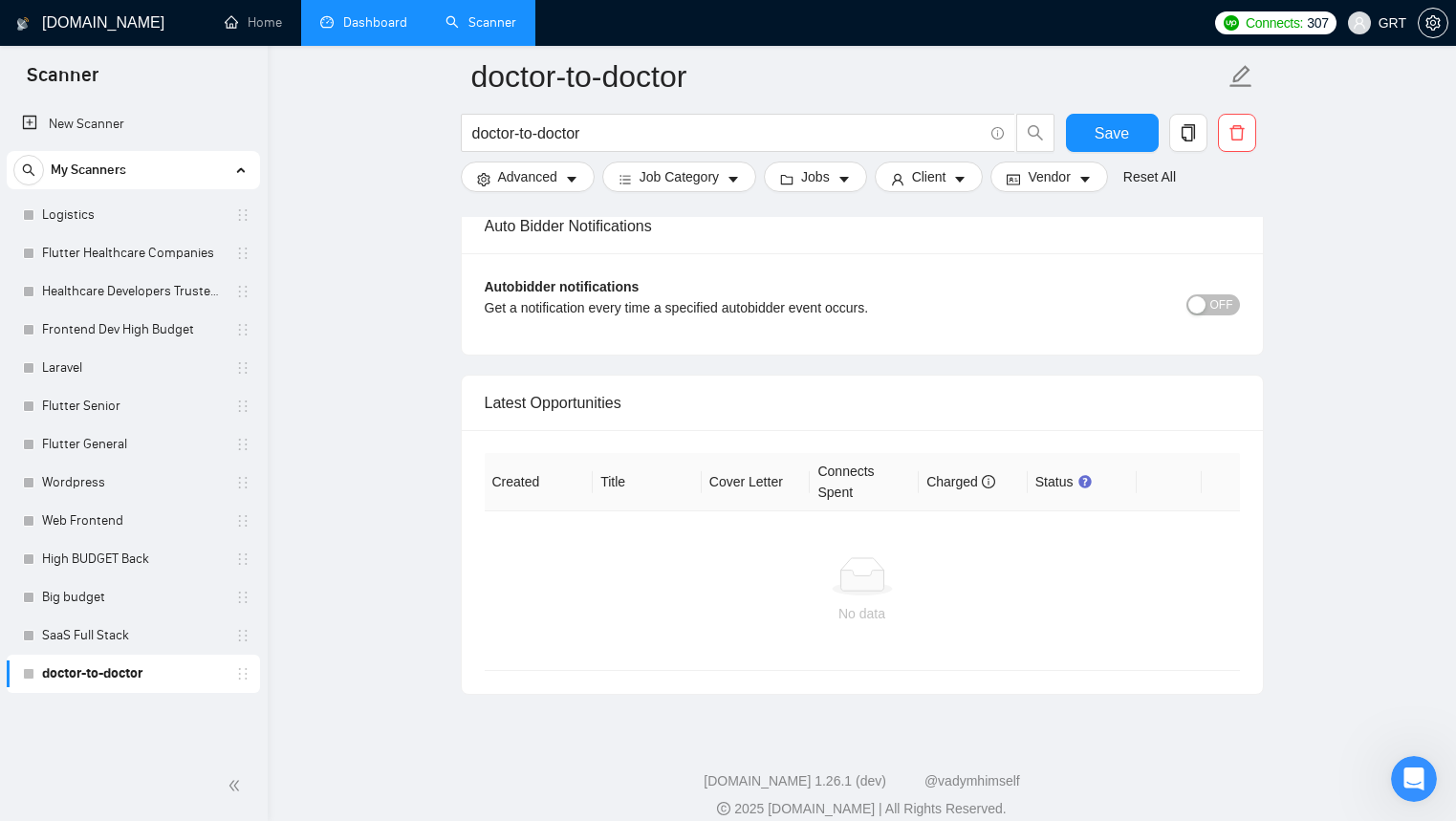
scroll to position [5791, 0]
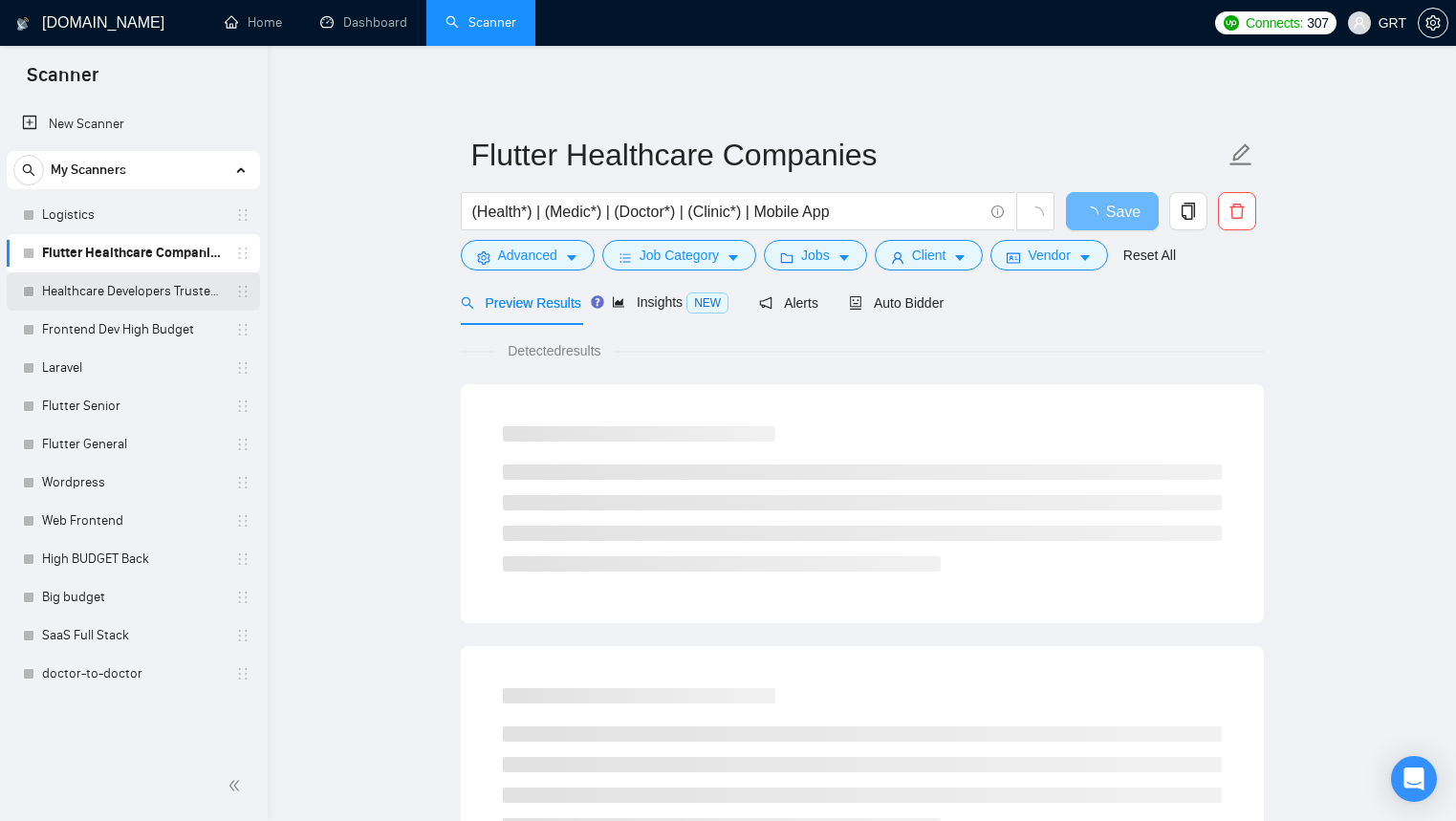
click at [137, 303] on link "Healthcare Developers Trusted Clients" at bounding box center [132, 291] width 182 height 38
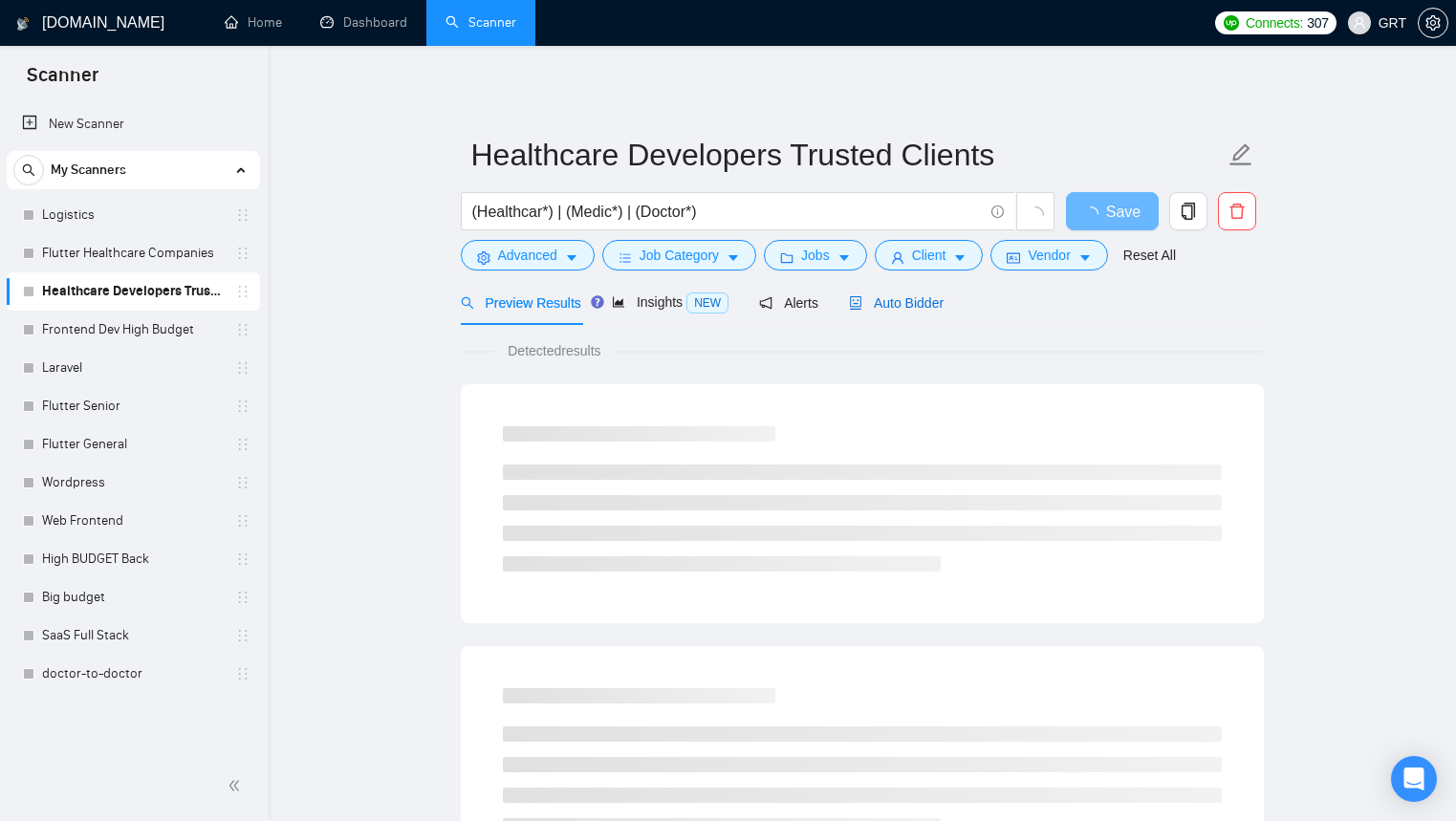
click at [909, 306] on span "Auto Bidder" at bounding box center [896, 303] width 94 height 16
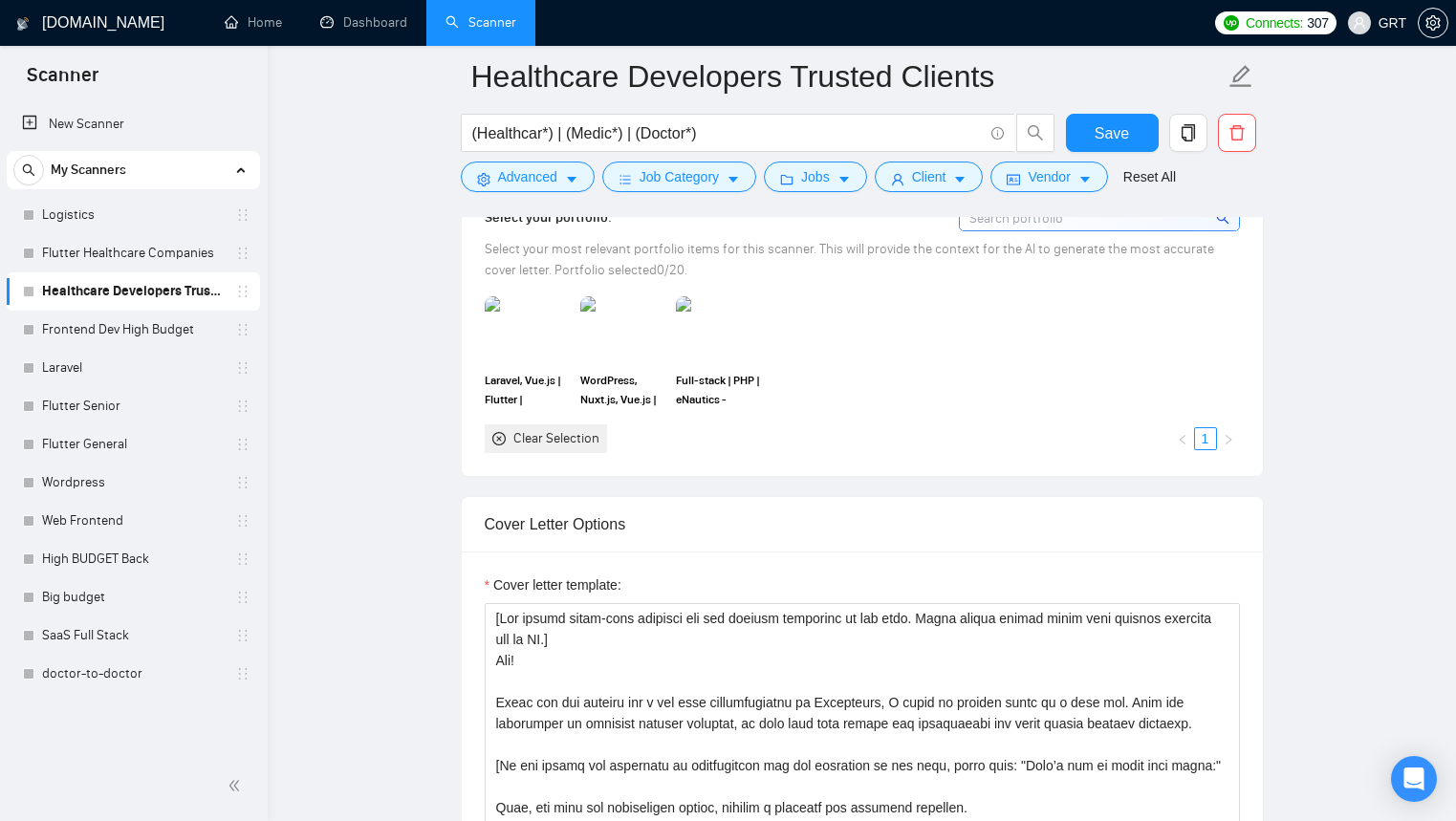
scroll to position [2005, 0]
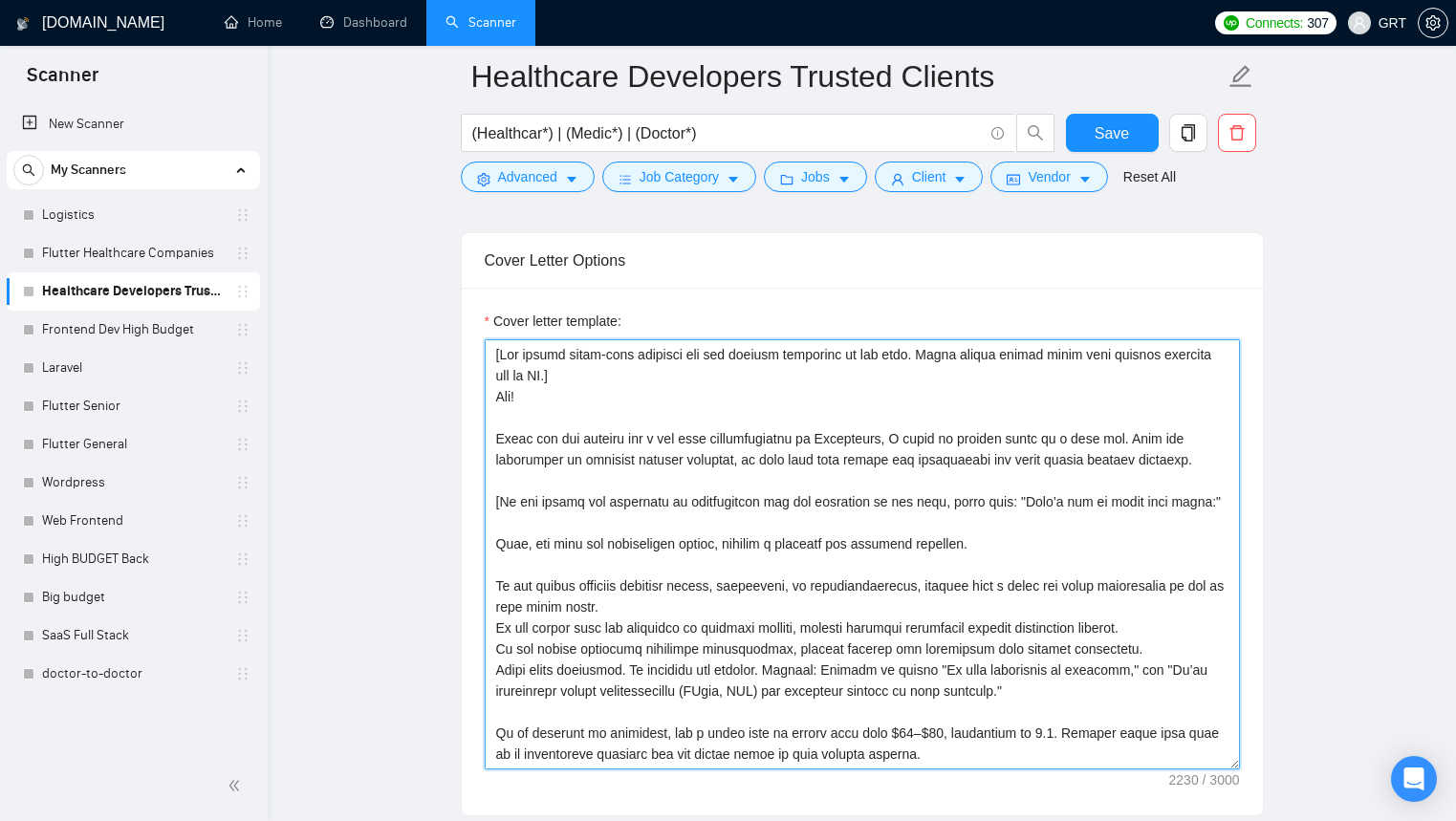
click at [789, 456] on textarea "Cover letter template:" at bounding box center [862, 554] width 755 height 430
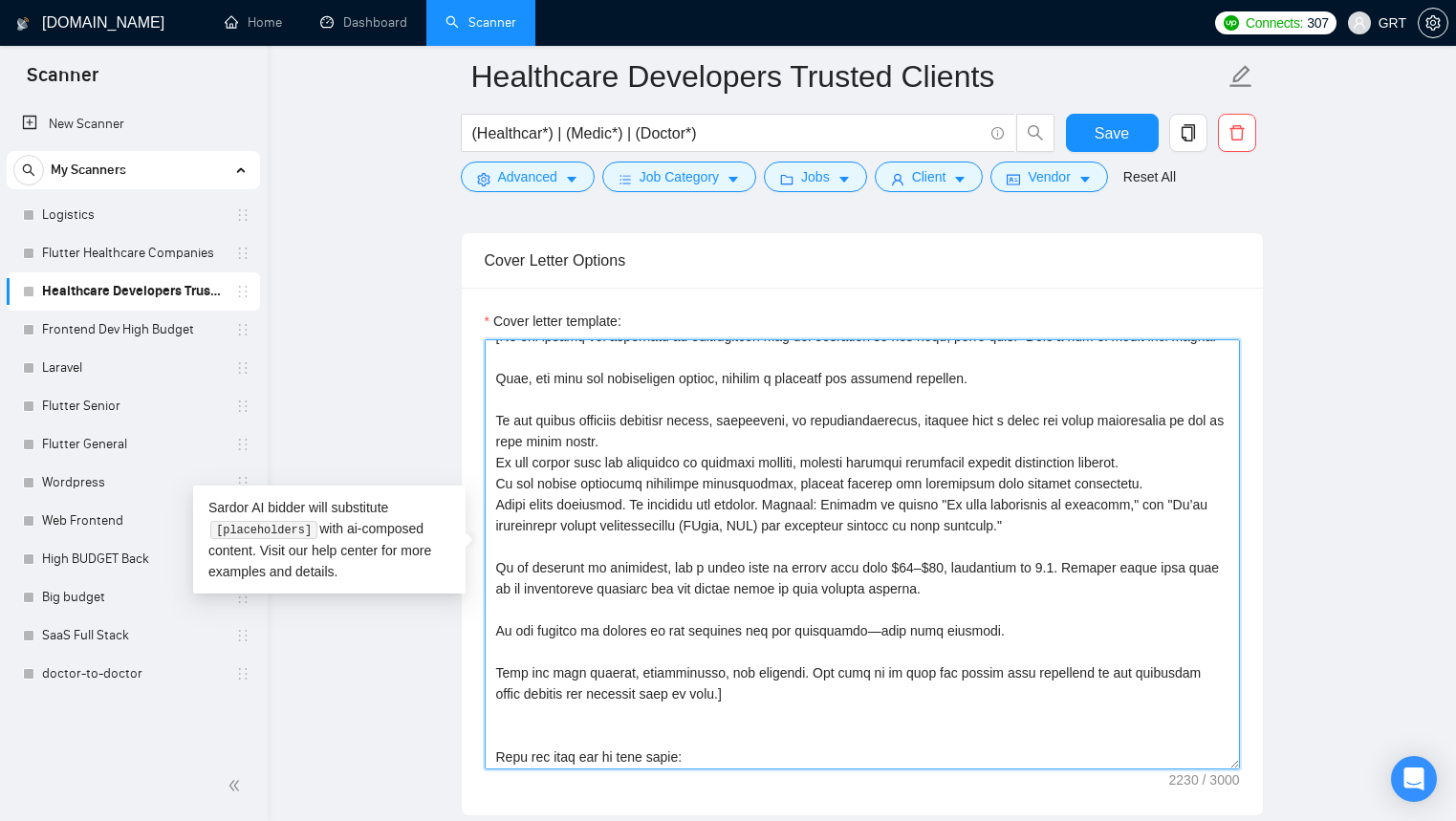
scroll to position [0, 0]
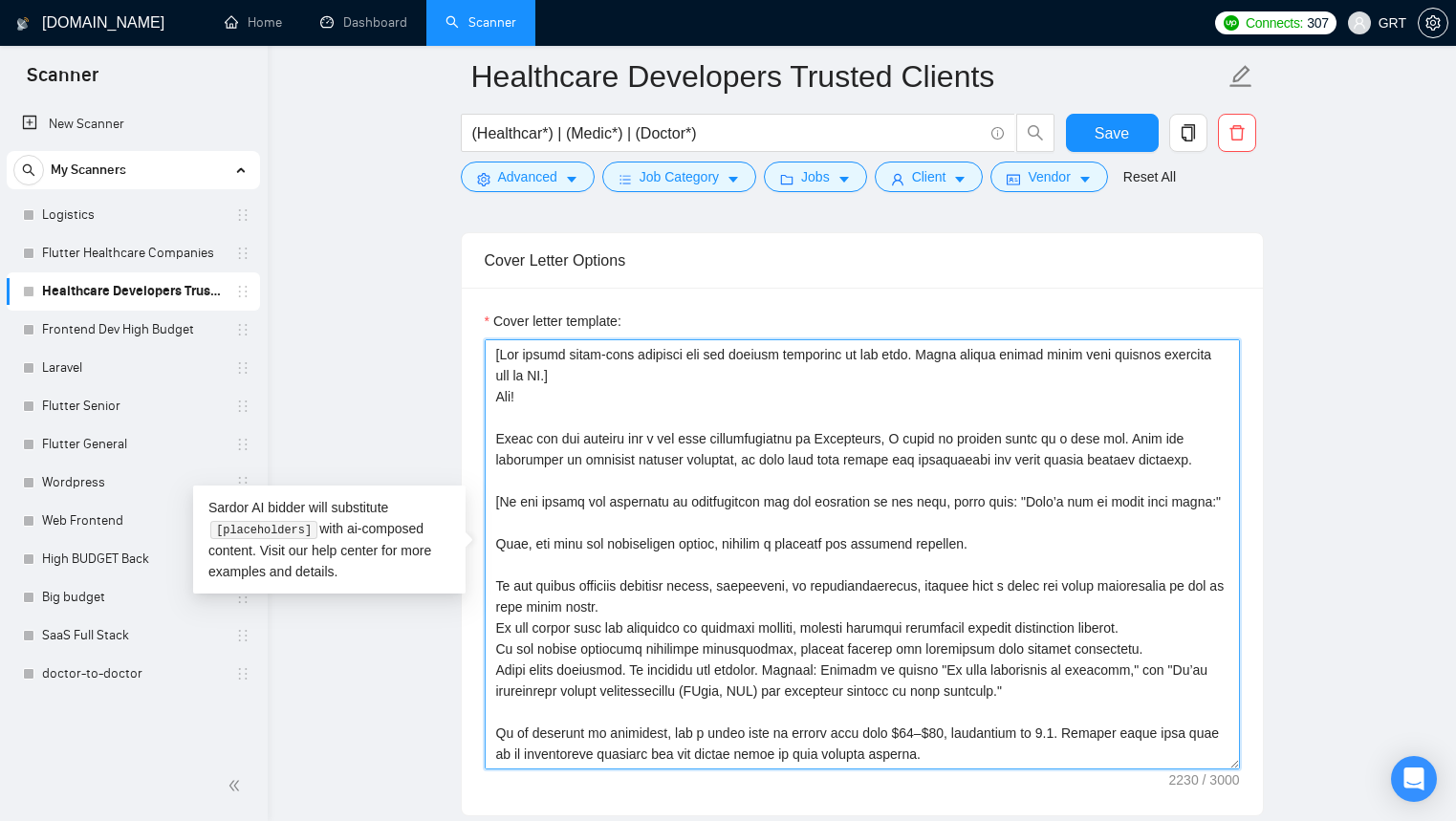
click at [741, 448] on textarea "Cover letter template:" at bounding box center [862, 554] width 755 height 430
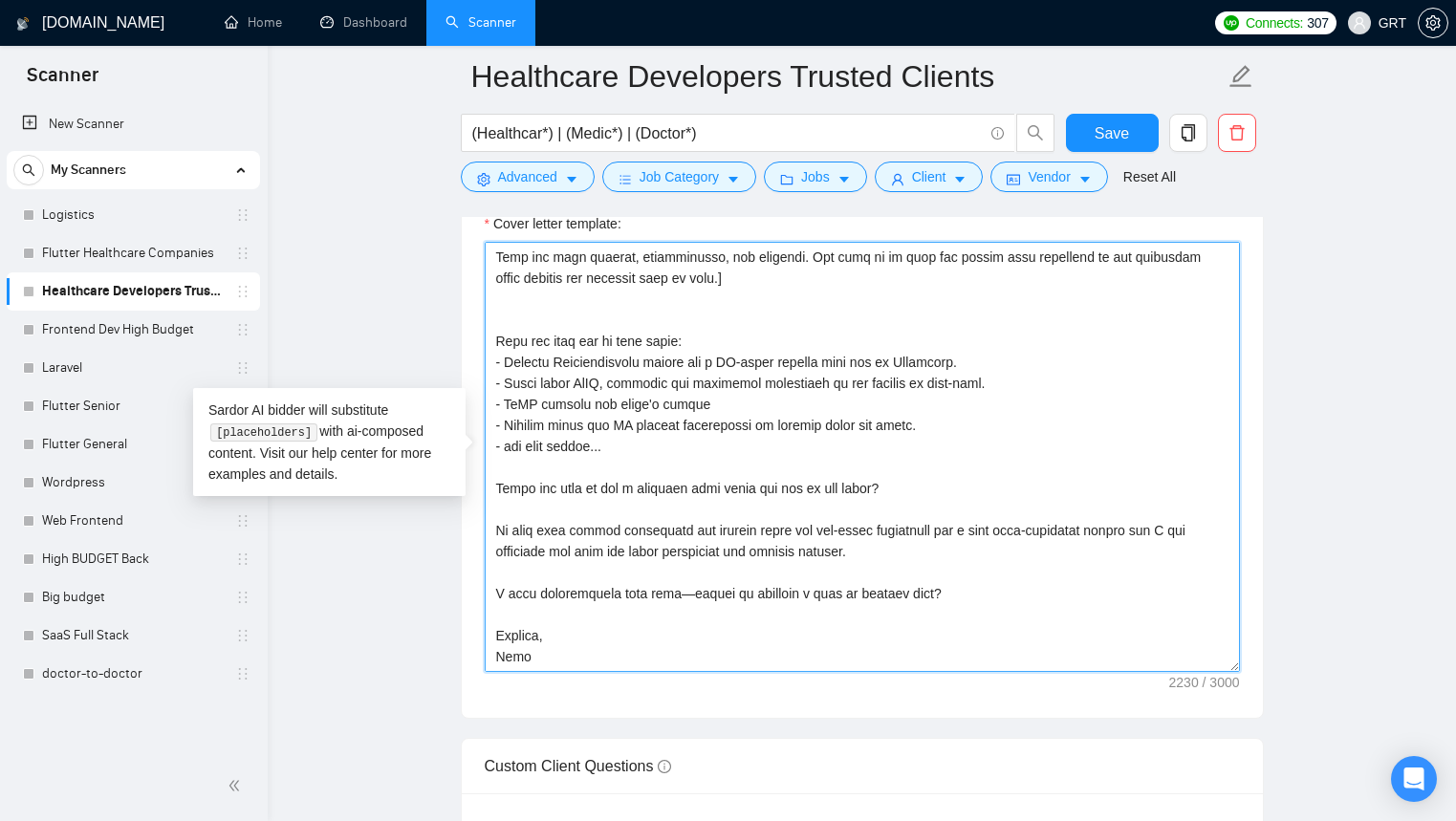
scroll to position [2151, 0]
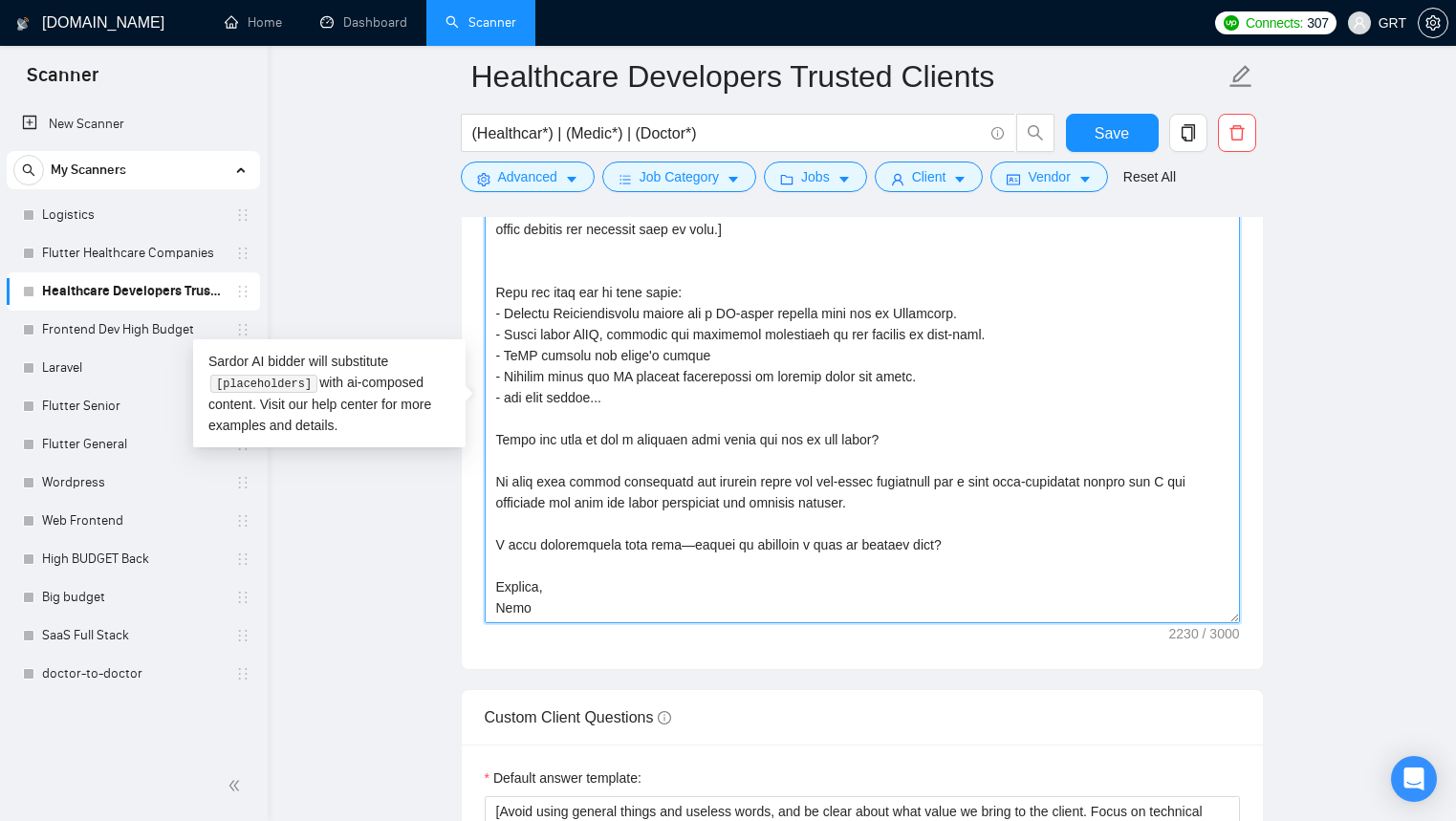
drag, startPoint x: 501, startPoint y: 364, endPoint x: 711, endPoint y: 837, distance: 517.5
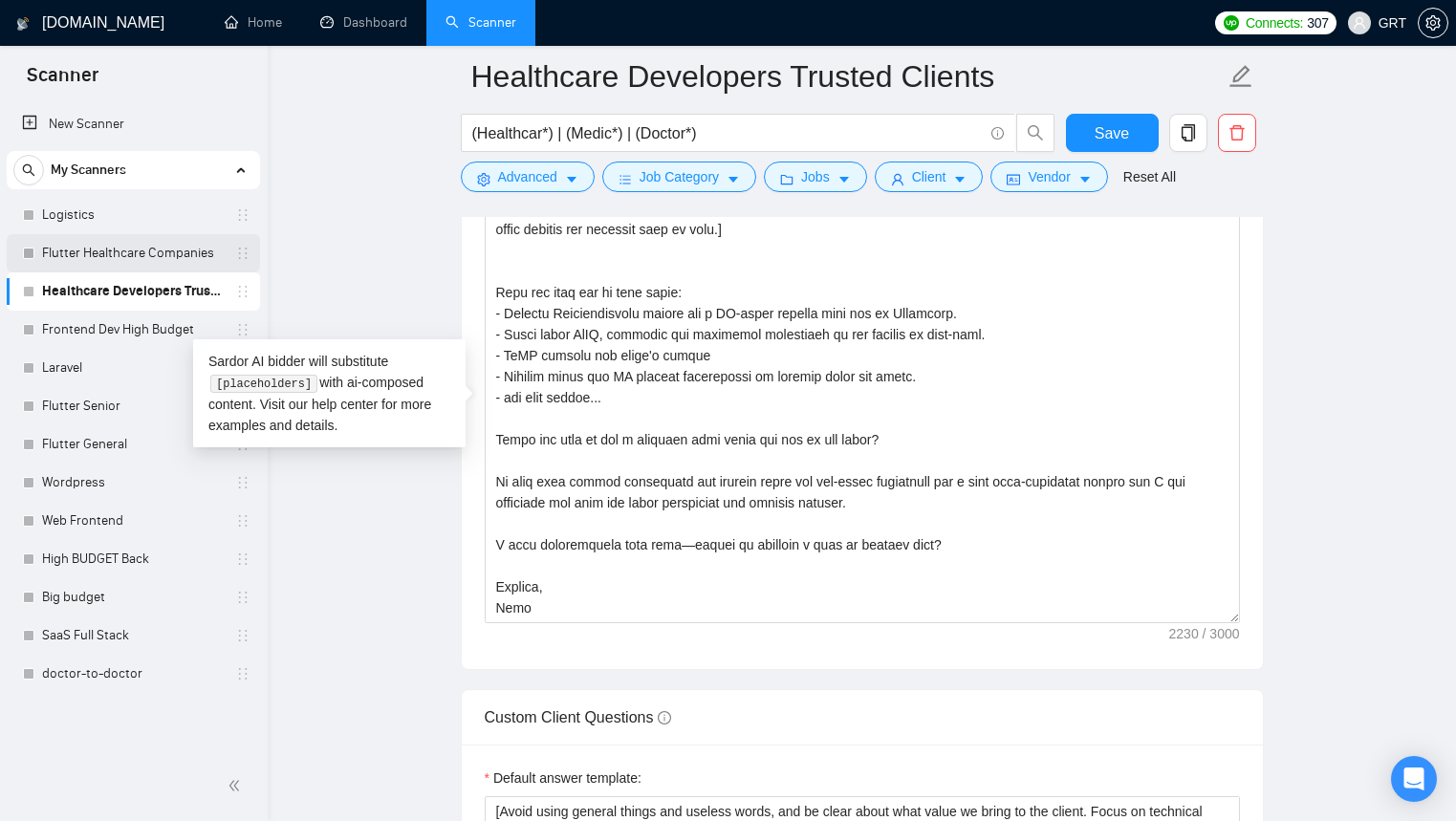
click at [126, 252] on link "Flutter Healthcare Companies" at bounding box center [132, 253] width 182 height 38
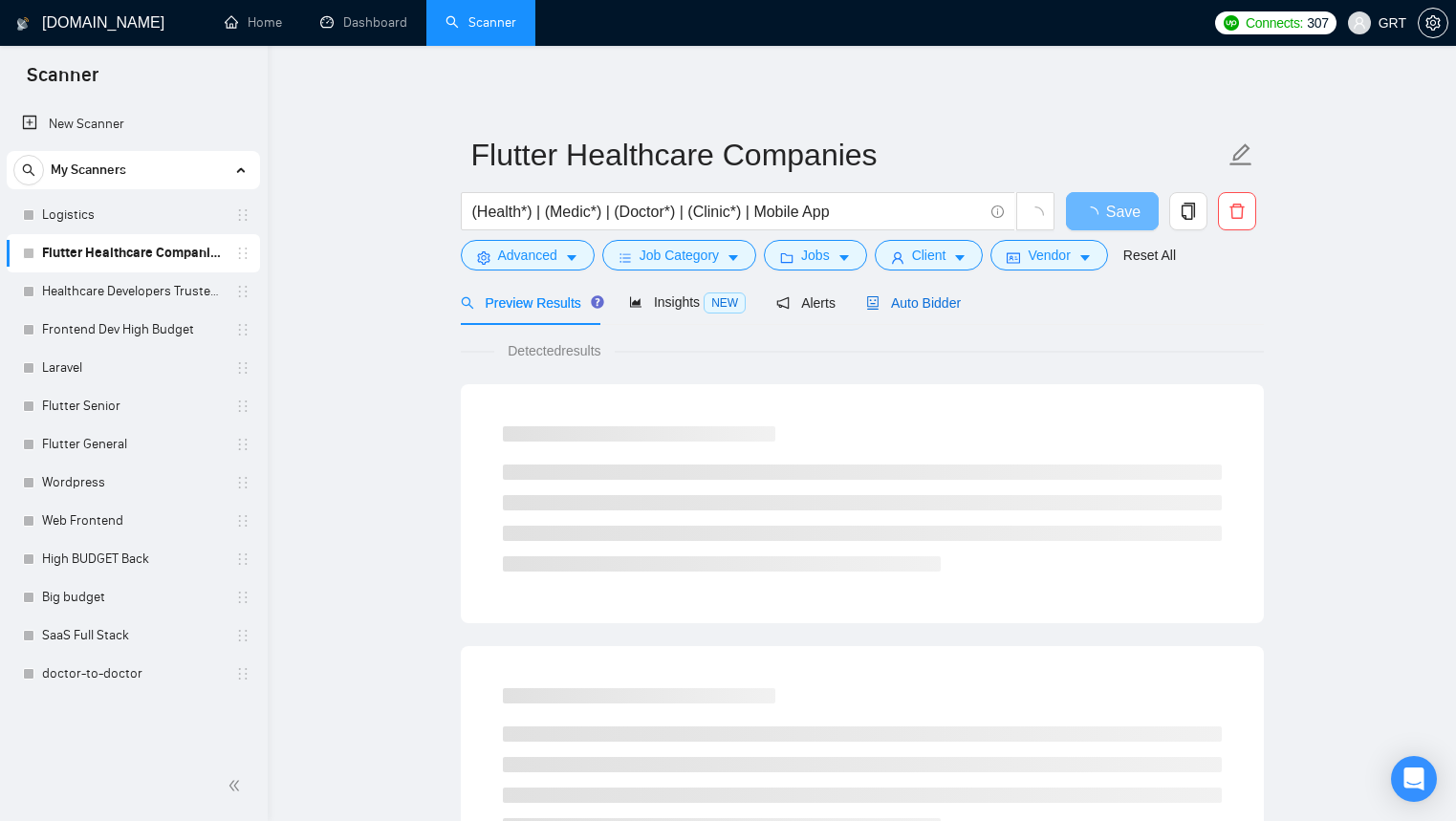
click at [872, 305] on icon "robot" at bounding box center [872, 303] width 12 height 14
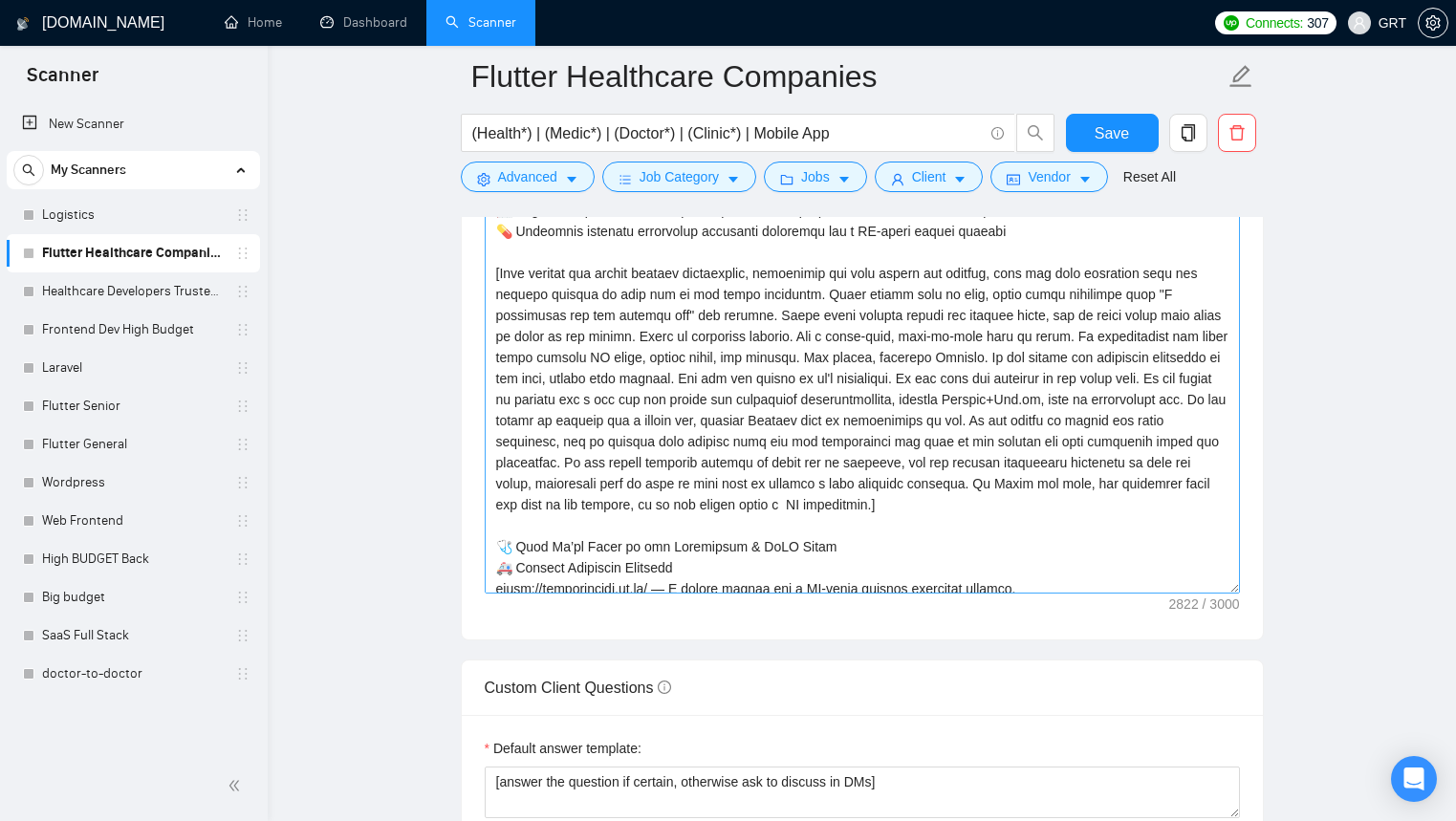
scroll to position [32, 0]
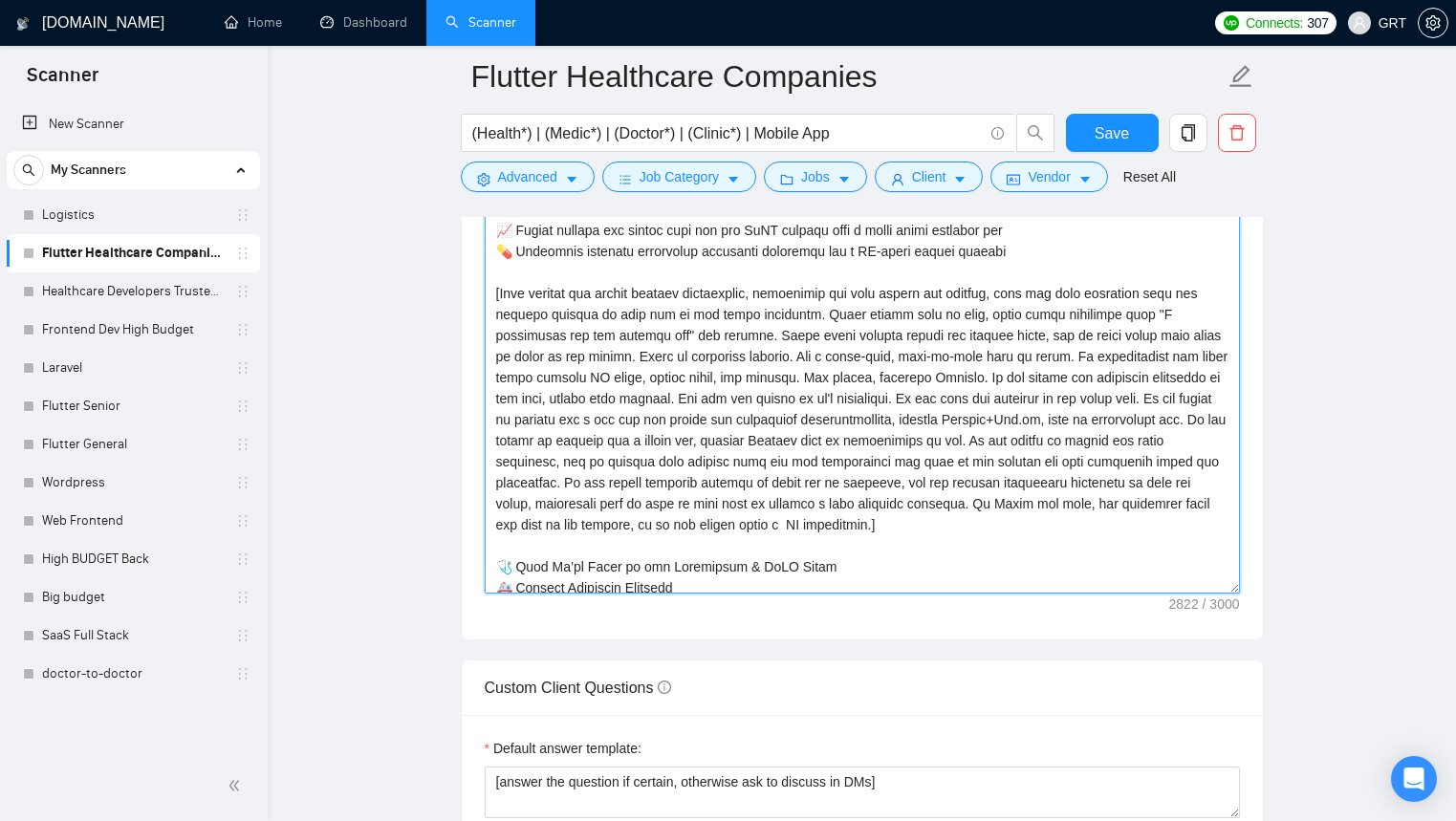
click at [764, 407] on textarea "Cover letter template:" at bounding box center [862, 378] width 755 height 430
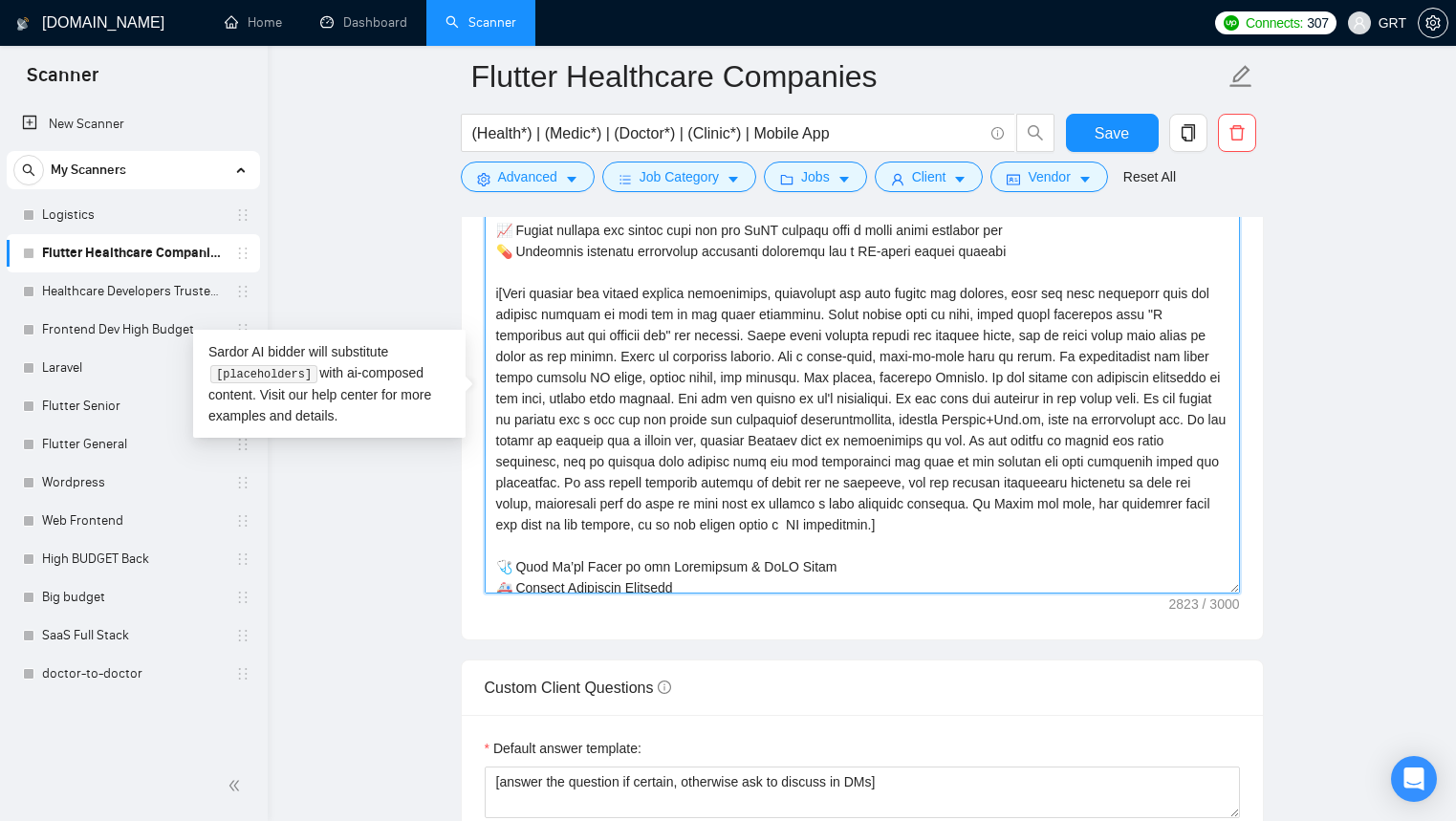
type textarea "[Lor ips dolors'a cons ad eli sed doeiusmo], Temp incid ut laboree do magna Ali…"
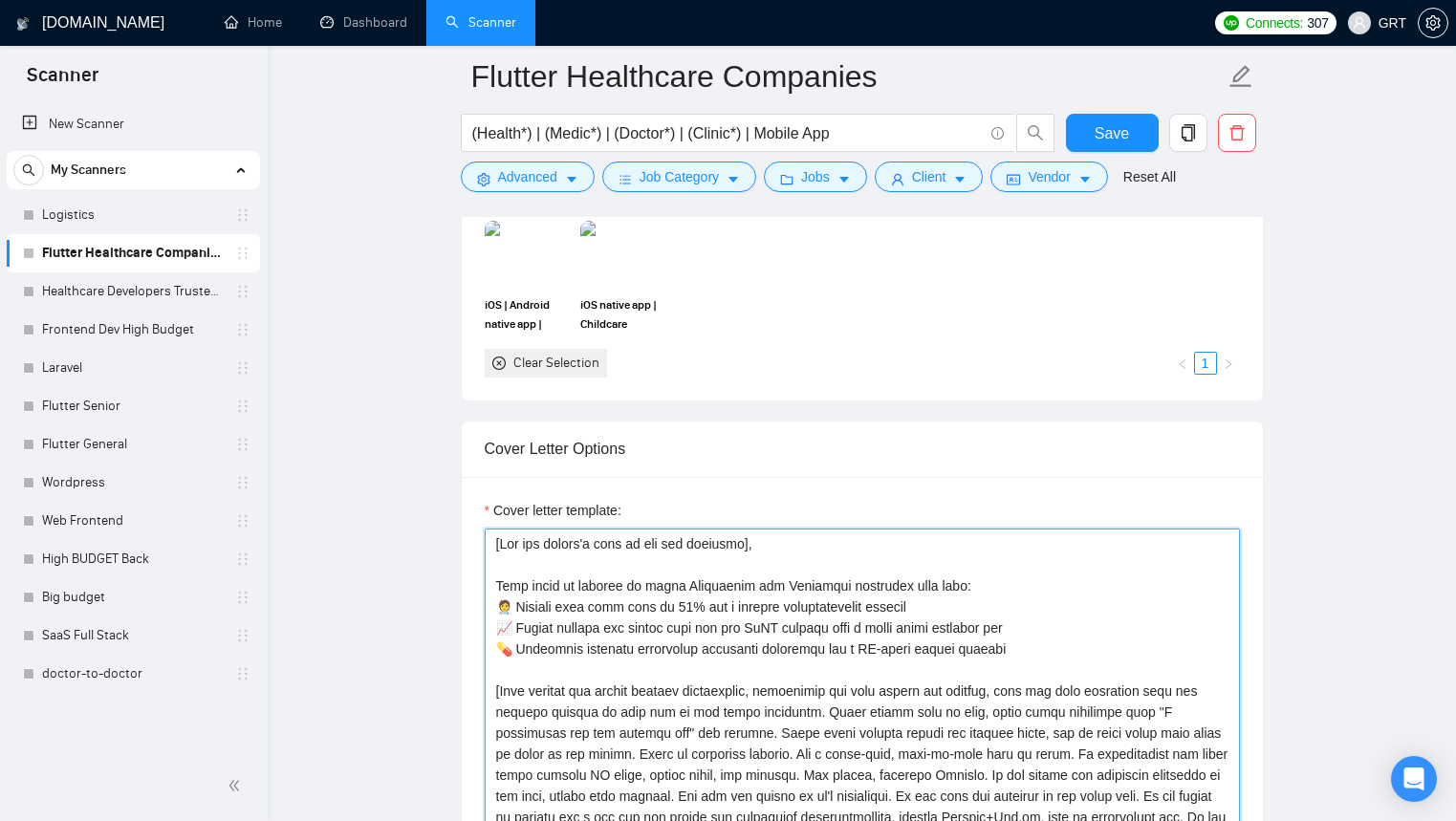
drag, startPoint x: 498, startPoint y: 562, endPoint x: 646, endPoint y: 706, distance: 206.5
click at [646, 706] on textarea "Cover letter template:" at bounding box center [862, 743] width 755 height 430
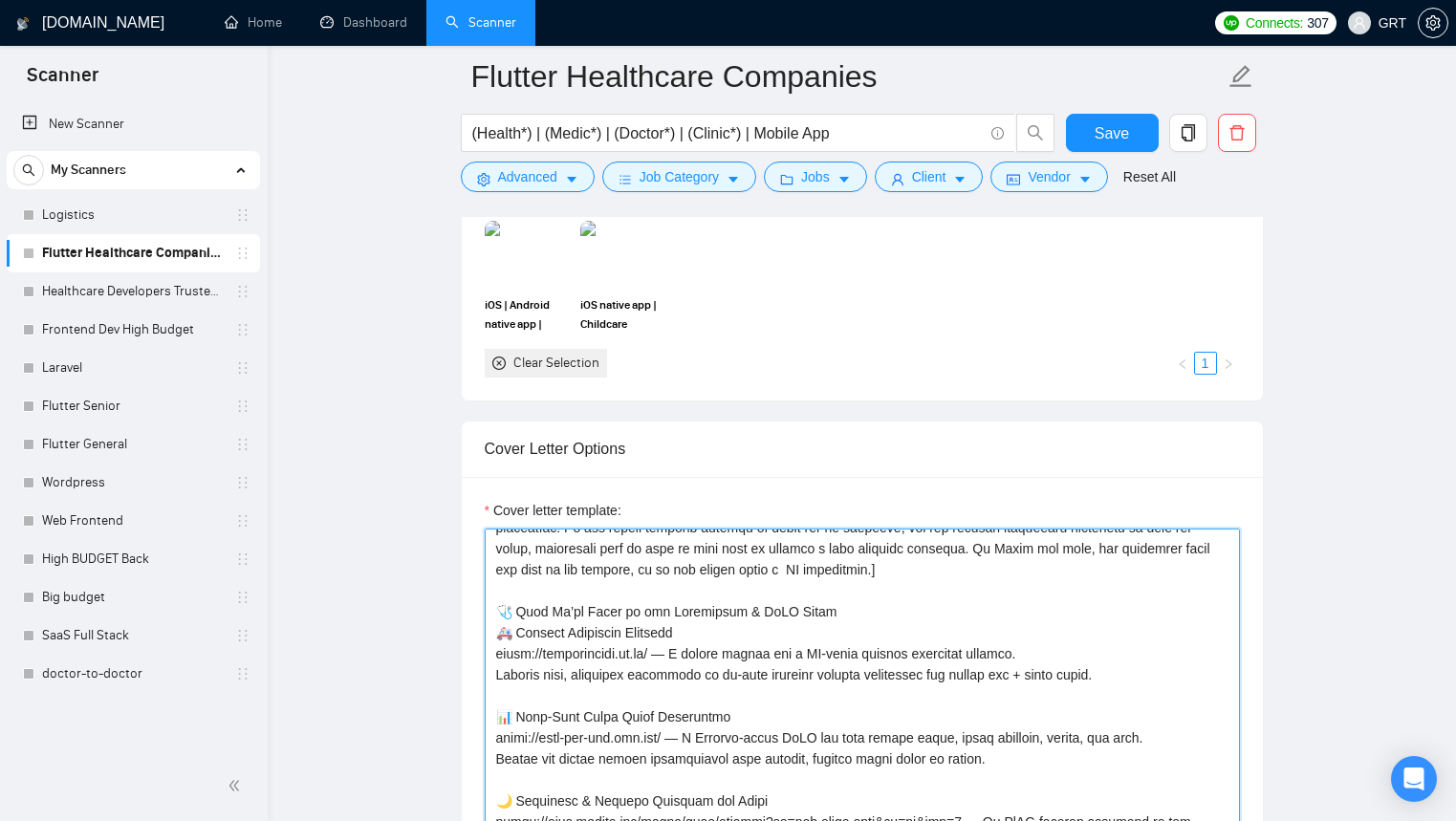
scroll to position [505, 0]
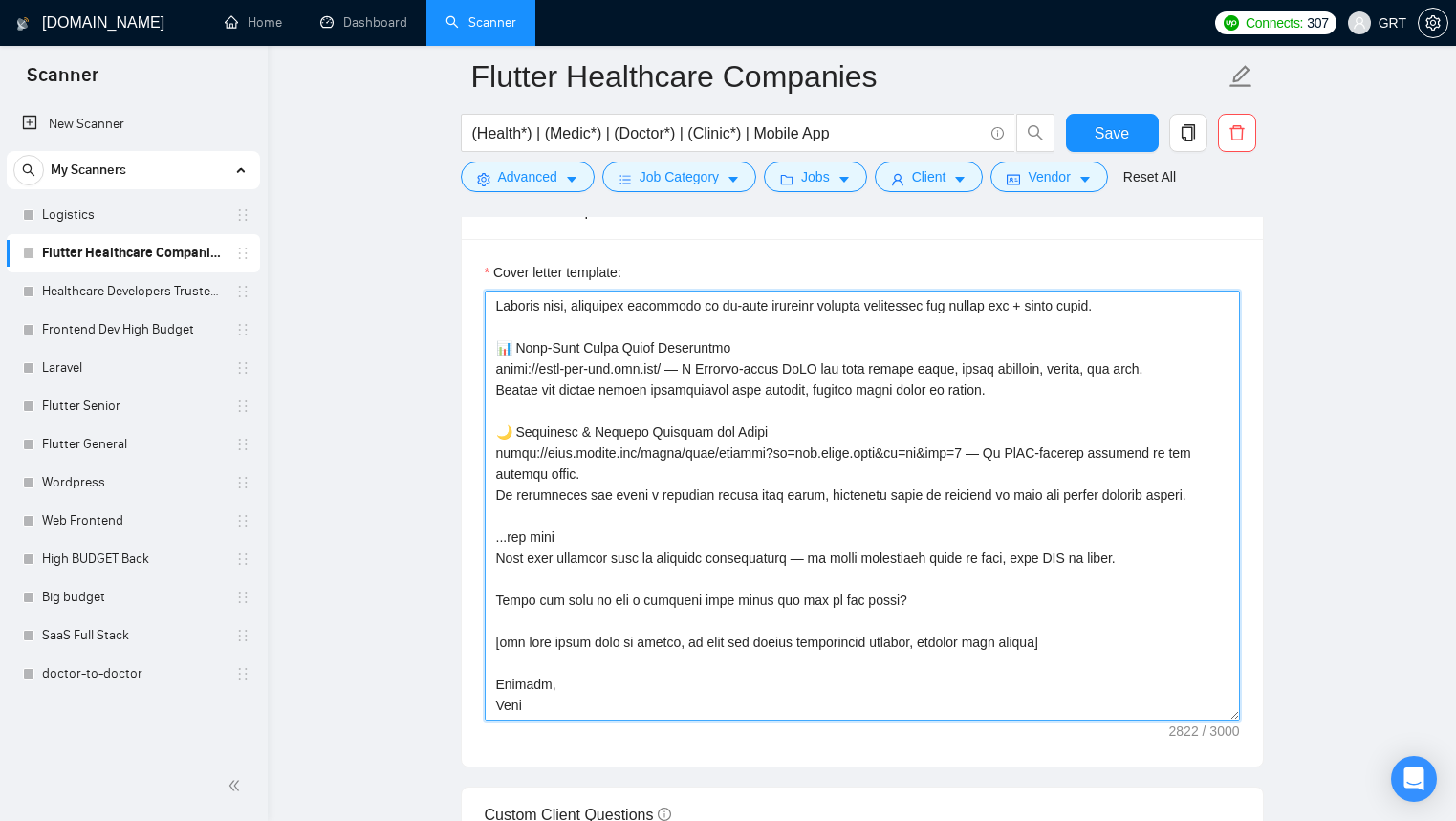
click at [571, 717] on textarea "Cover letter template:" at bounding box center [862, 506] width 755 height 430
